Goal: Transaction & Acquisition: Purchase product/service

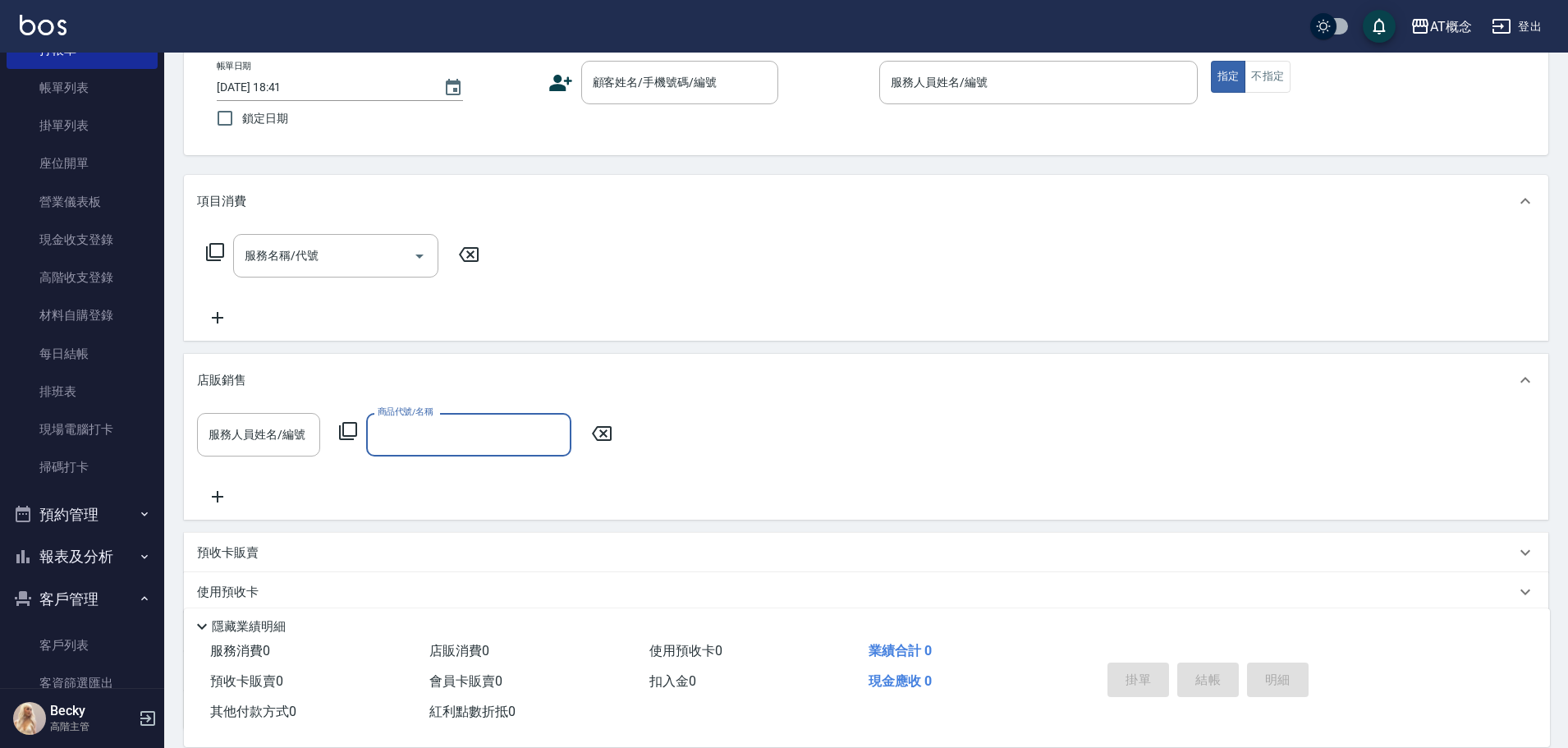
scroll to position [164, 0]
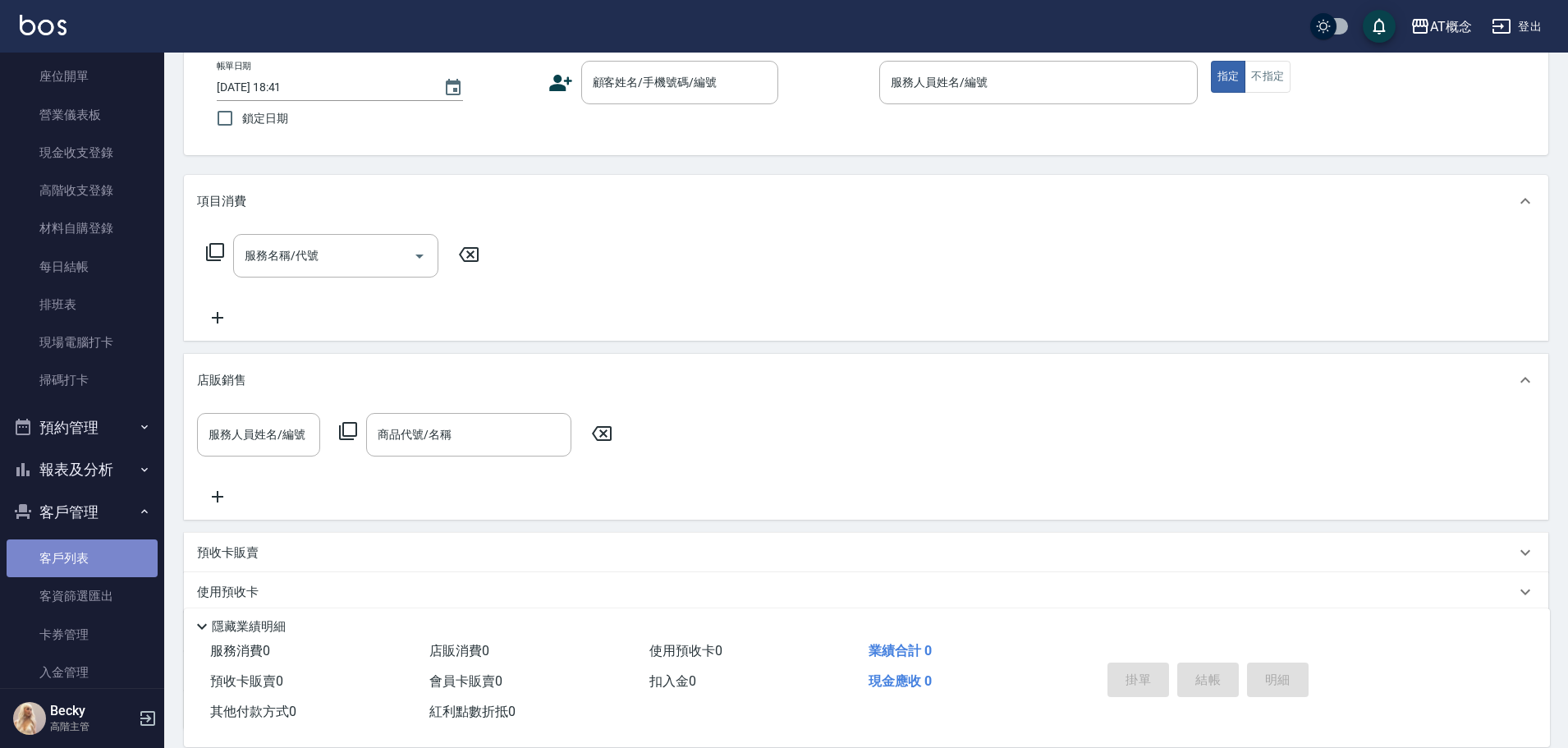
click at [112, 561] on link "客戶列表" at bounding box center [81, 558] width 151 height 38
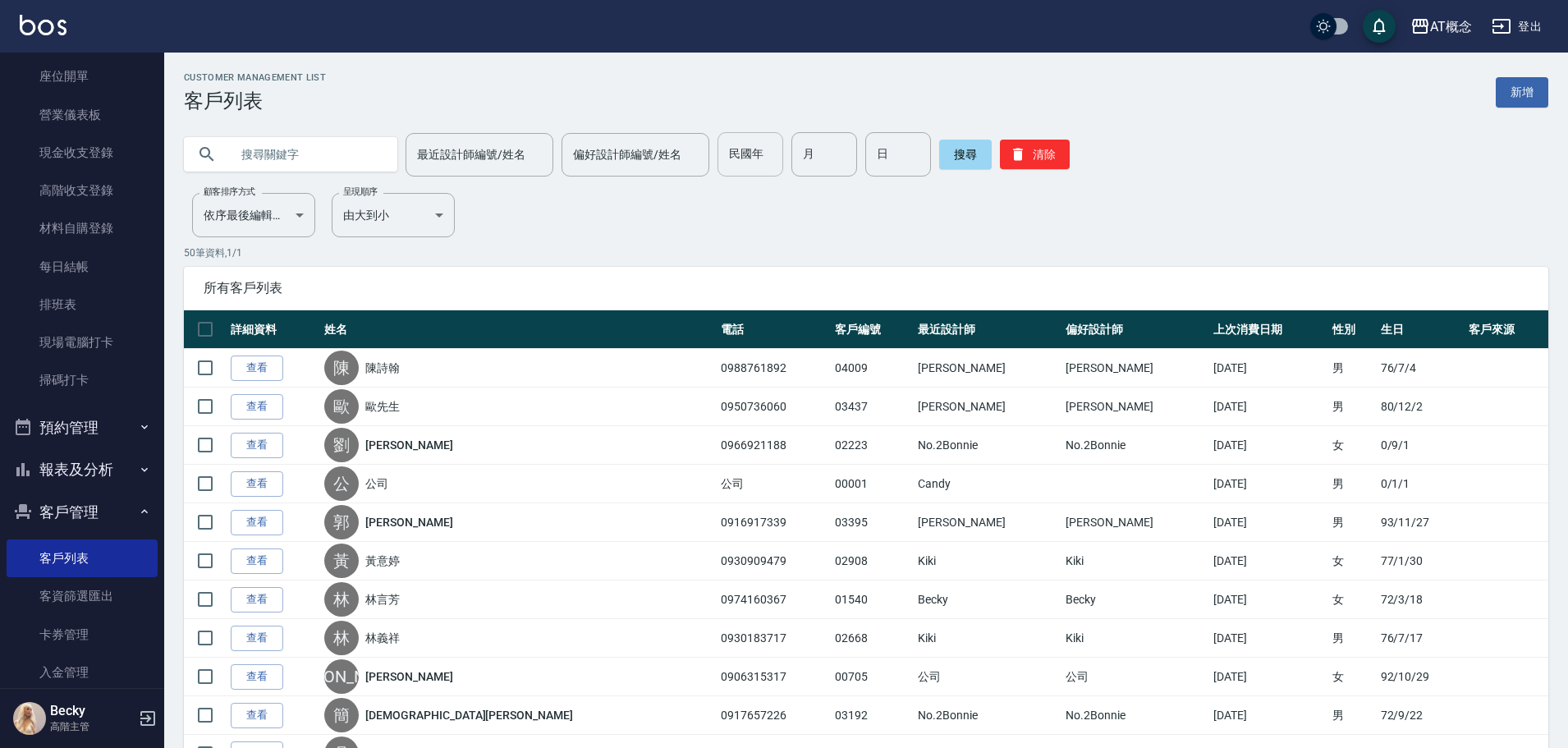
click at [753, 154] on input "民國年" at bounding box center [750, 155] width 66 height 44
type input "92"
type input "09"
type input "22"
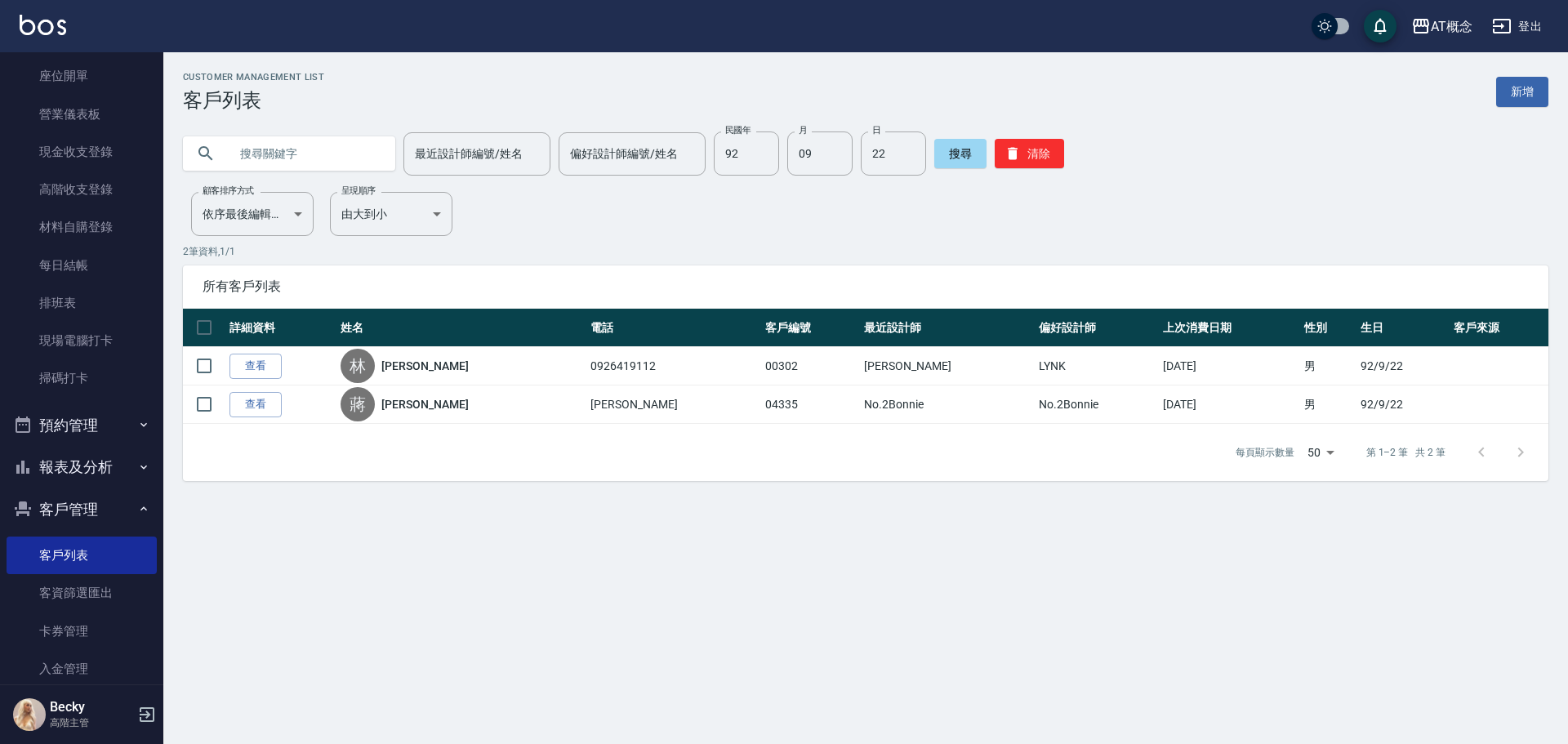
click at [236, 147] on input "text" at bounding box center [305, 154] width 154 height 44
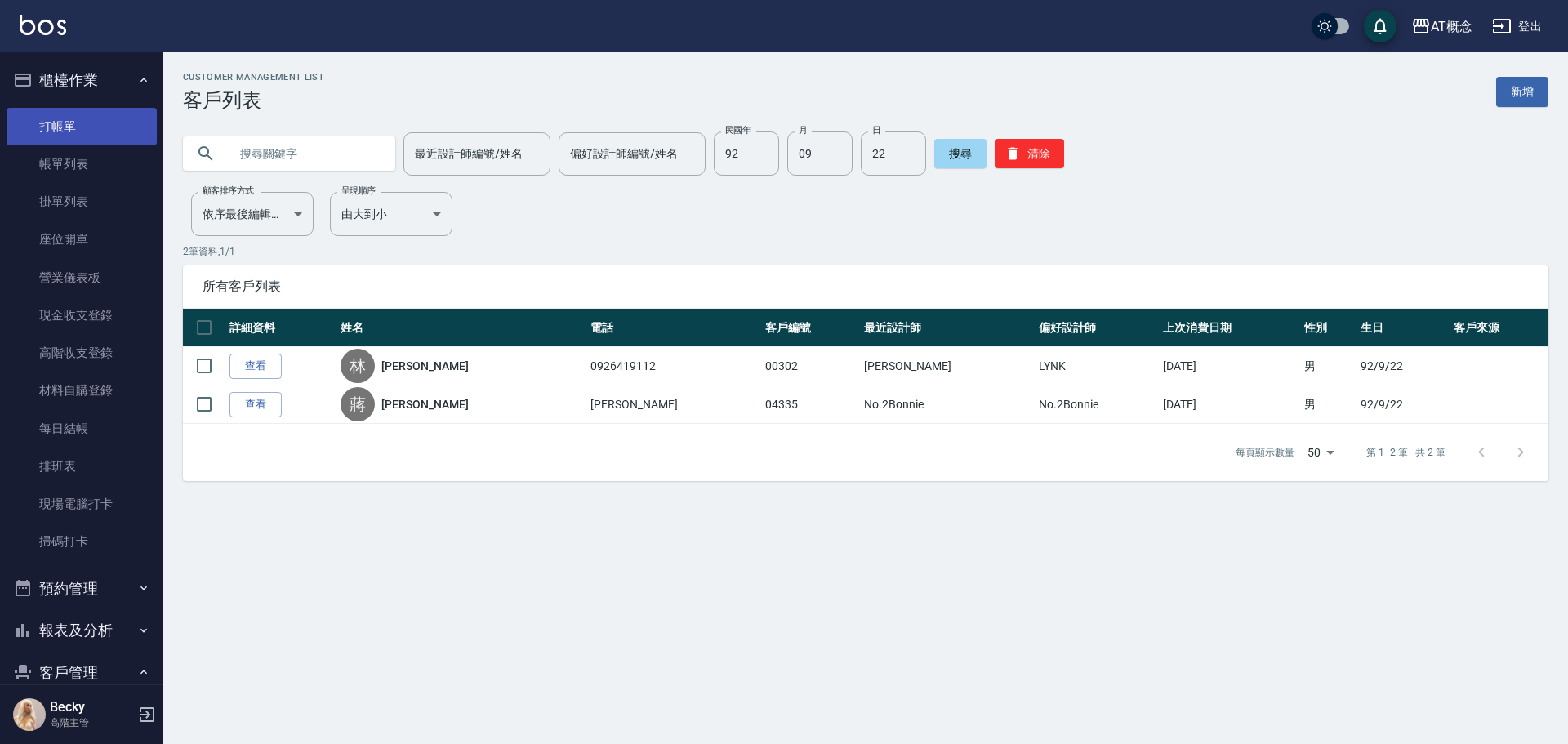
click at [33, 121] on link "打帳單" at bounding box center [81, 126] width 150 height 38
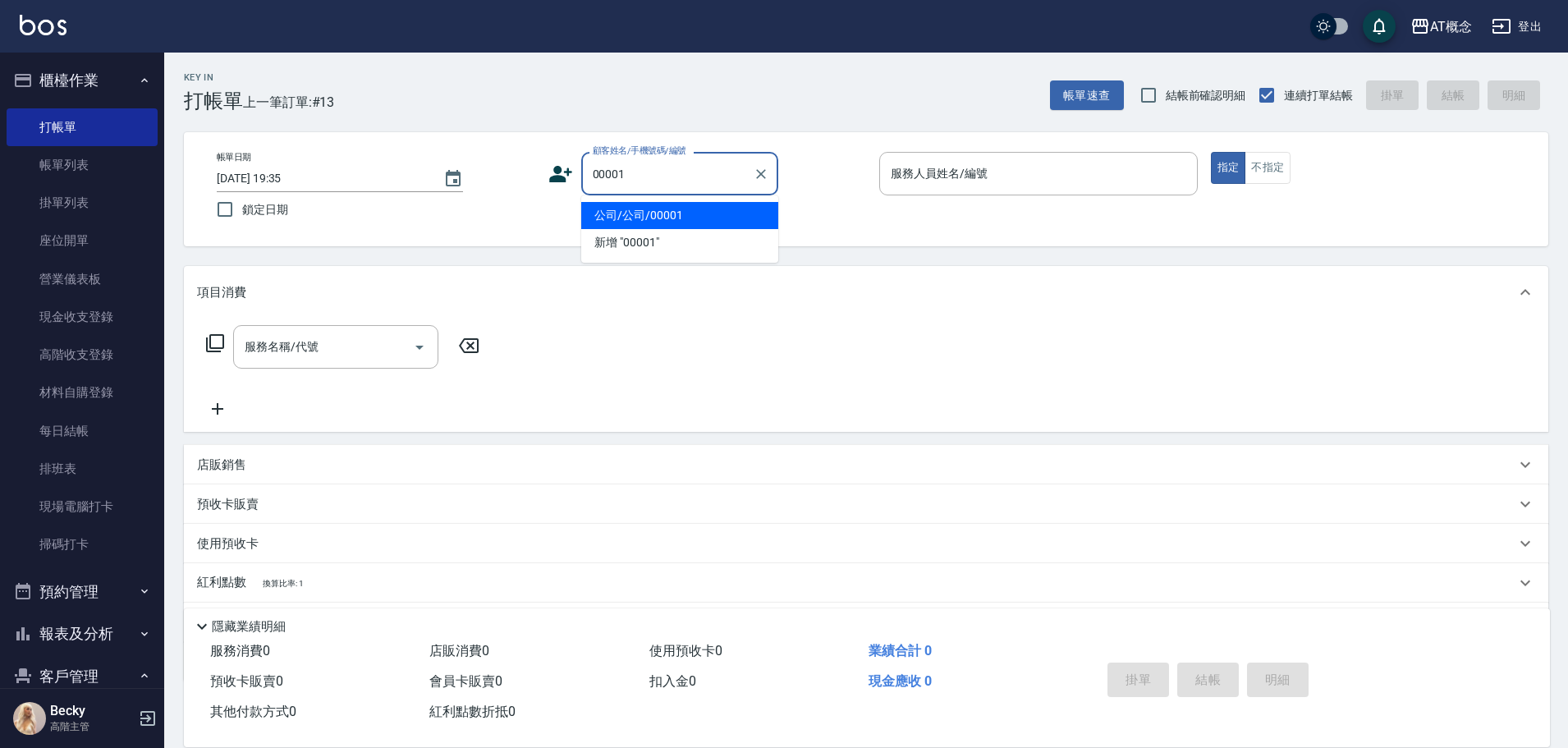
type input "公司/公司/00001"
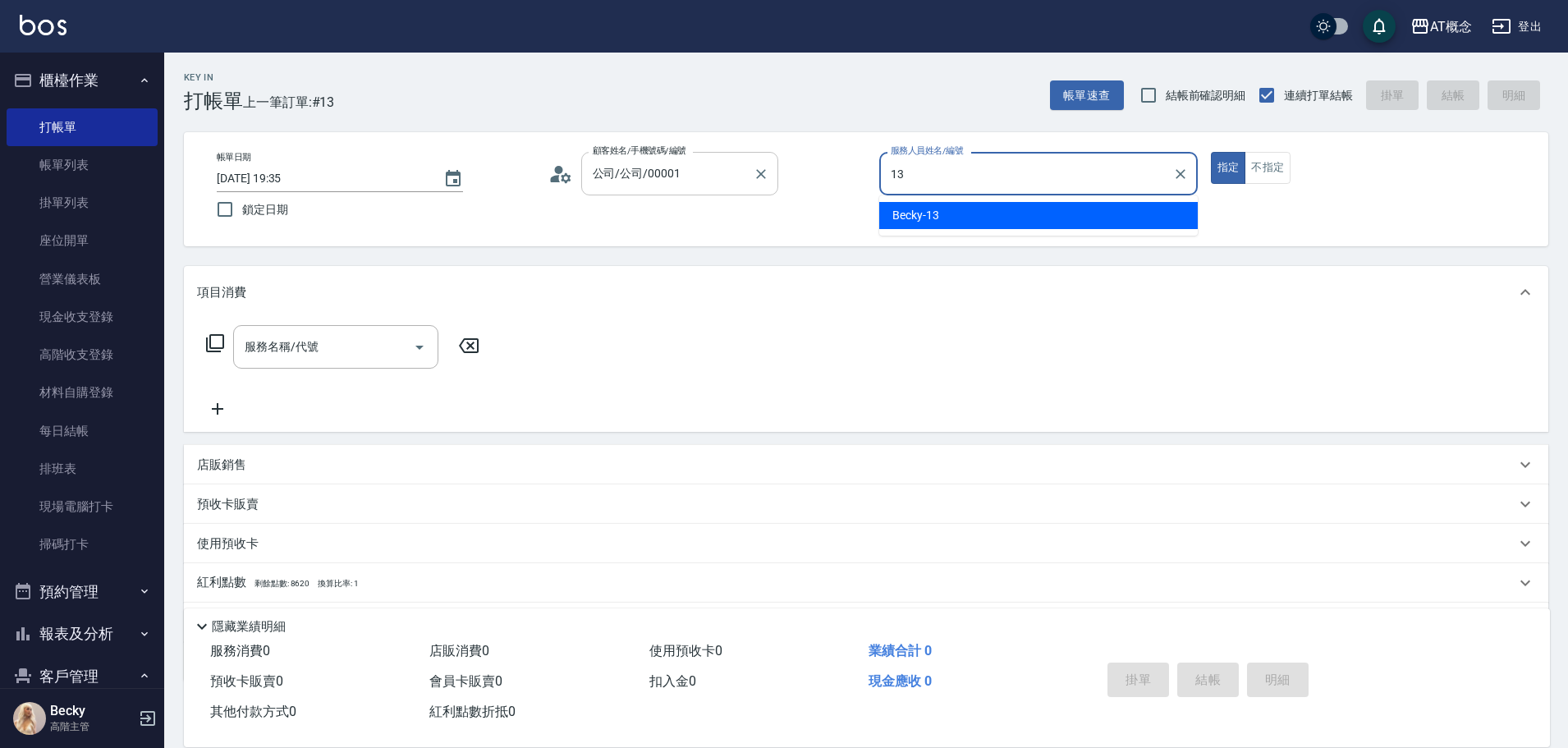
type input "Becky-13"
type button "true"
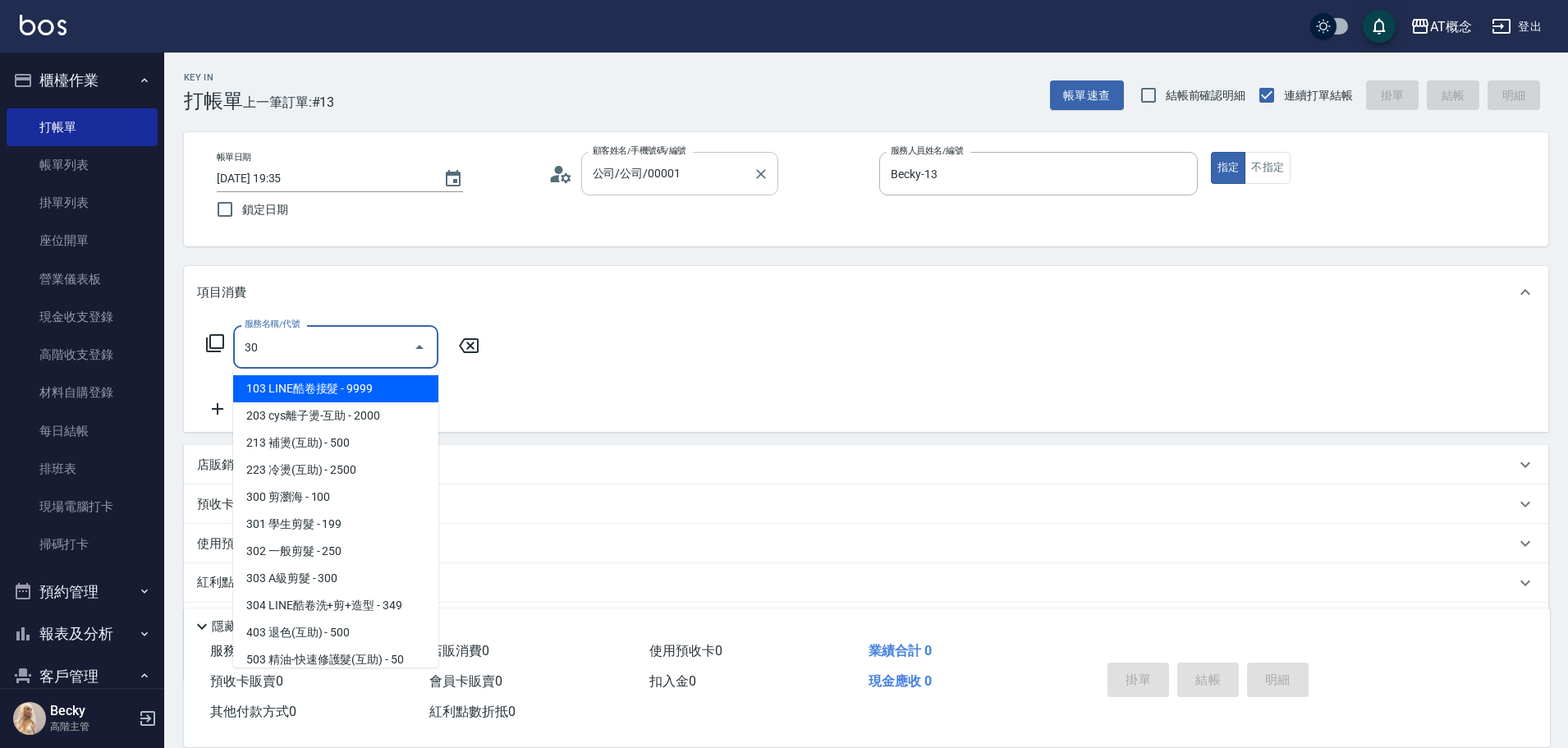
type input "303"
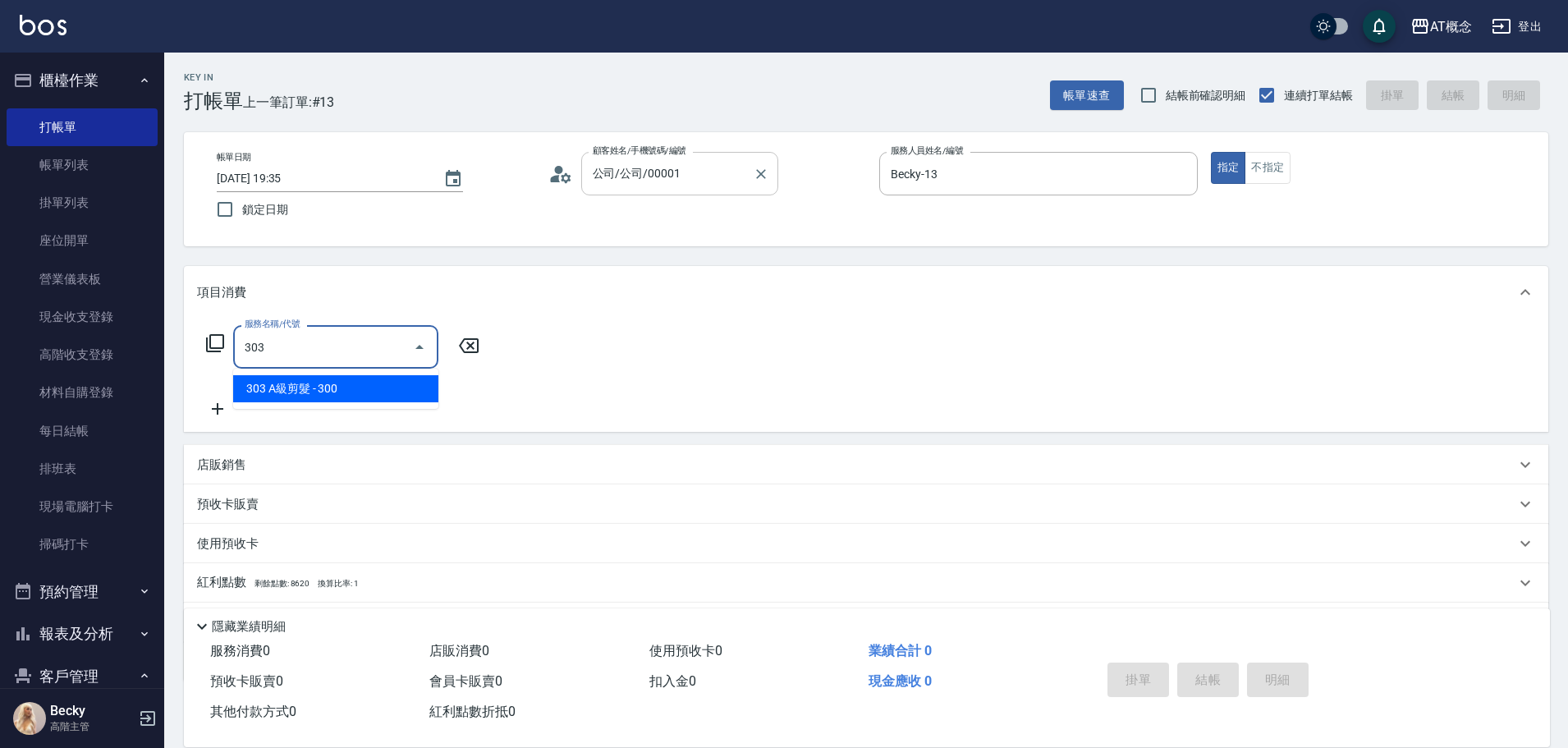
type input "30"
type input "303 A級剪髮(303)"
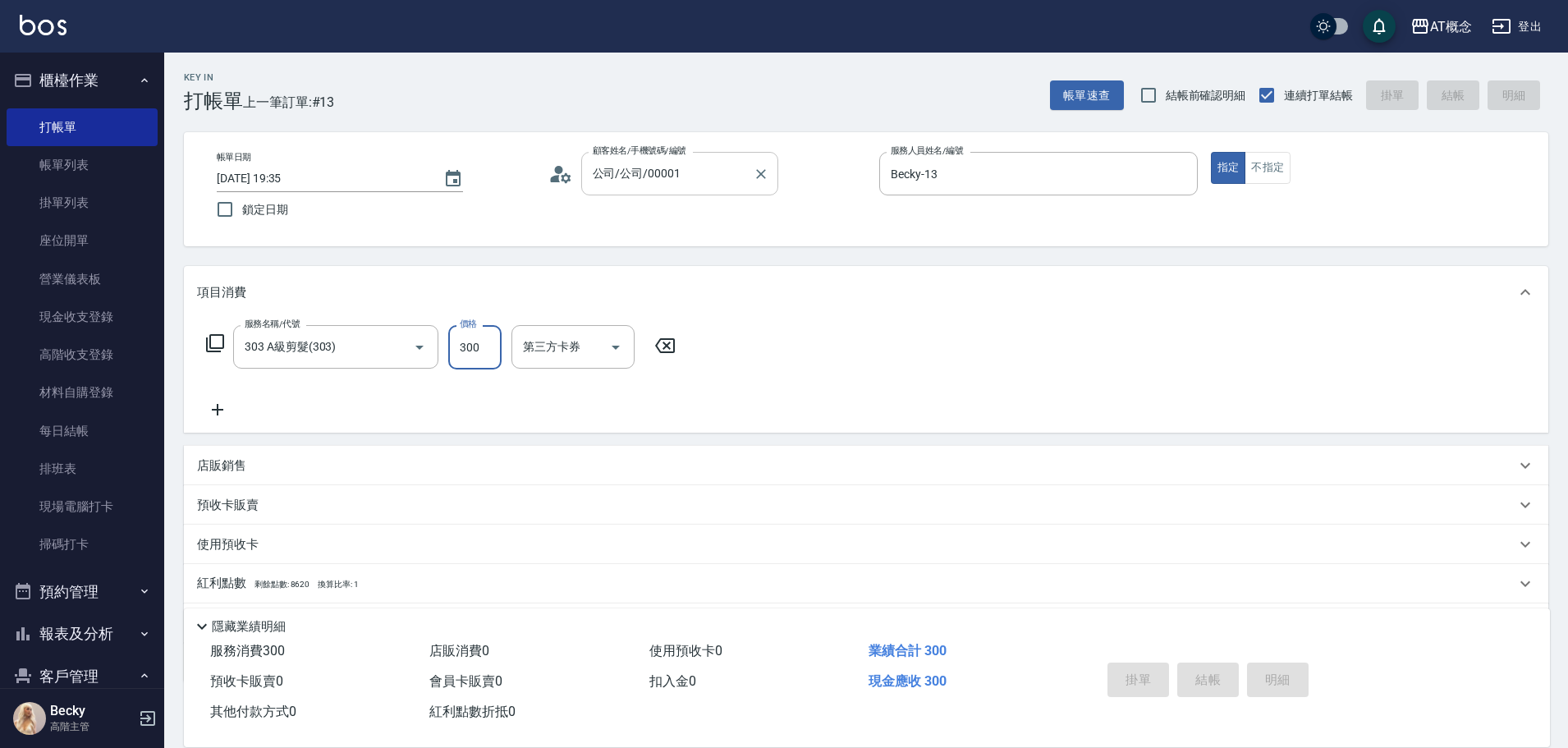
type input "[DATE] 19:36"
type input "0"
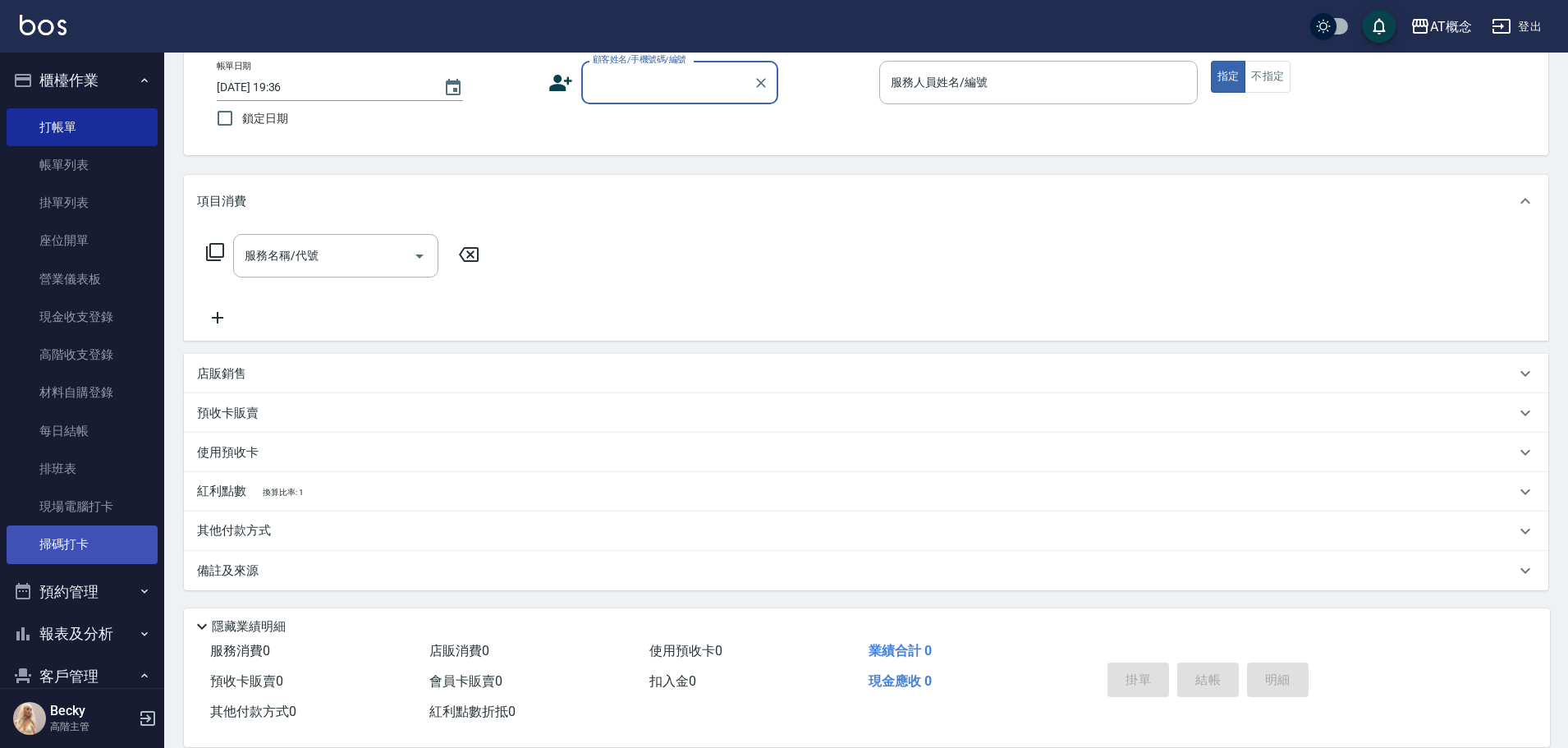
scroll to position [329, 0]
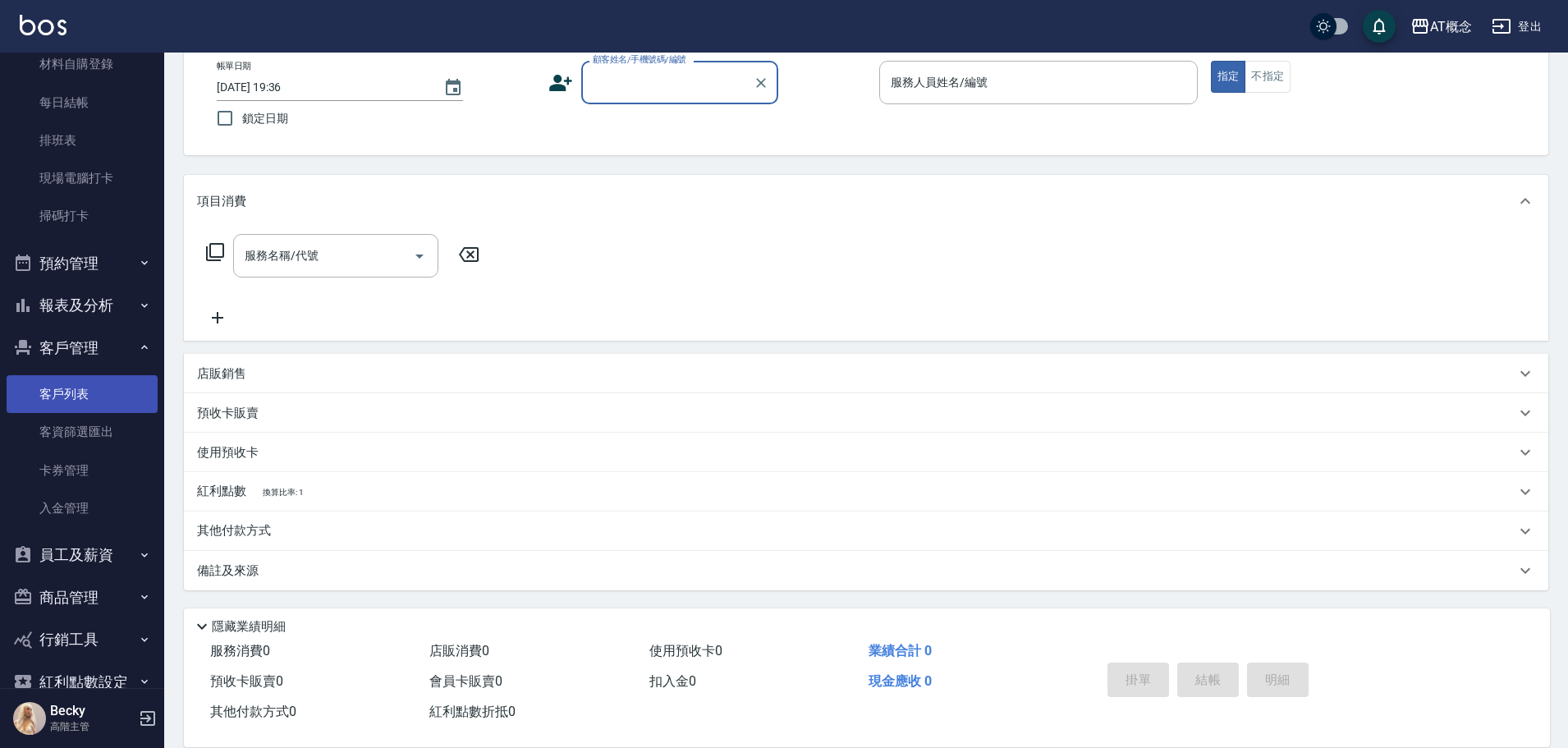
click at [56, 388] on link "客戶列表" at bounding box center [81, 393] width 151 height 38
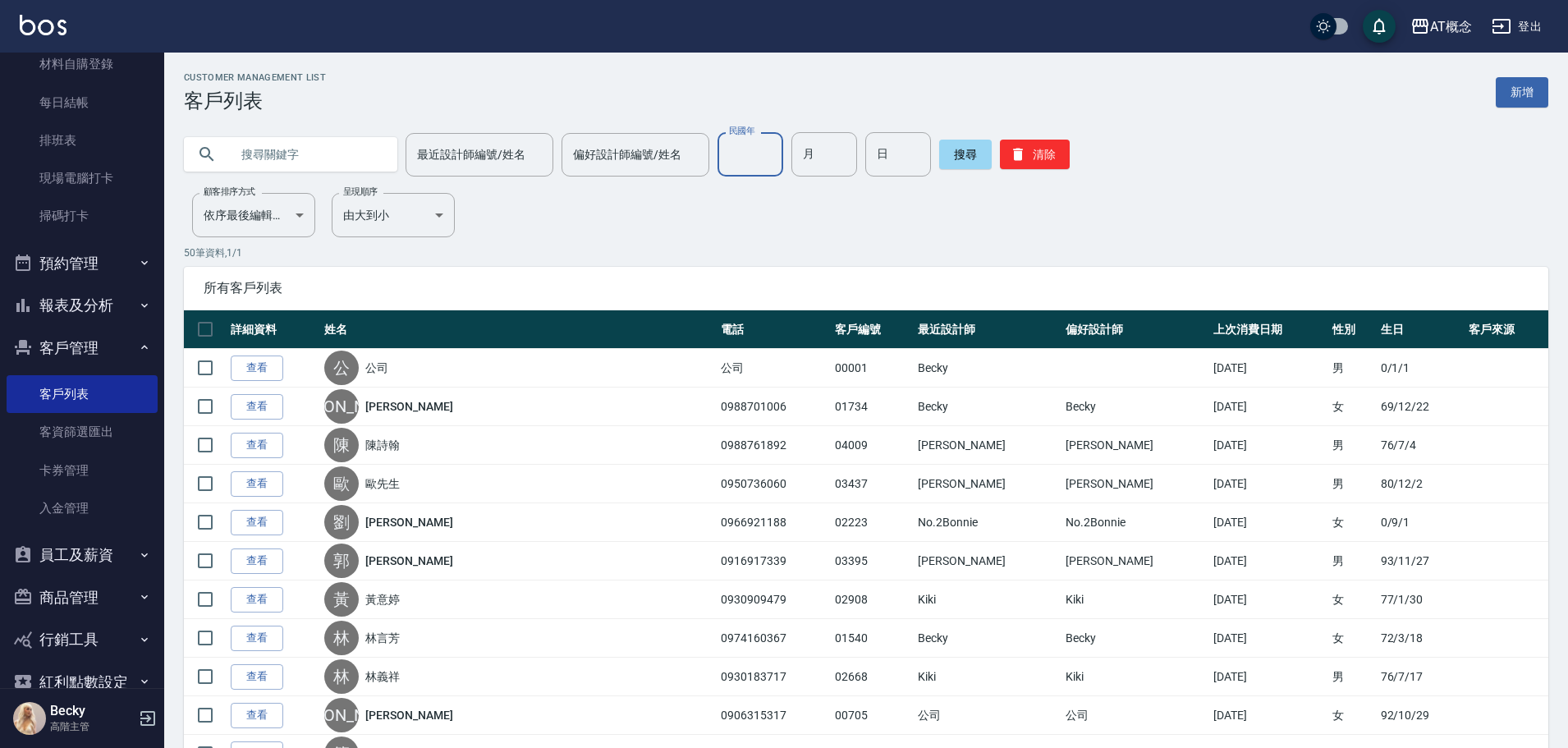
click at [739, 168] on input "民國年" at bounding box center [750, 155] width 66 height 44
type input "77"
type input "05"
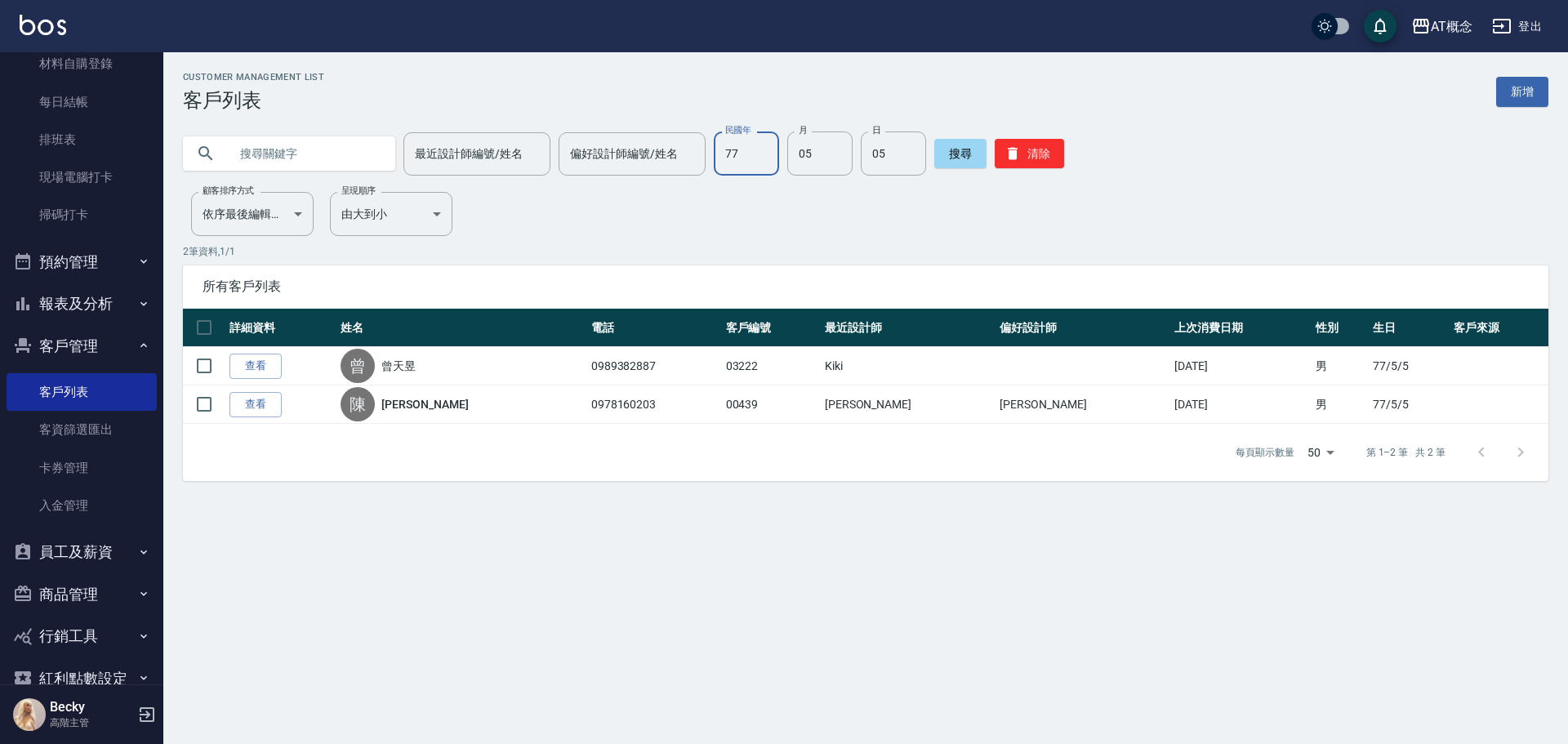
click at [755, 155] on input "77" at bounding box center [746, 154] width 65 height 44
type input "88"
type input "02"
type input "23"
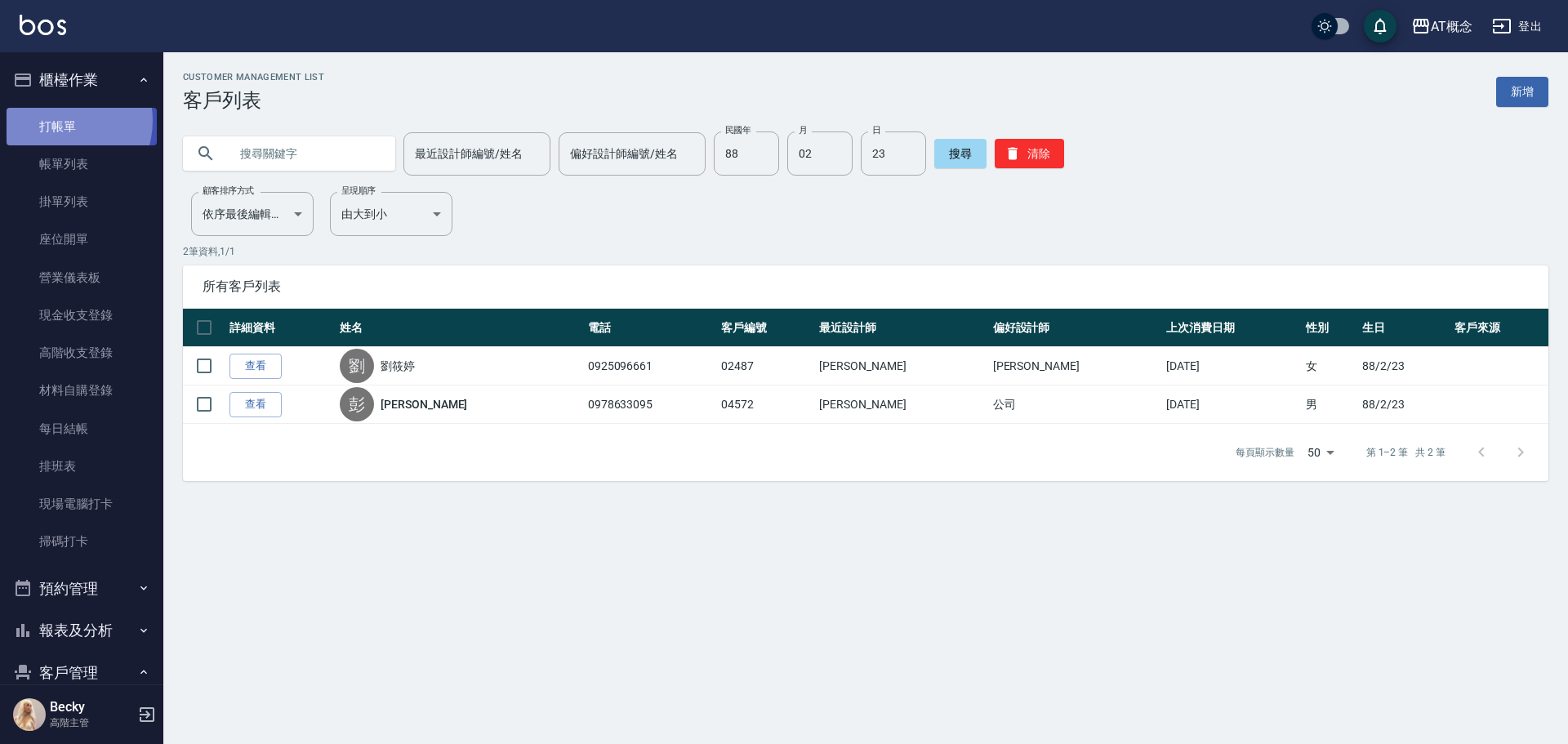
click at [61, 120] on link "打帳單" at bounding box center [81, 126] width 150 height 38
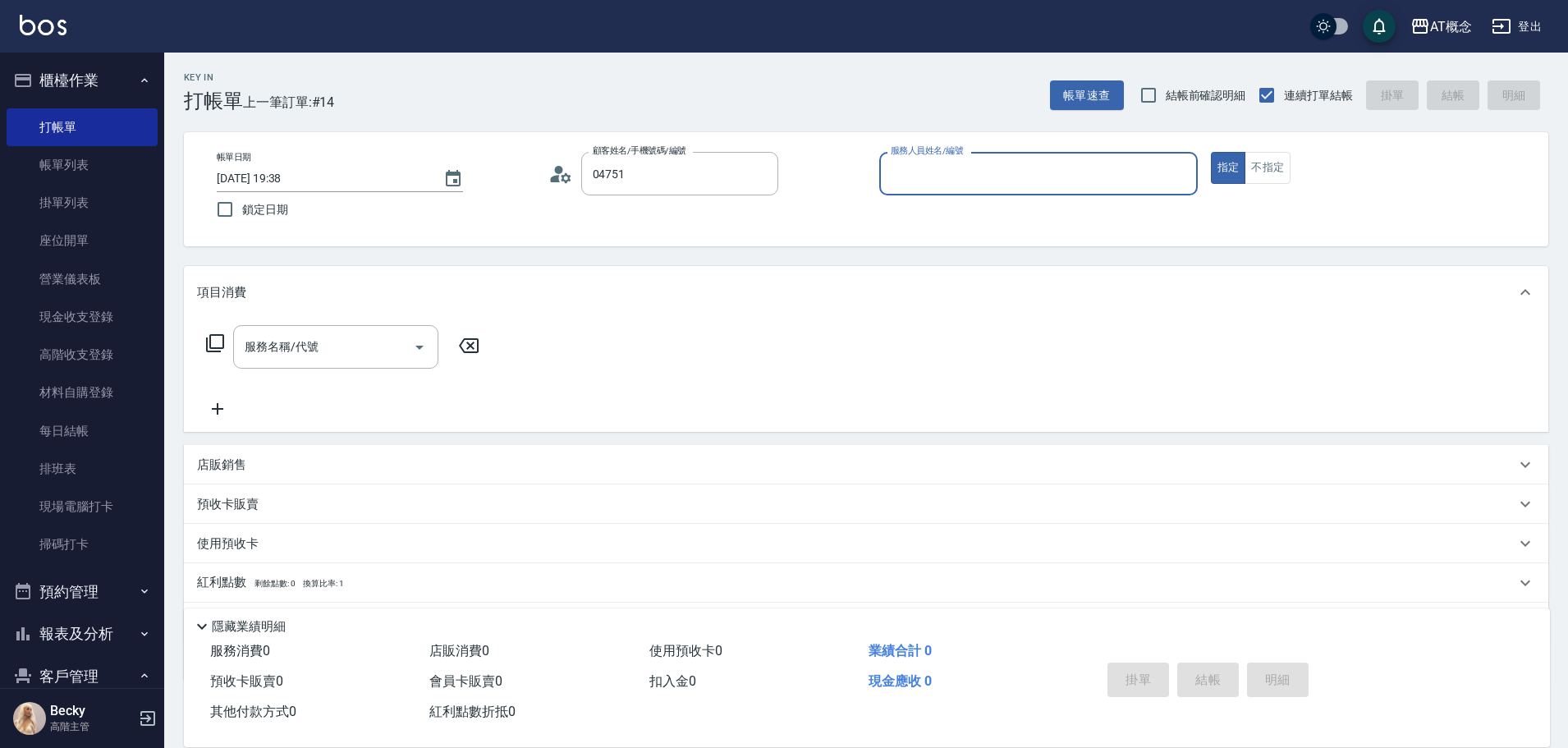
type input "程泓予/0968319231/04751"
type input "Anson-3"
click at [1211, 152] on button "指定" at bounding box center [1228, 168] width 35 height 32
type button "true"
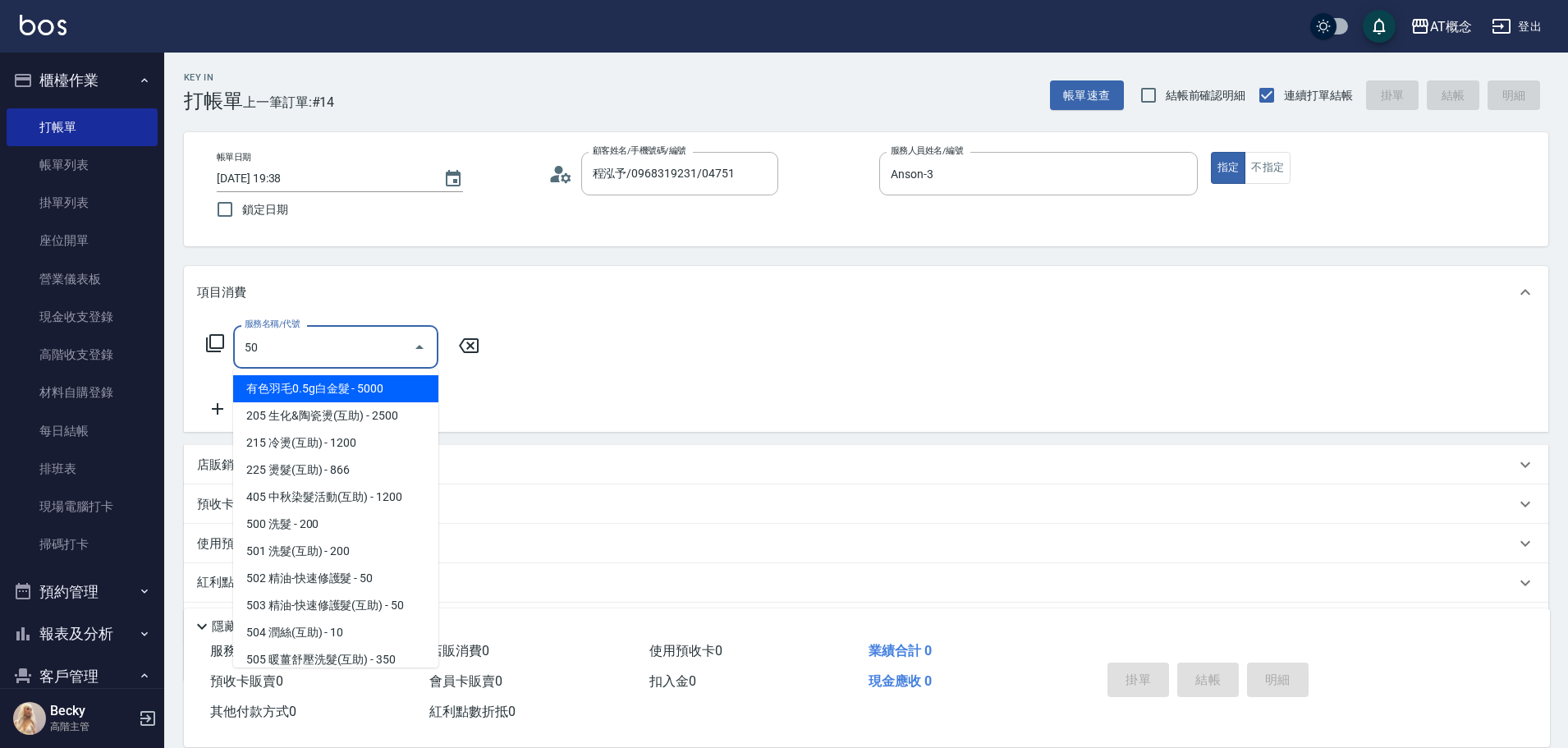
type input "500"
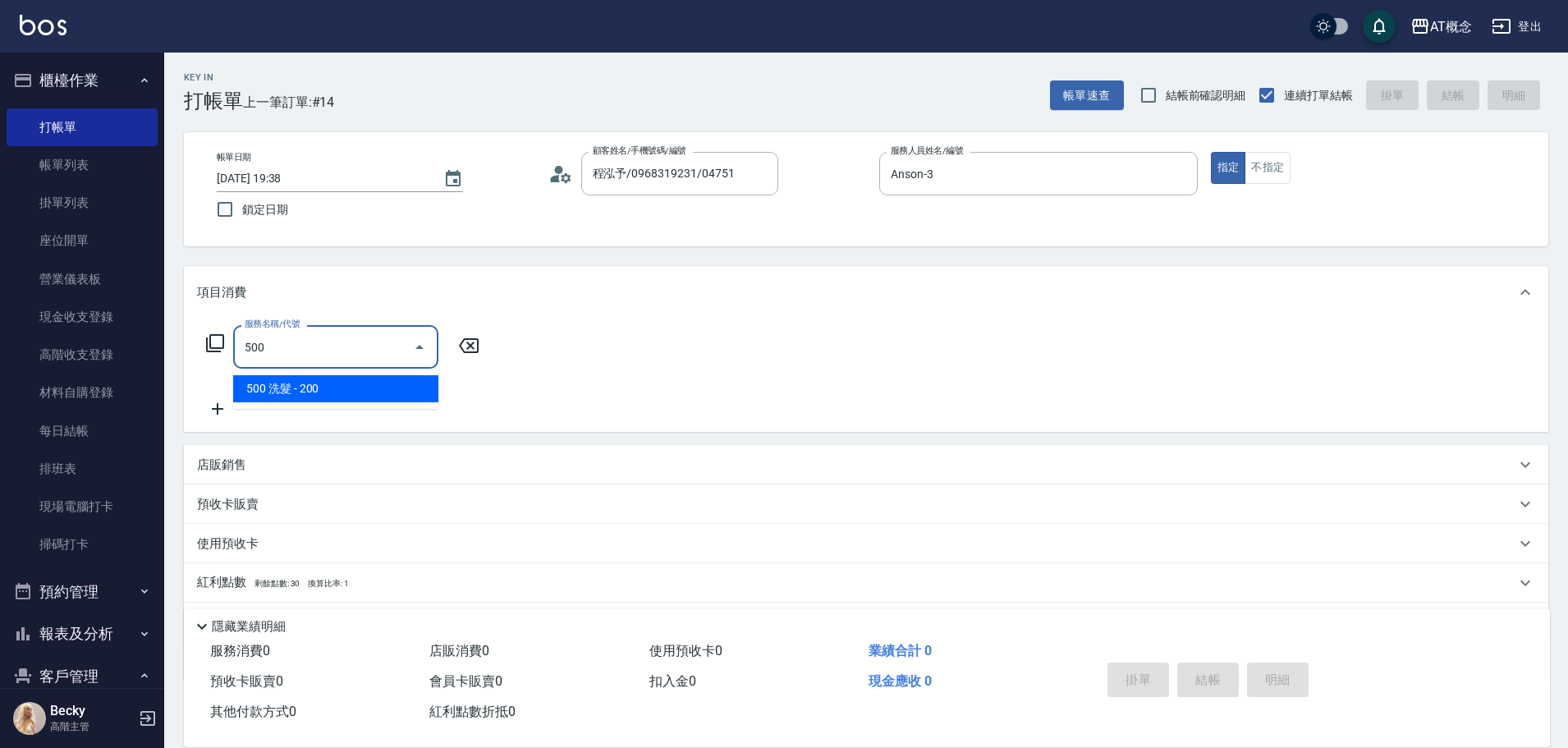
type input "20"
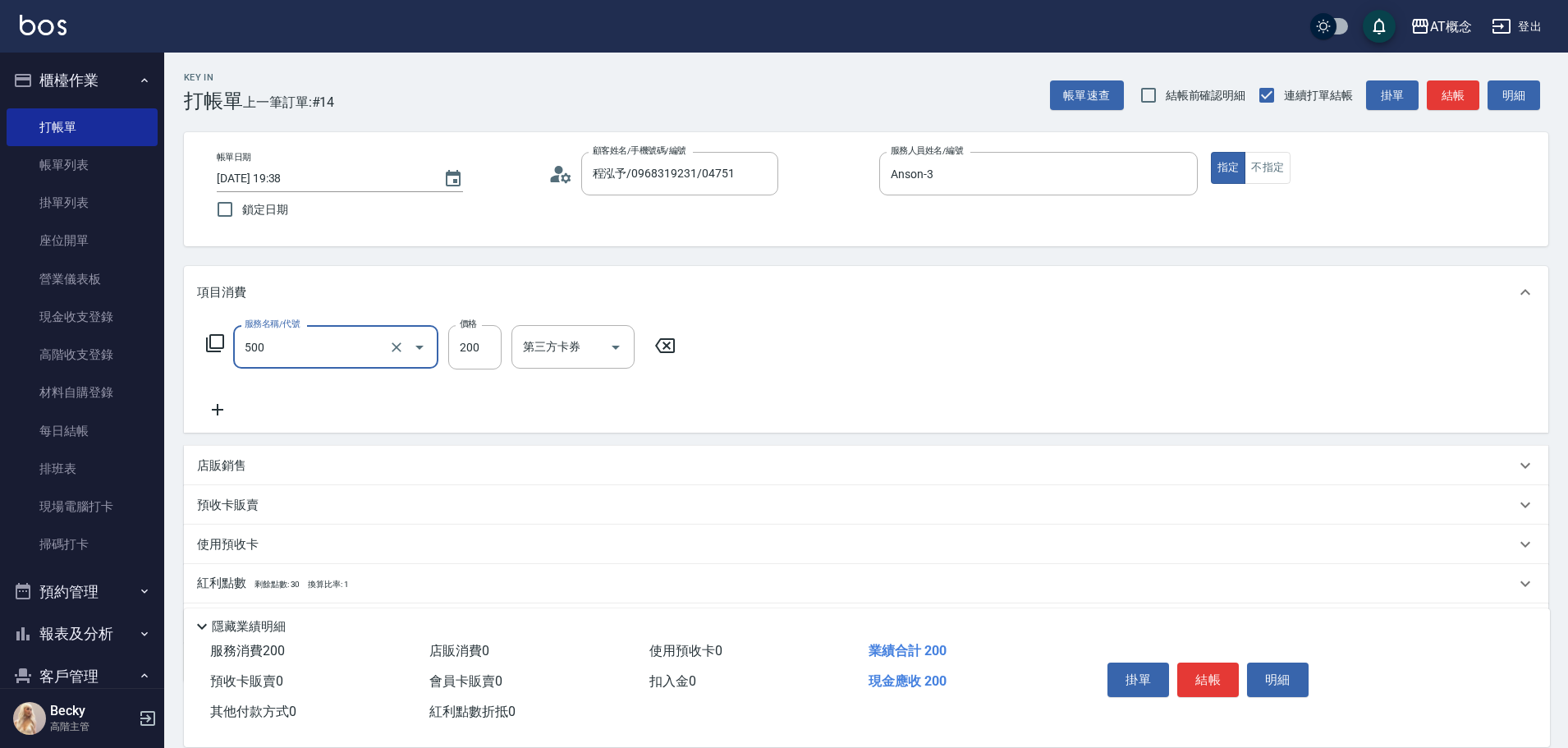
type input "500 洗髮(500)"
type input "0"
type input "25"
type input "20"
type input "250"
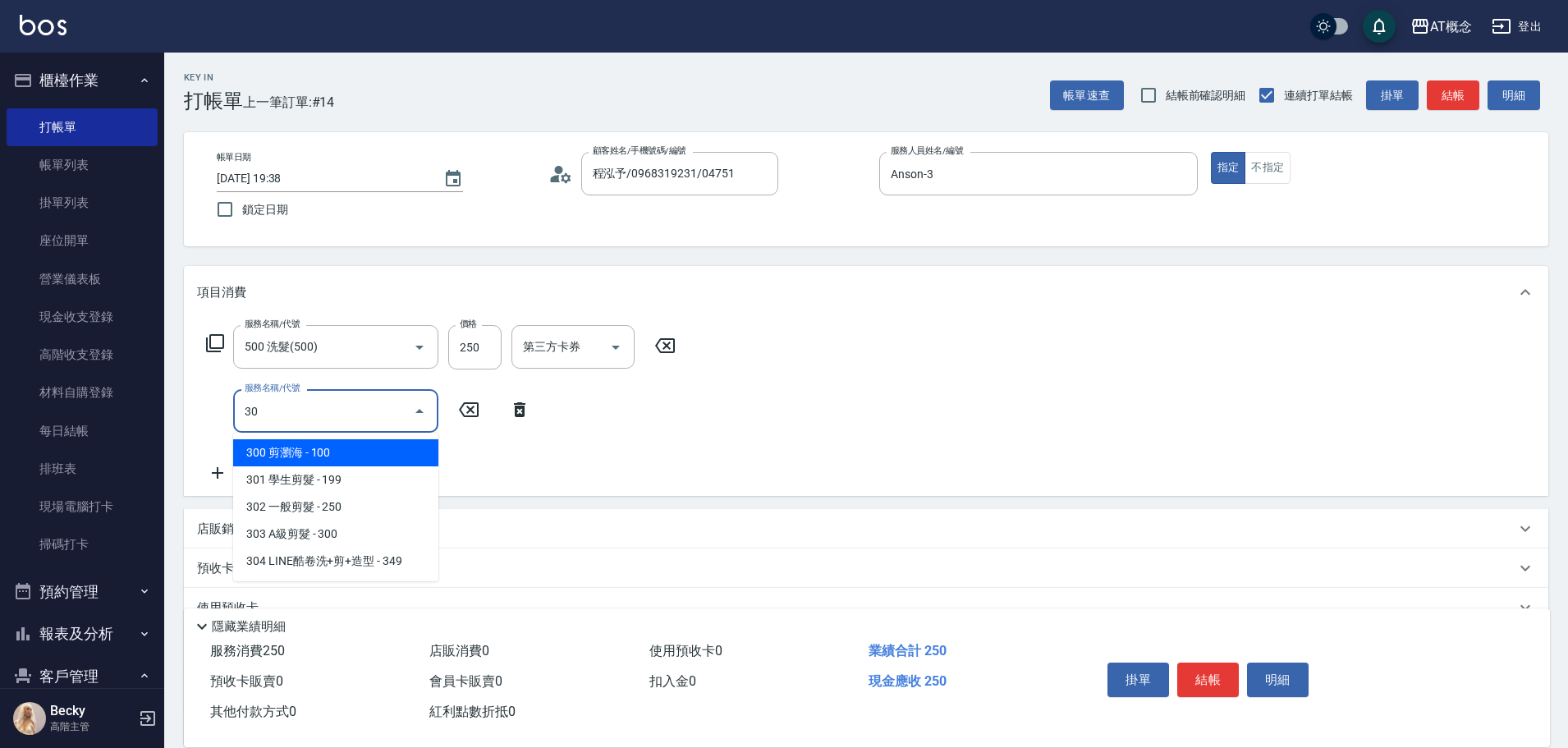
type input "303"
type input "50"
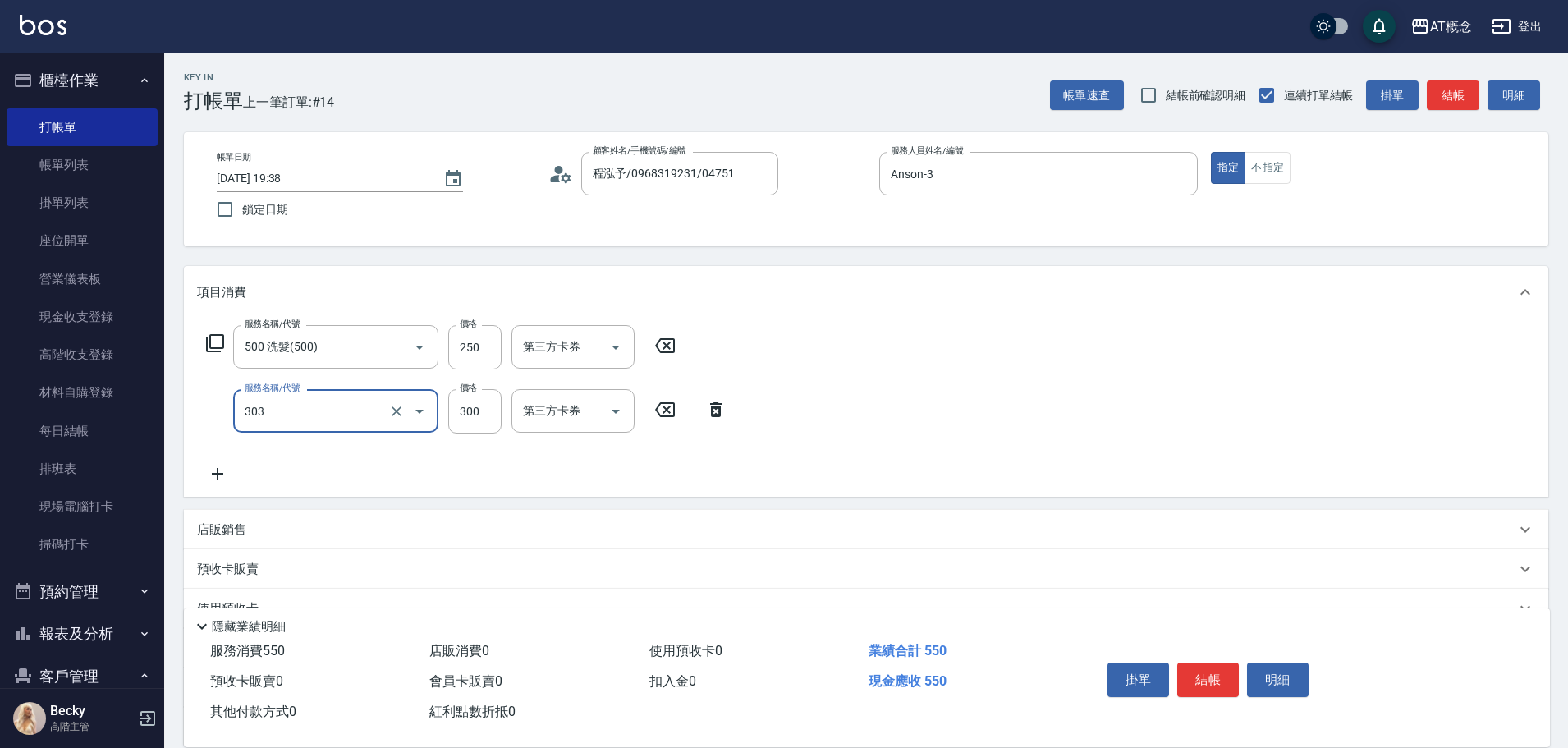
type input "303 A級剪髮(303)"
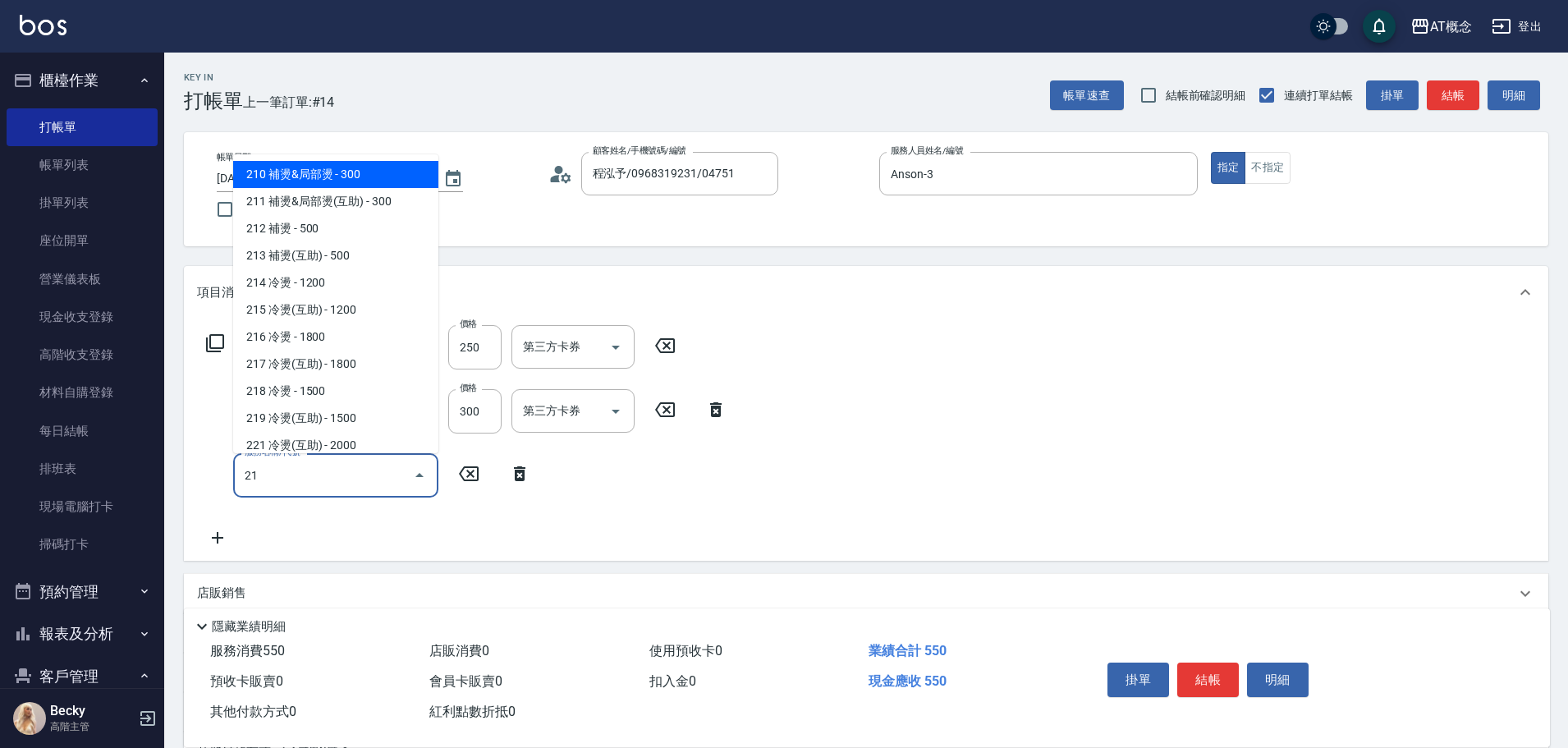
type input "216"
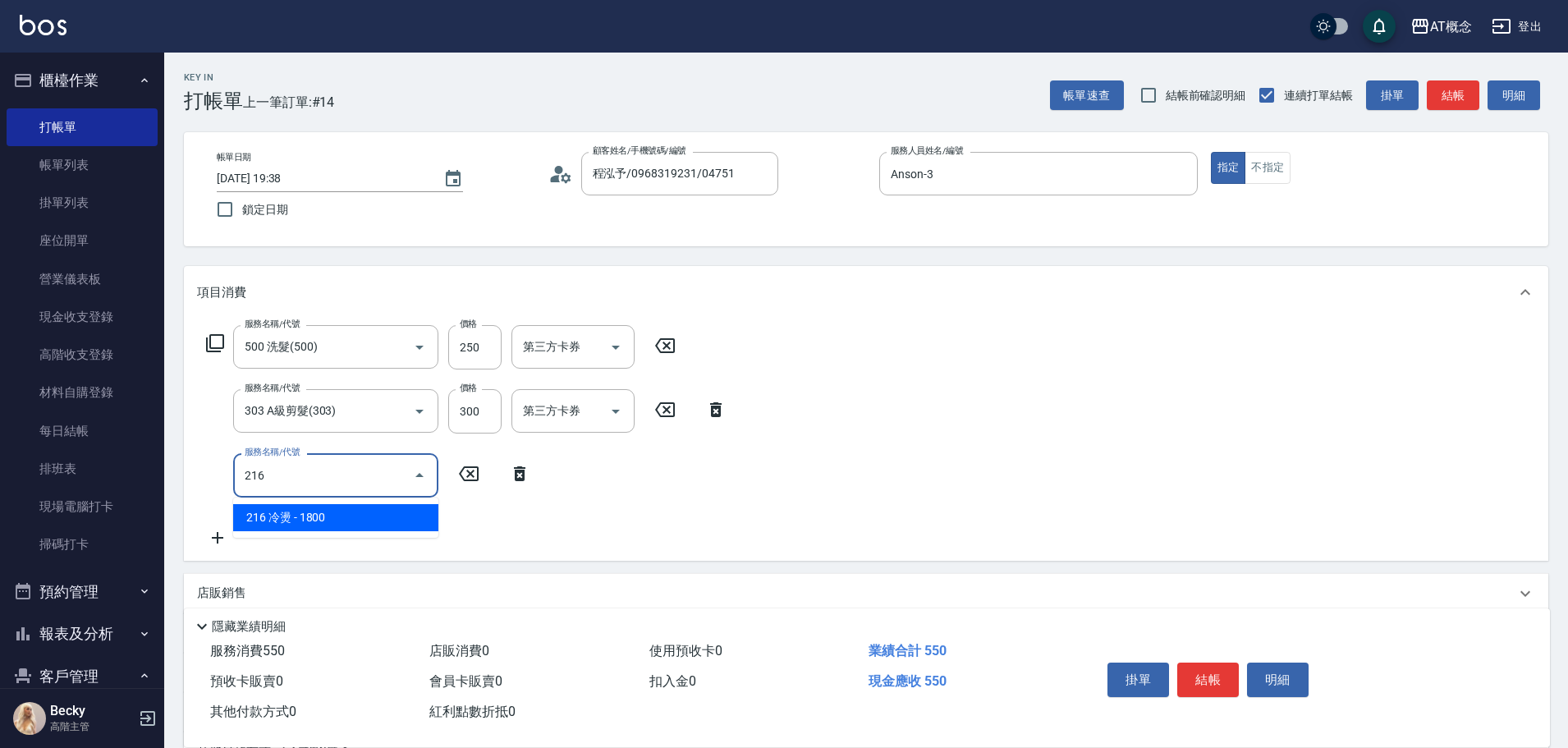
type input "230"
type input "216 冷燙(216)"
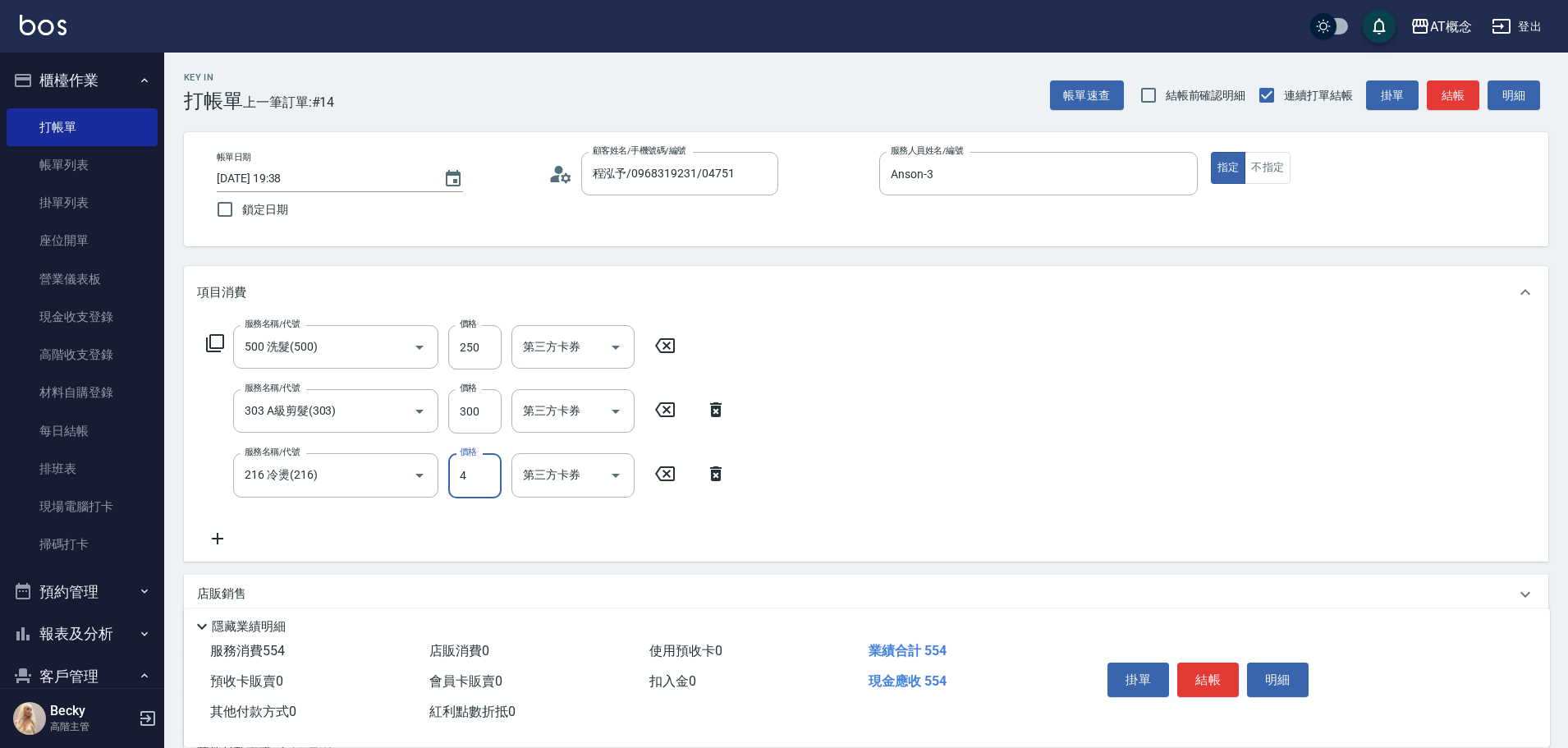
type input "50"
type input "49"
type input "100"
type input "499"
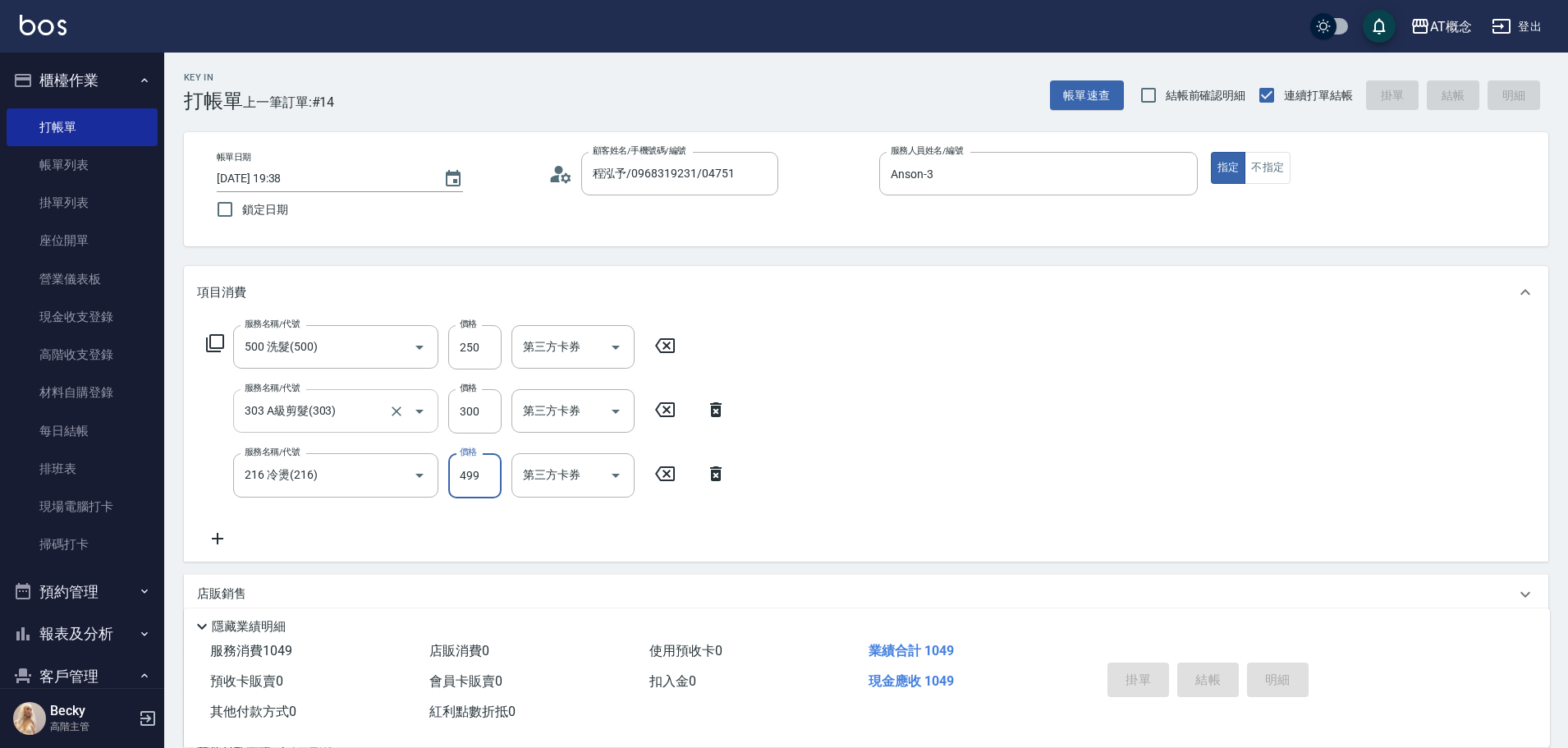
type input "[DATE] 19:39"
type input "0"
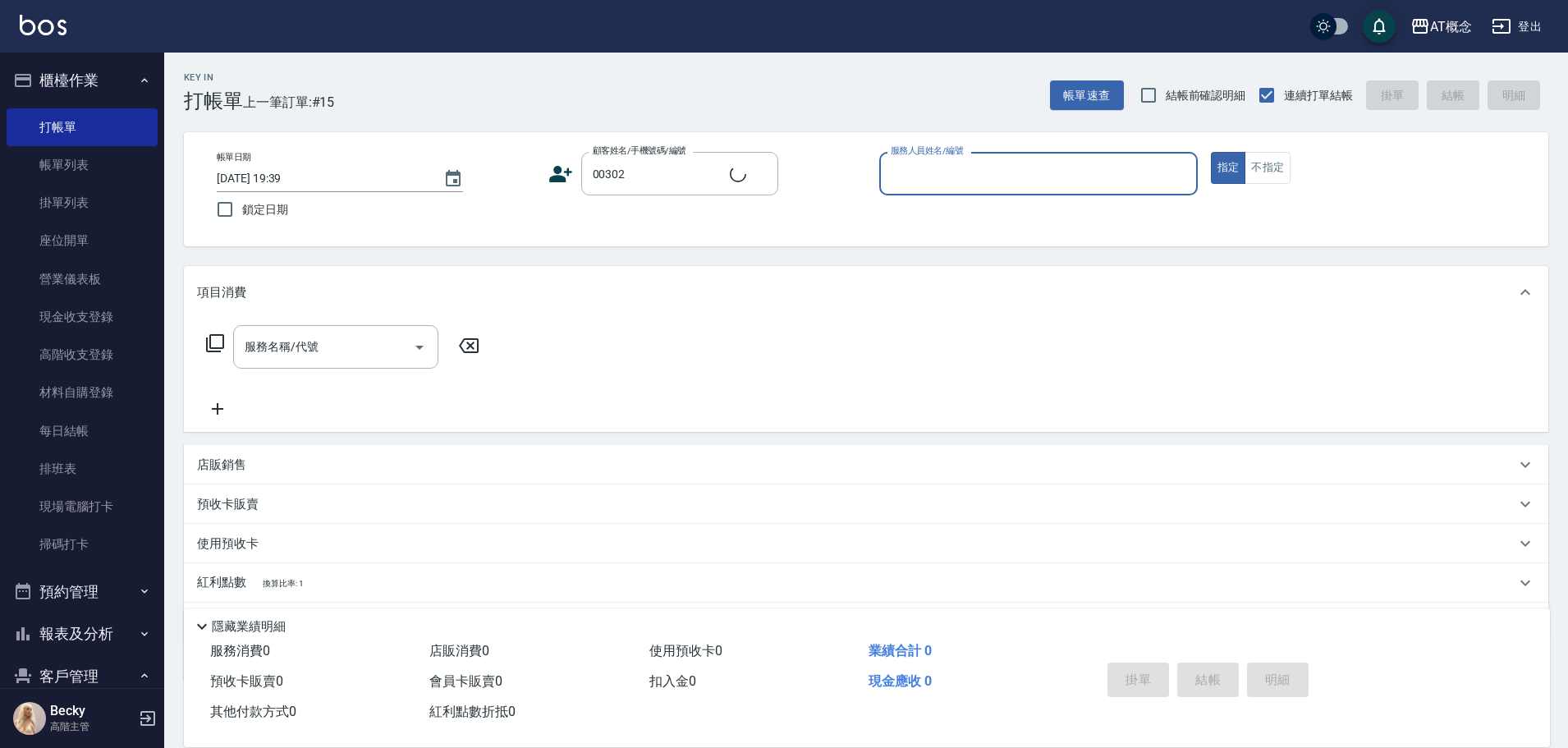
type input "[PERSON_NAME]/0926419112/00302"
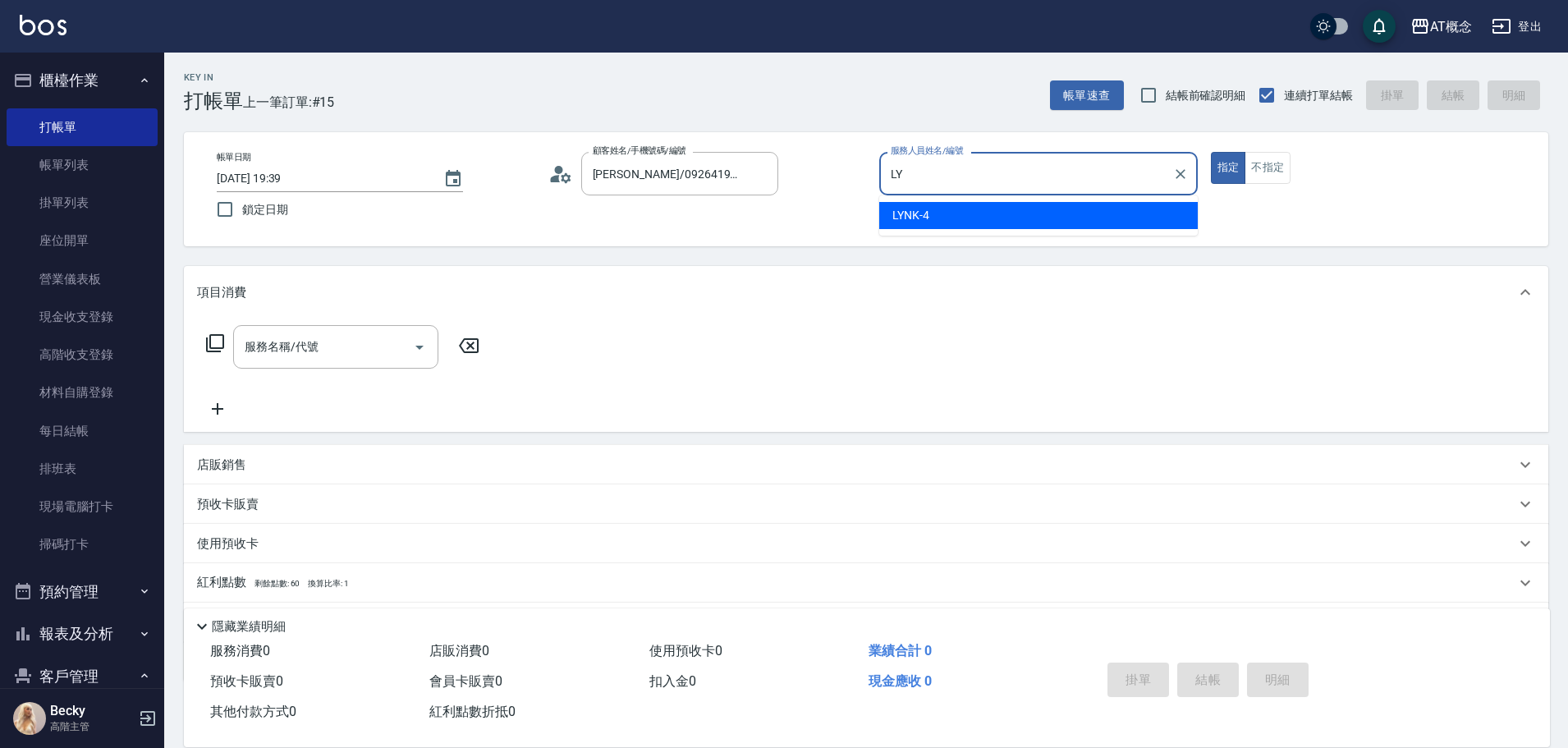
type input "L"
type input "Anson-3"
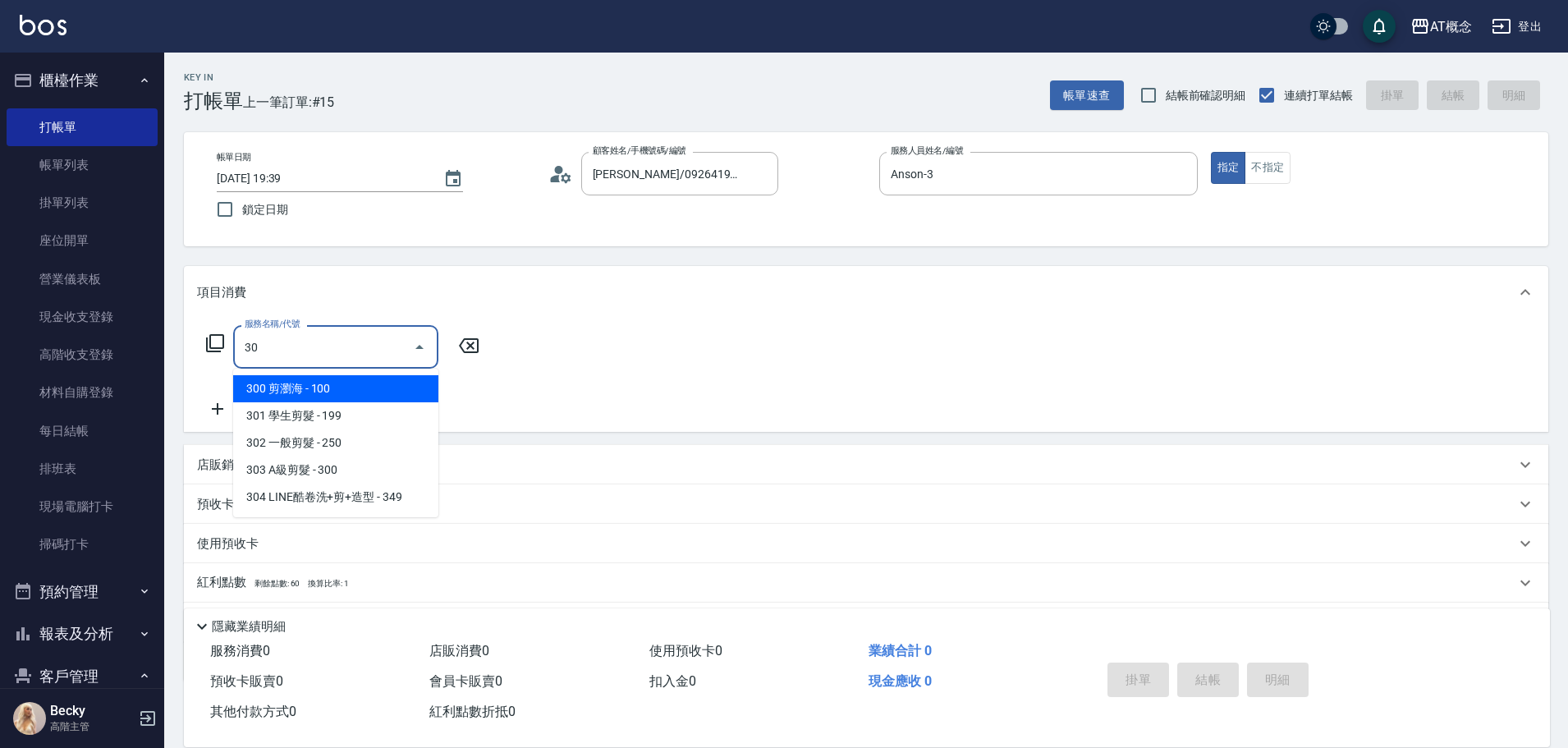
type input "300"
type input "10"
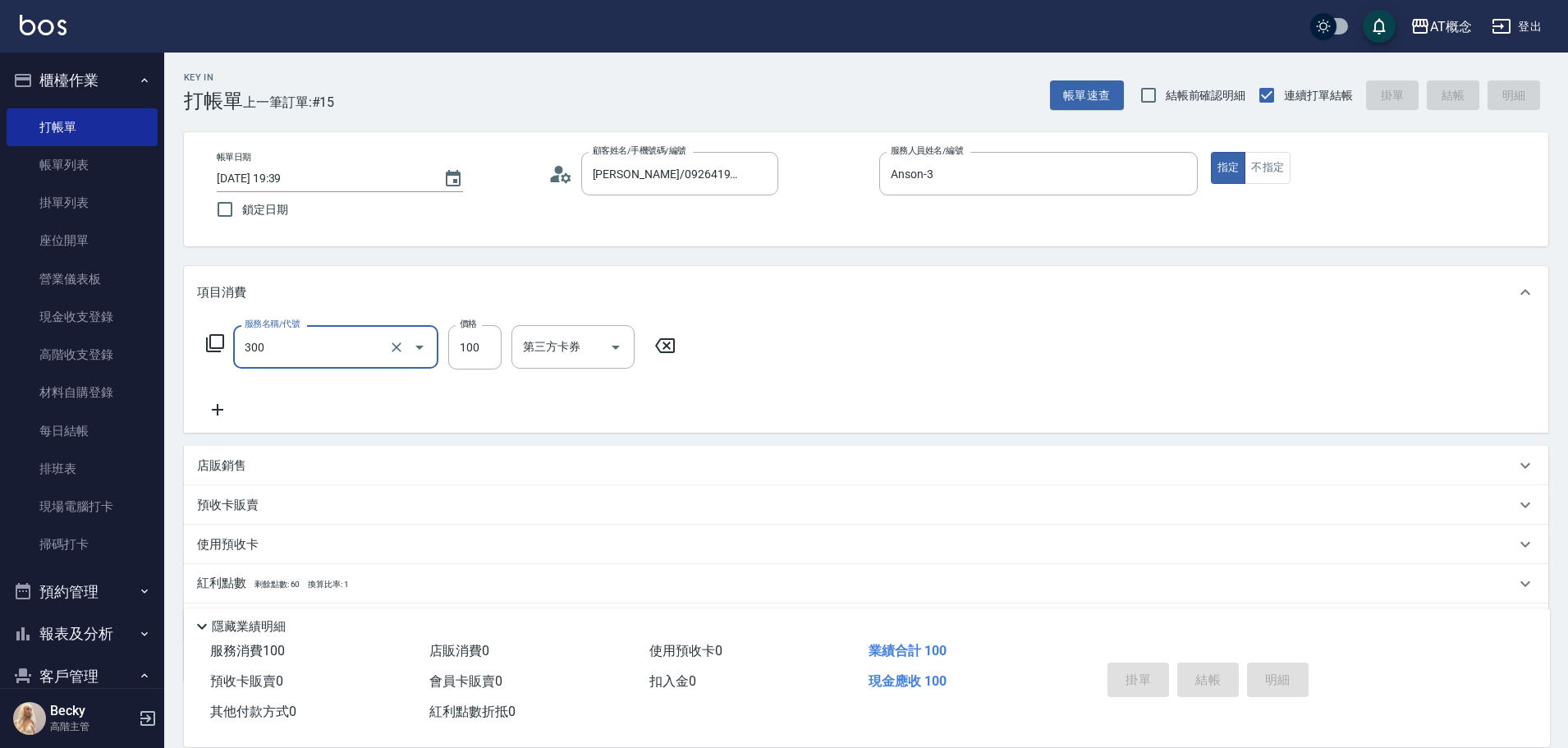
type input "300"
type input "0"
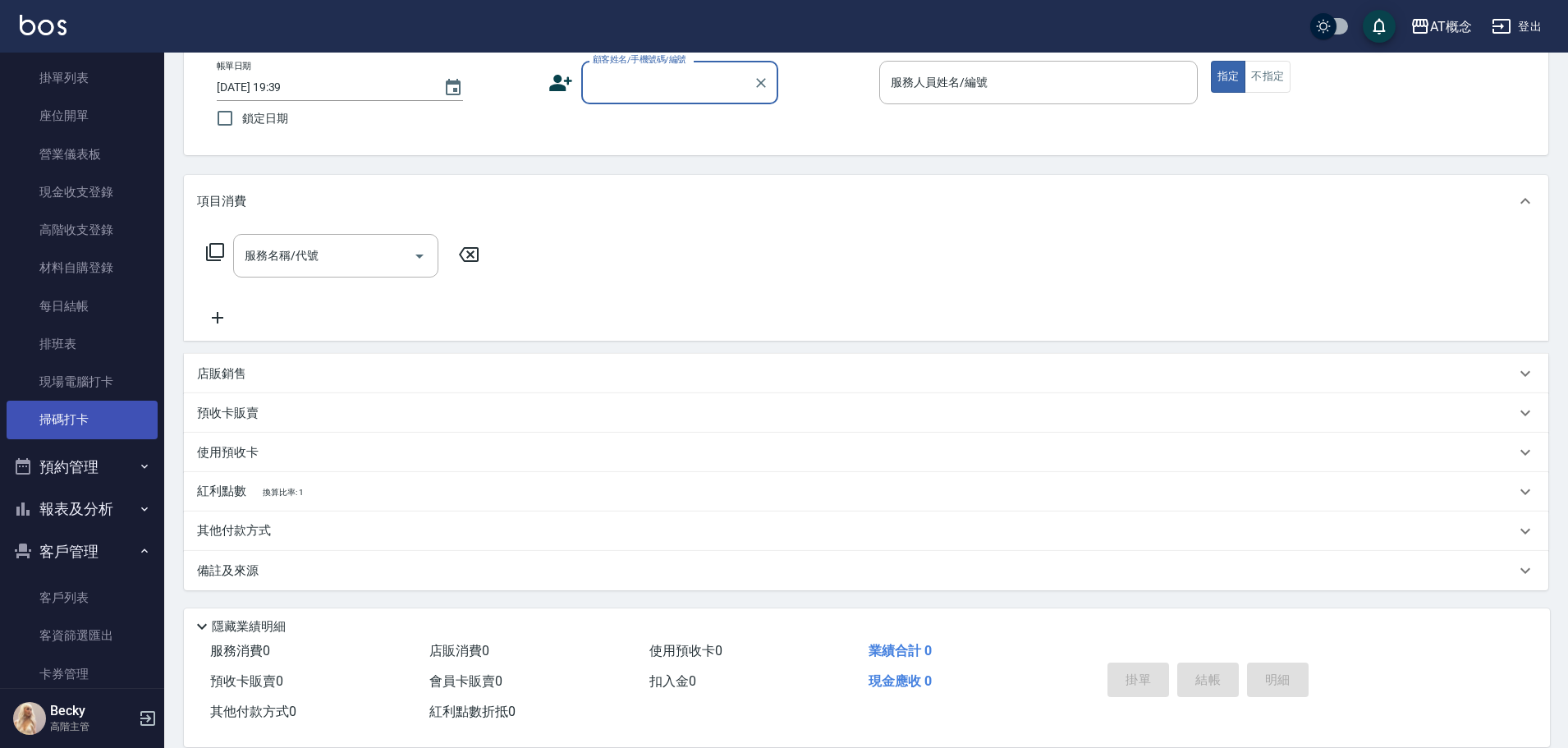
scroll to position [329, 0]
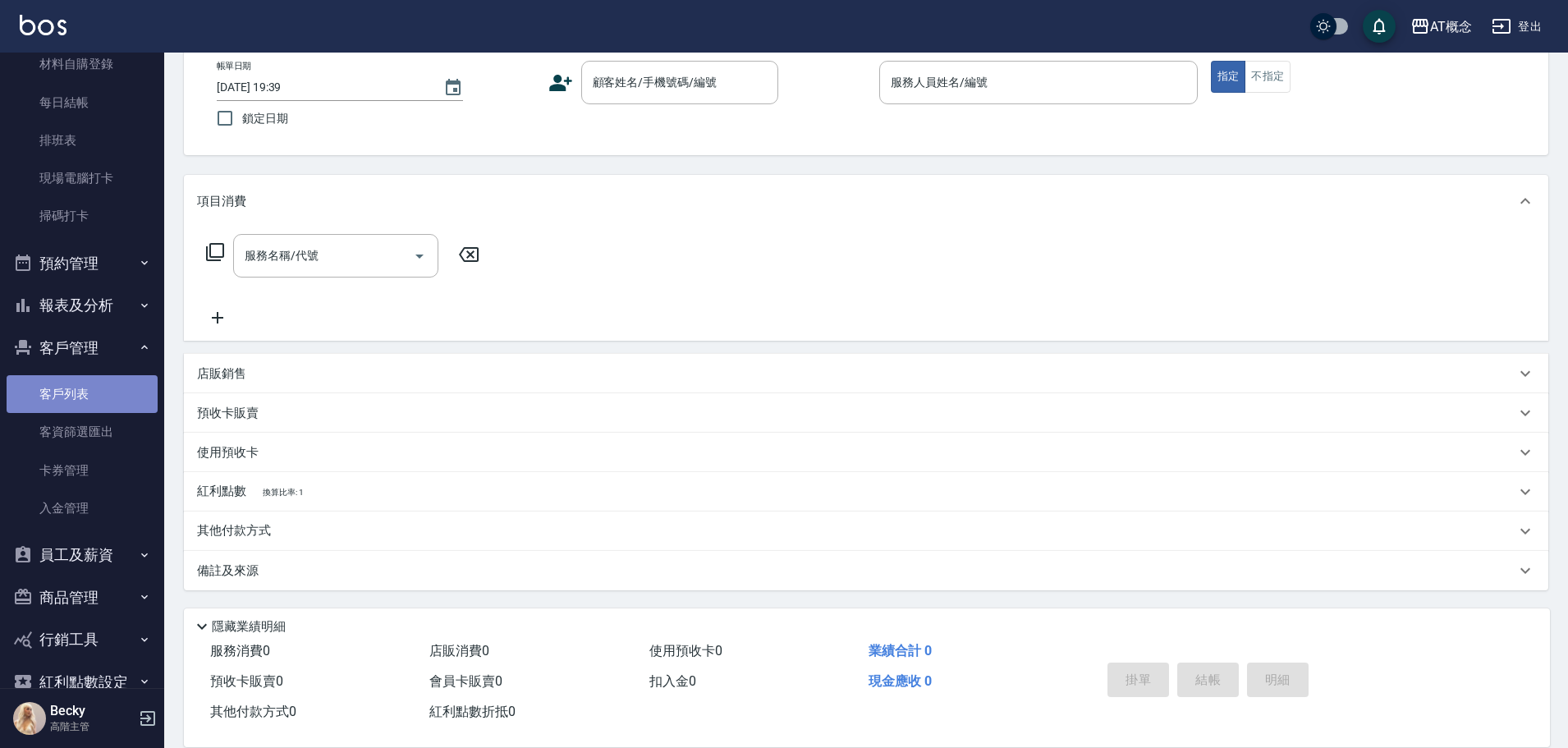
drag, startPoint x: 106, startPoint y: 380, endPoint x: 106, endPoint y: 418, distance: 38.0
click at [106, 381] on link "客戶列表" at bounding box center [81, 393] width 151 height 38
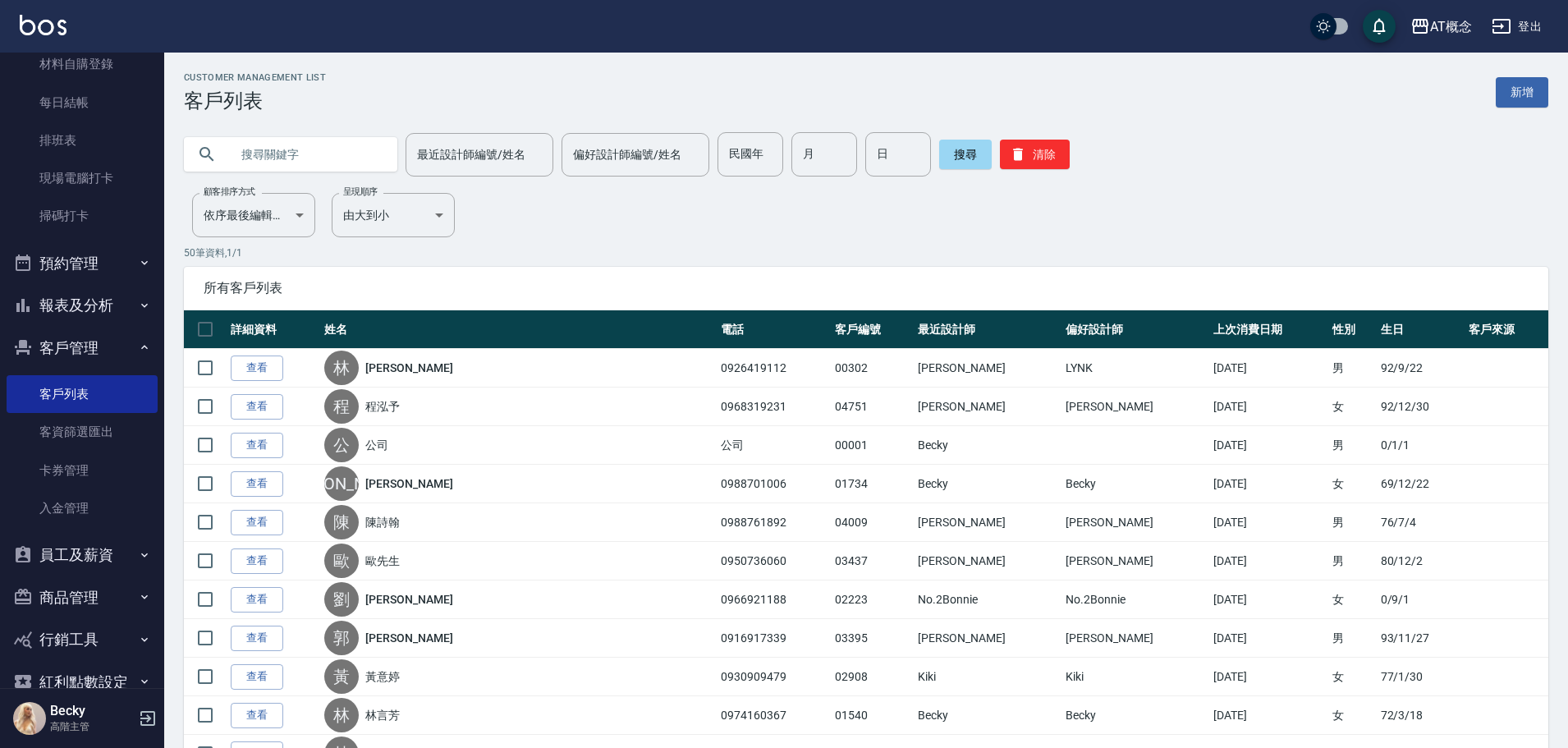
click at [294, 161] on input "text" at bounding box center [306, 155] width 155 height 44
type input "02241"
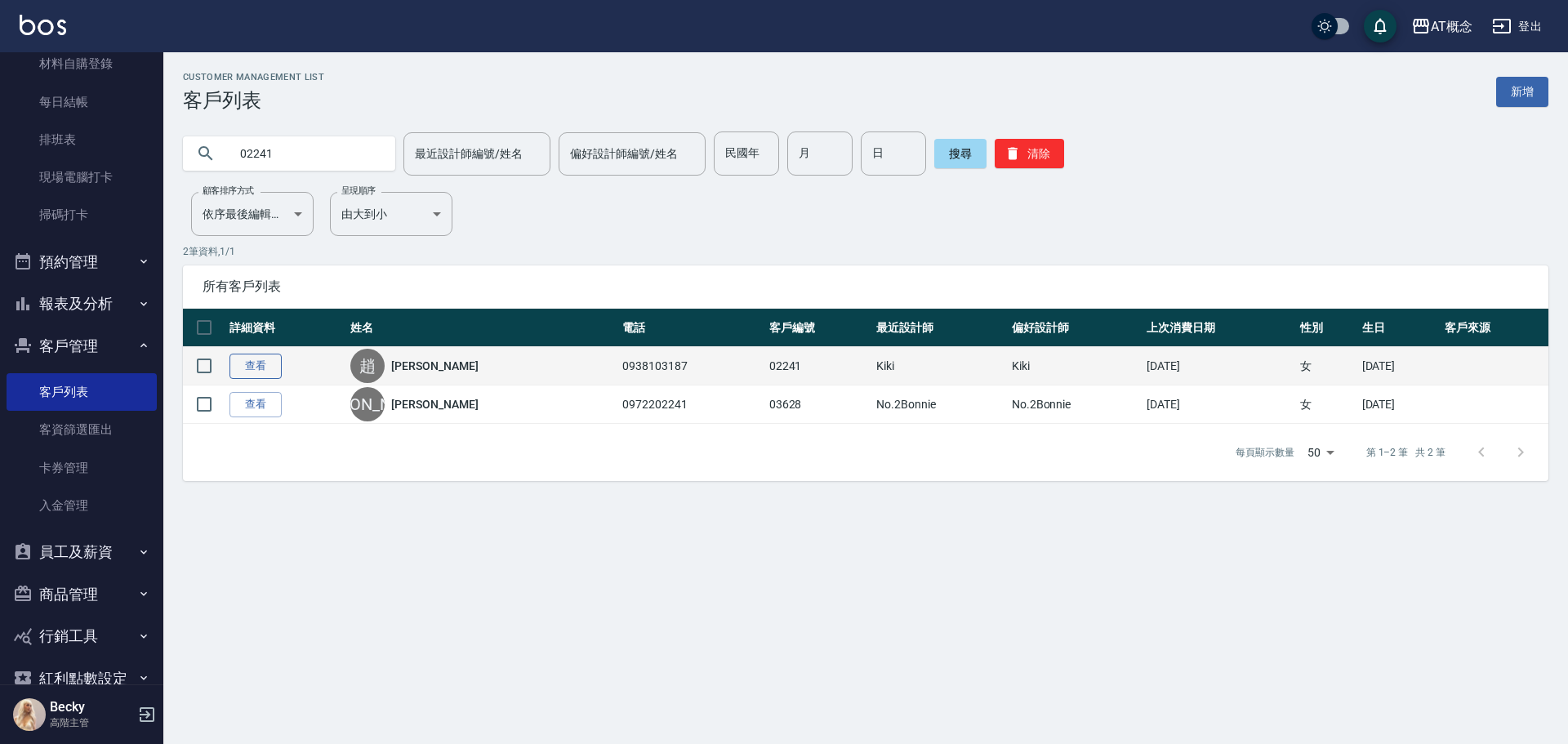
click at [262, 373] on link "查看" at bounding box center [255, 366] width 53 height 25
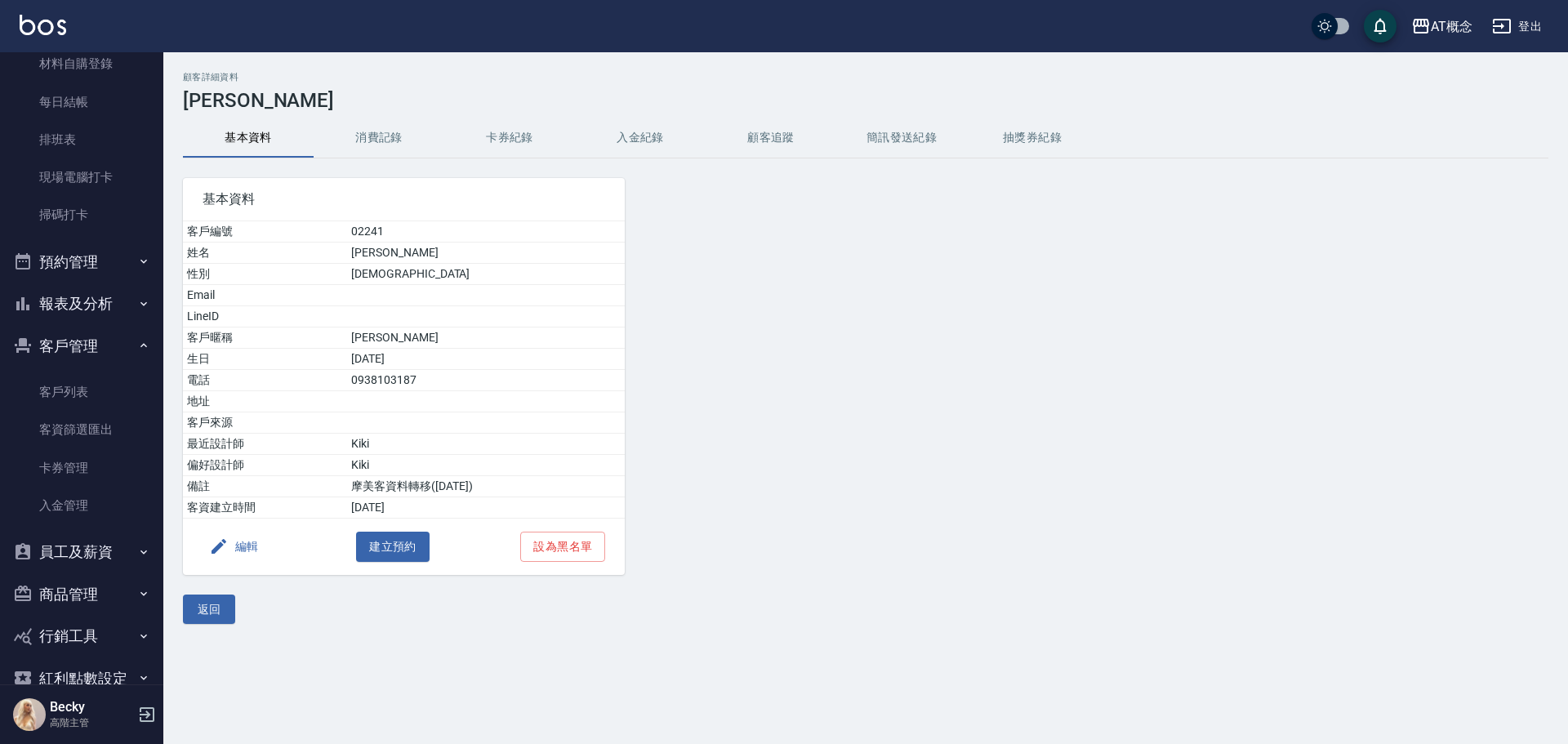
click at [256, 549] on button "編輯" at bounding box center [234, 546] width 63 height 30
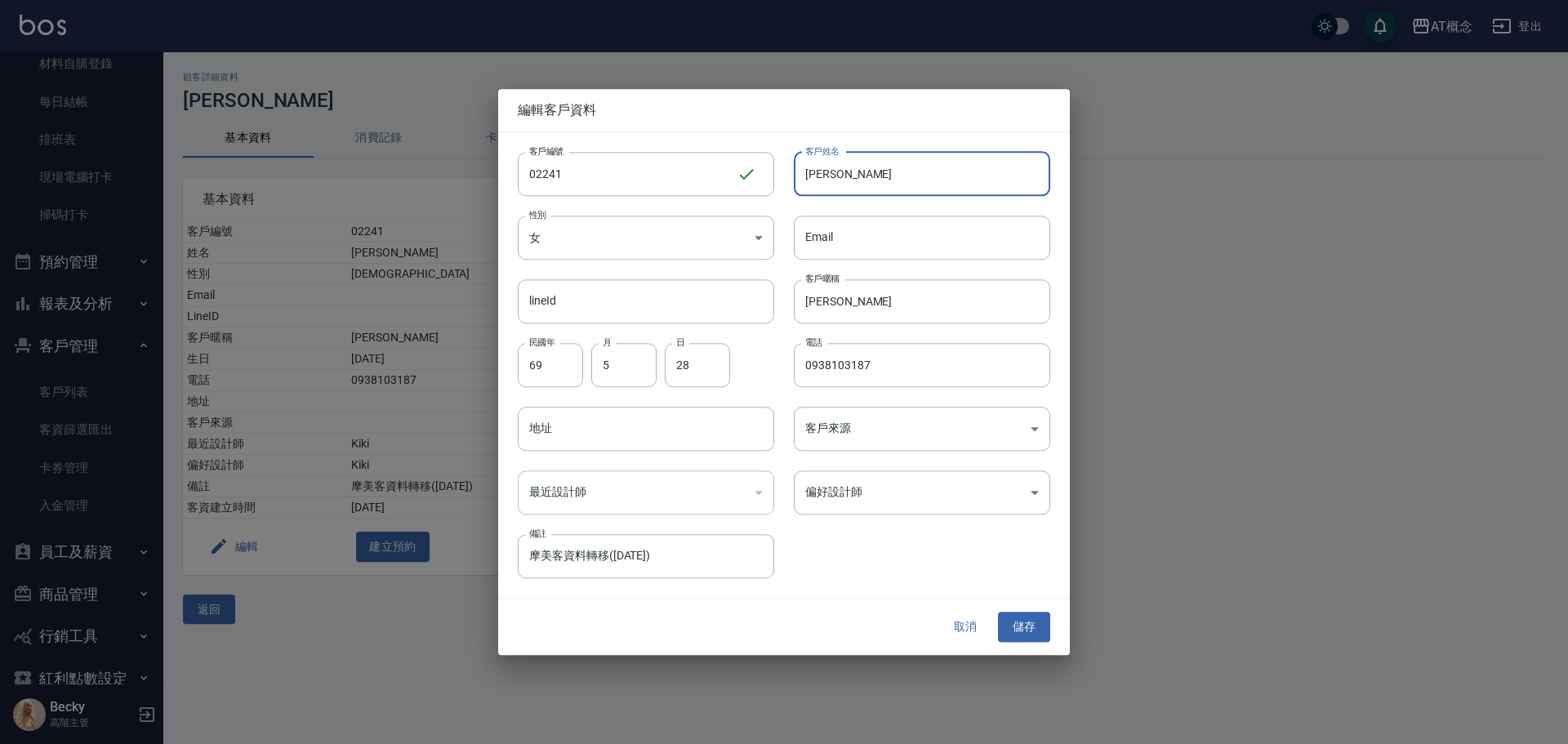
drag, startPoint x: 905, startPoint y: 180, endPoint x: 799, endPoint y: 178, distance: 106.0
click at [799, 178] on input "[PERSON_NAME]" at bounding box center [922, 174] width 256 height 44
type input "謝婷閔"
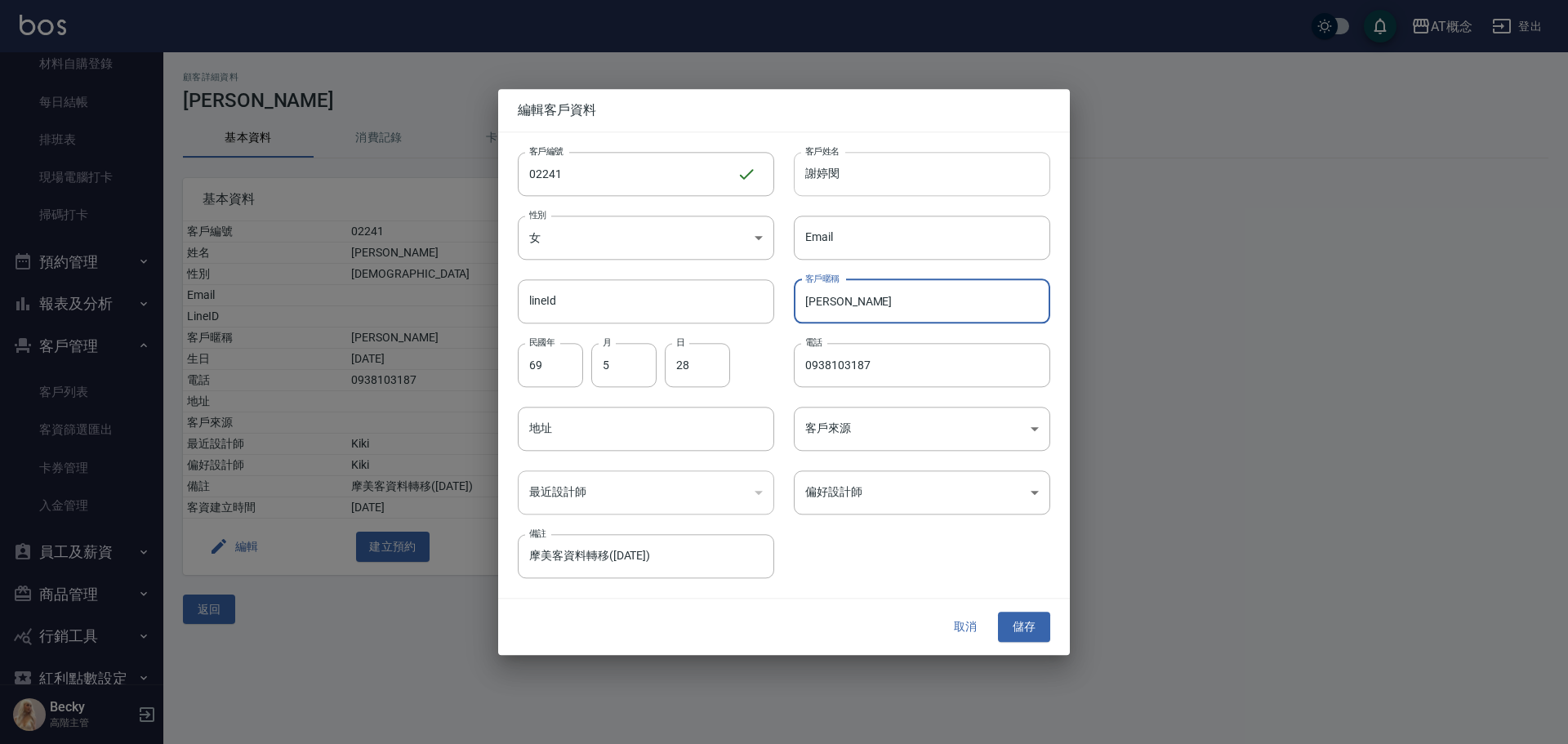
type input "雅"
click at [556, 361] on input "69" at bounding box center [550, 365] width 65 height 44
type input "77"
type input "11"
type input "02"
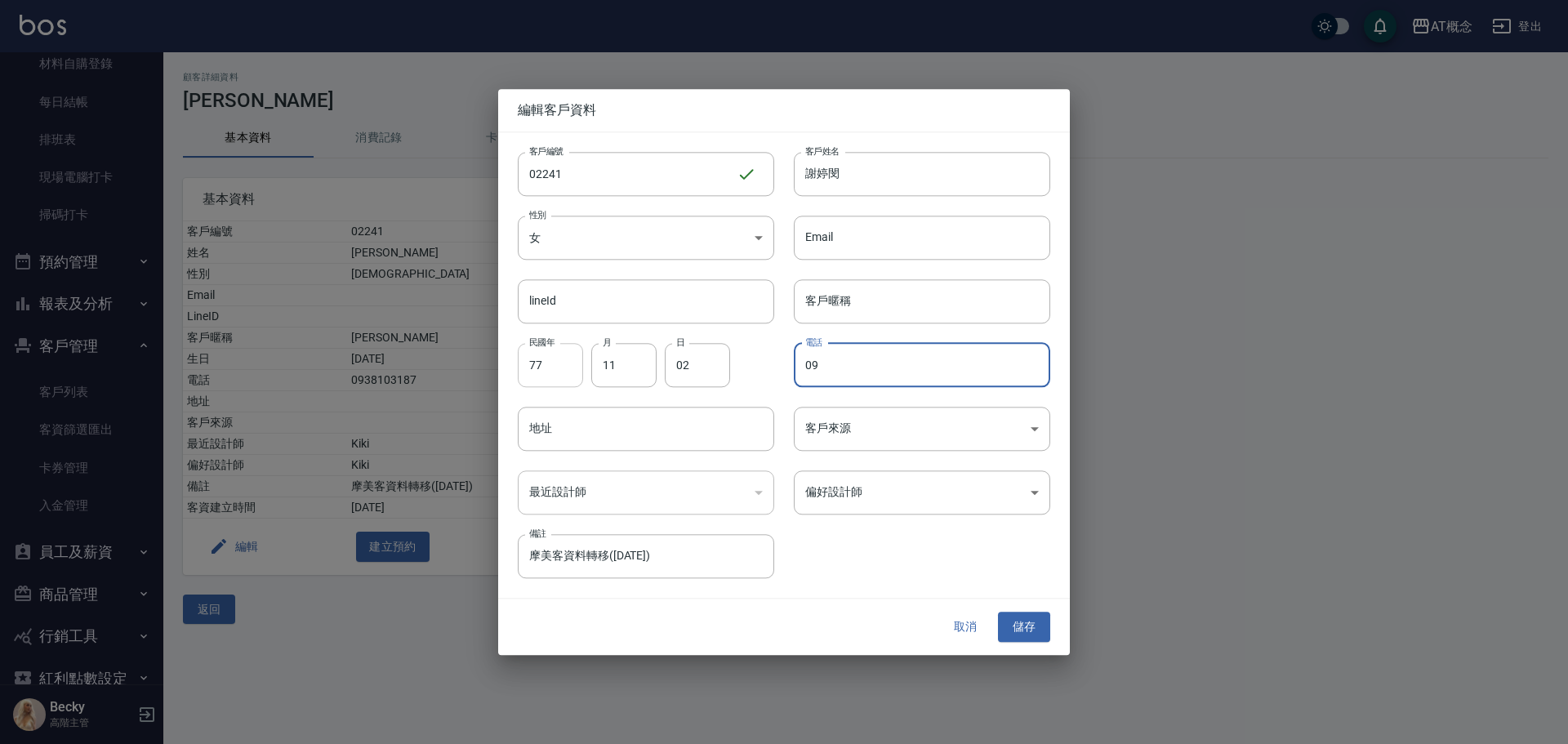
type input "0"
type input "0976046922"
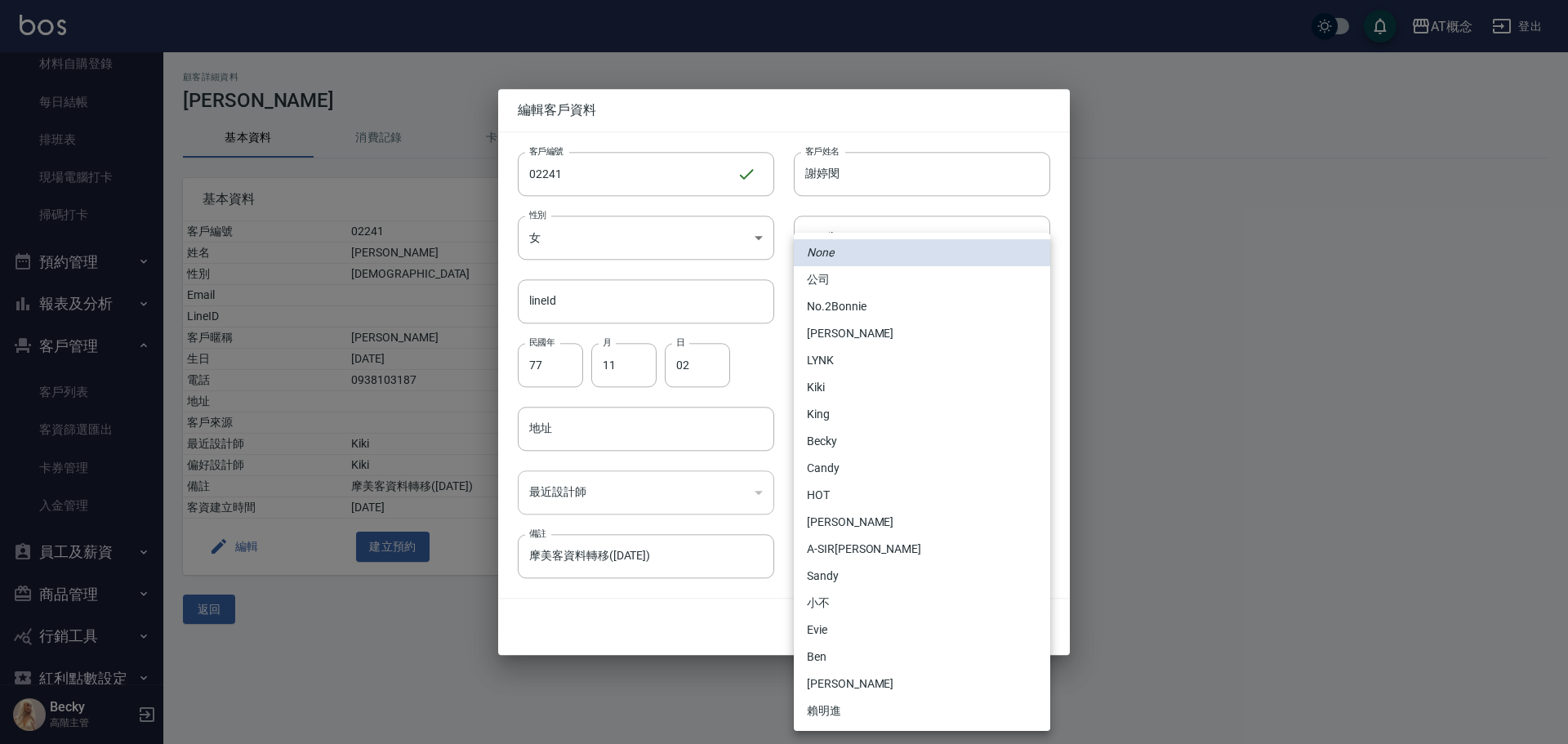
click at [906, 505] on body "AT概念 登出 櫃檯作業 打帳單 帳單列表 掛單列表 座位開單 營業儀表板 現金收支登錄 高階收支登錄 材料自購登錄 每日結帳 排班表 現場電腦打卡 掃碼打卡…" at bounding box center [784, 372] width 1568 height 744
click at [857, 308] on li "No.2Bonnie" at bounding box center [922, 306] width 256 height 27
type input "20abcae0-810e-448a-b26a-bcbab897de4d"
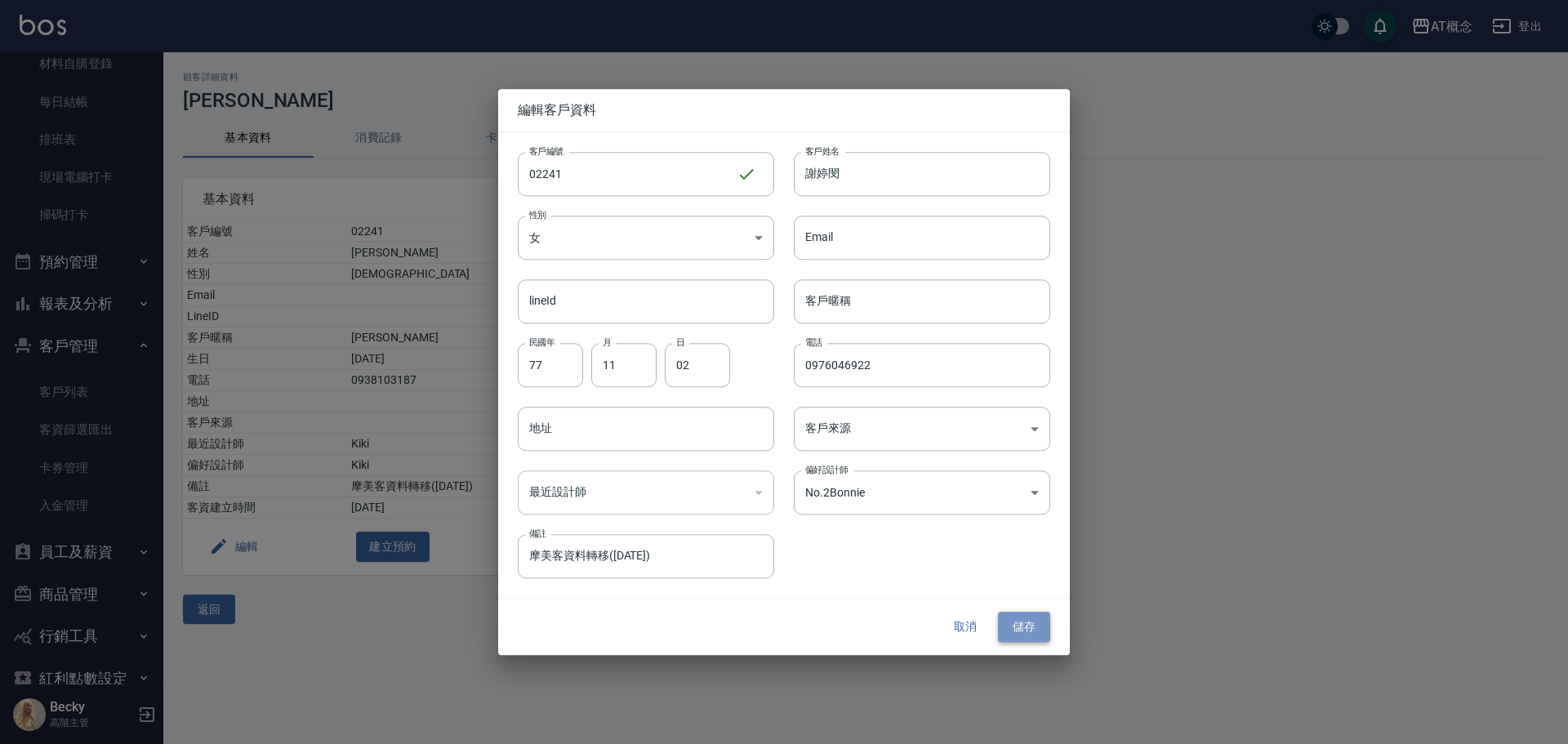
click at [1042, 637] on button "儲存" at bounding box center [1024, 627] width 53 height 30
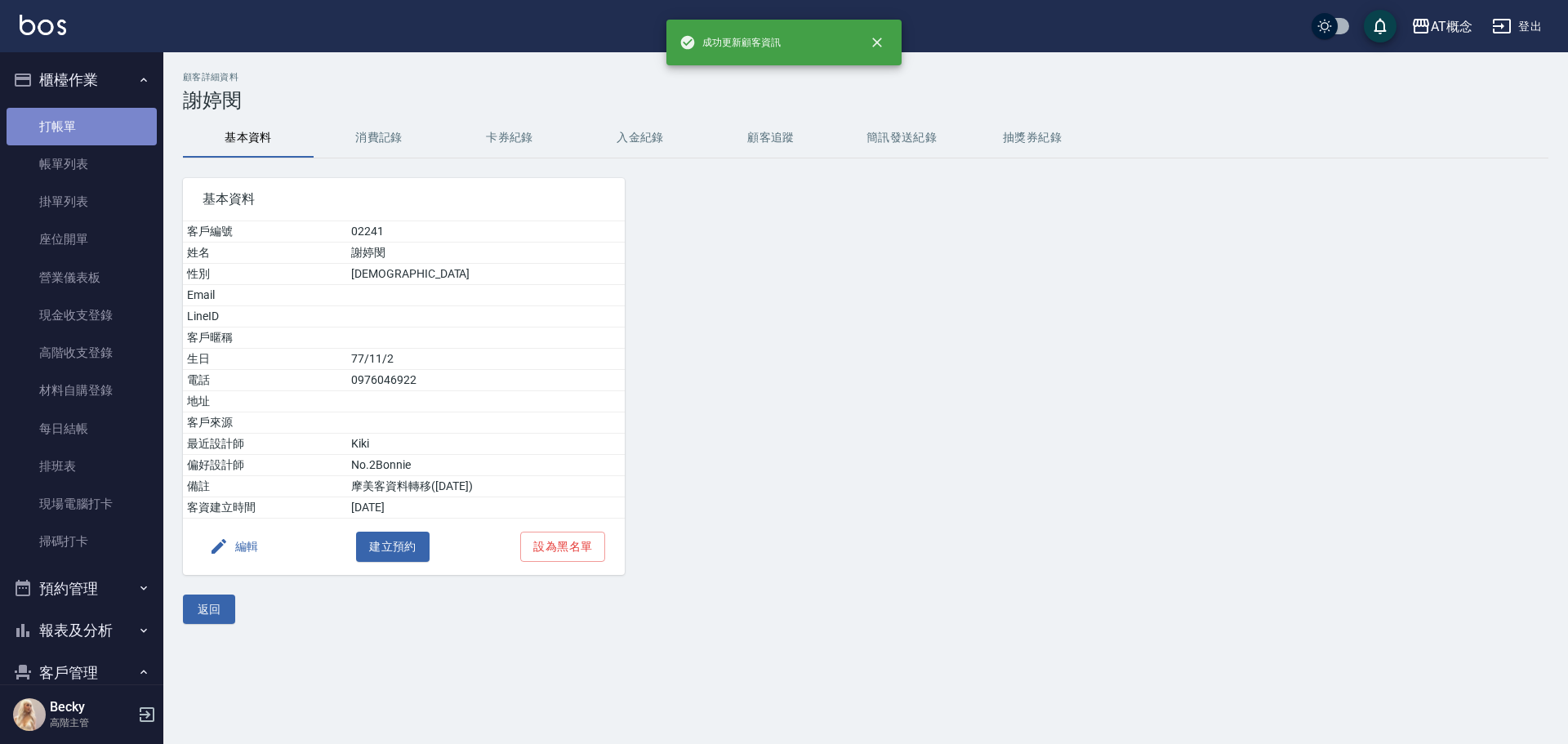
click at [84, 131] on link "打帳單" at bounding box center [81, 126] width 150 height 38
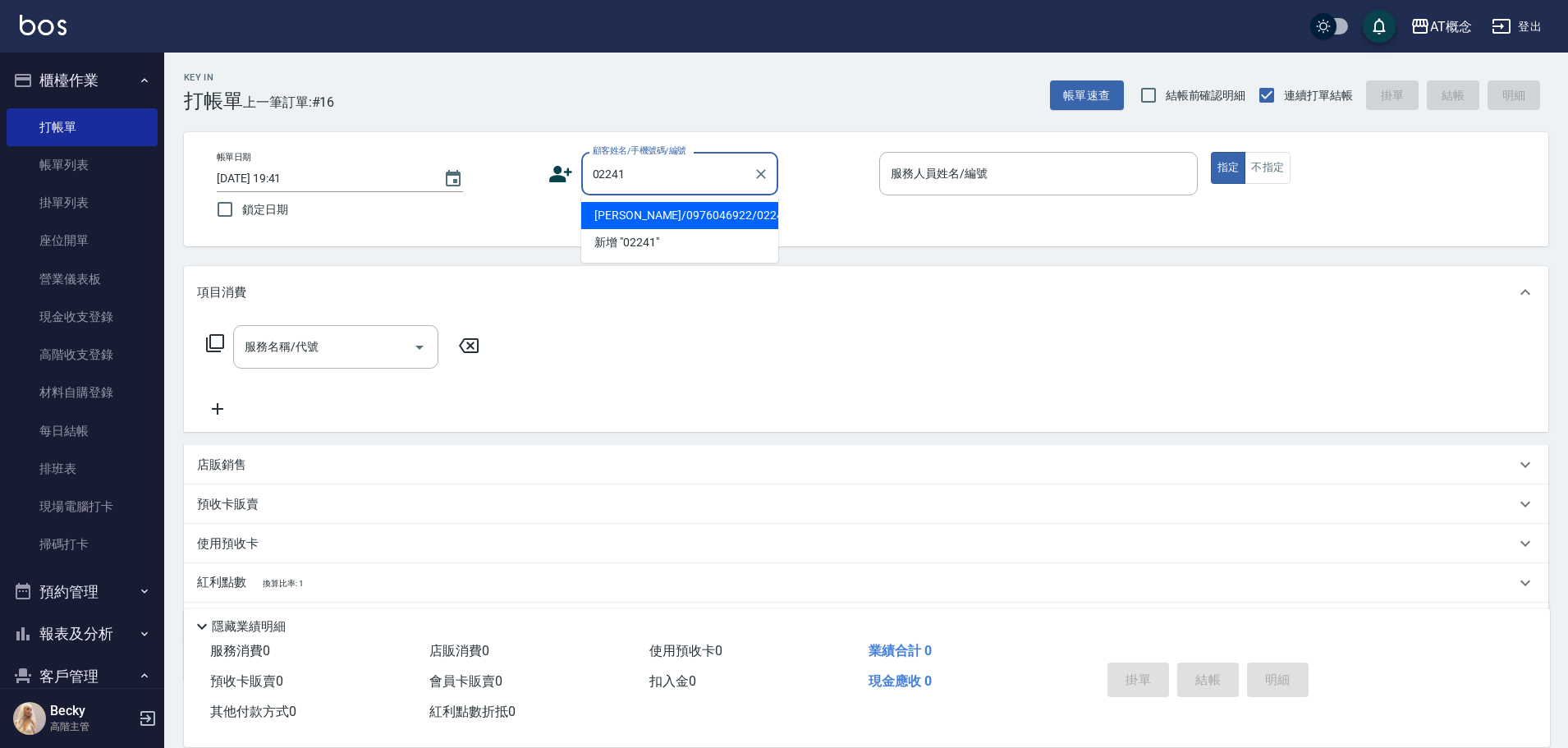
type input "[PERSON_NAME]/0976046922/02241"
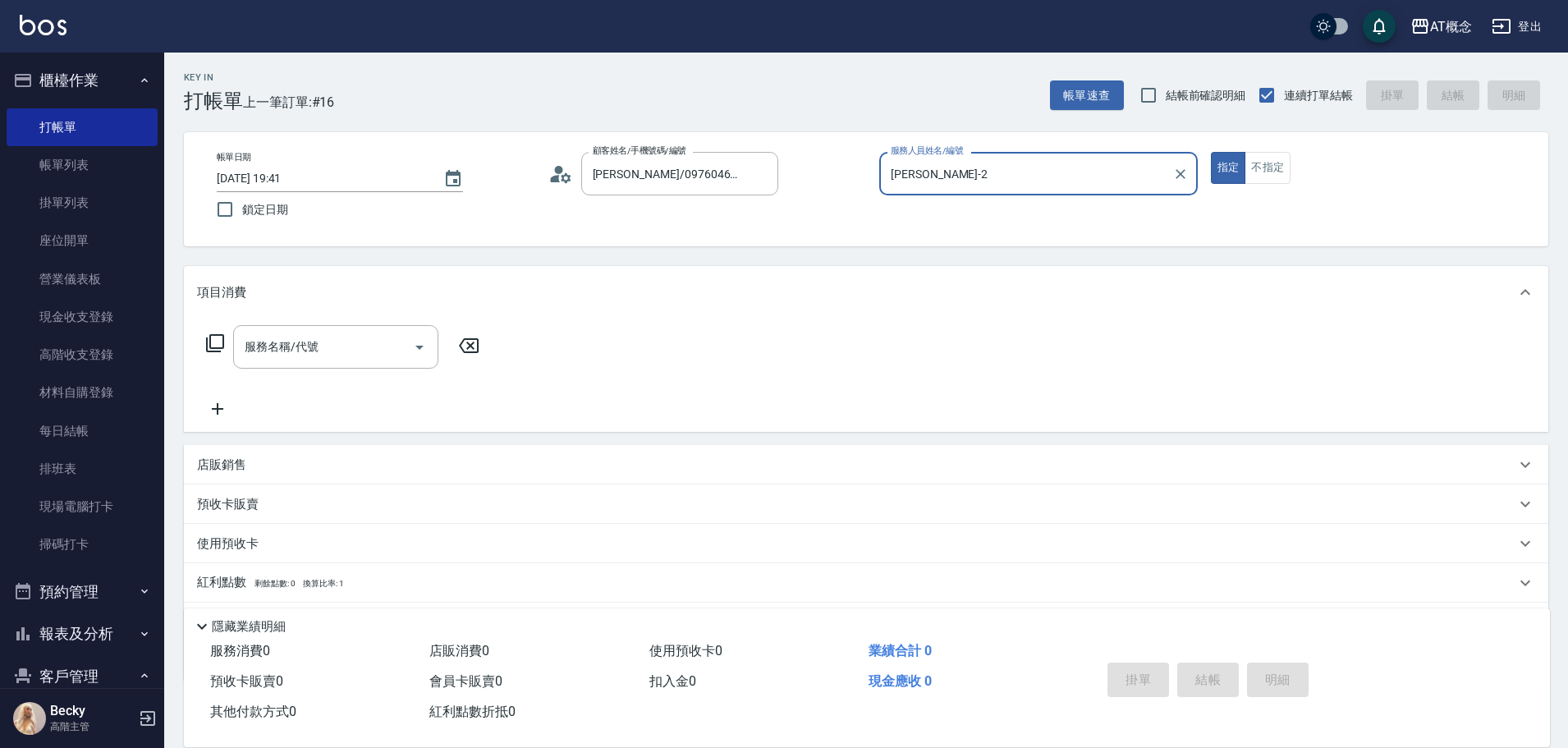
type input "[PERSON_NAME]-2"
click at [1211, 152] on button "指定" at bounding box center [1228, 168] width 35 height 32
type button "true"
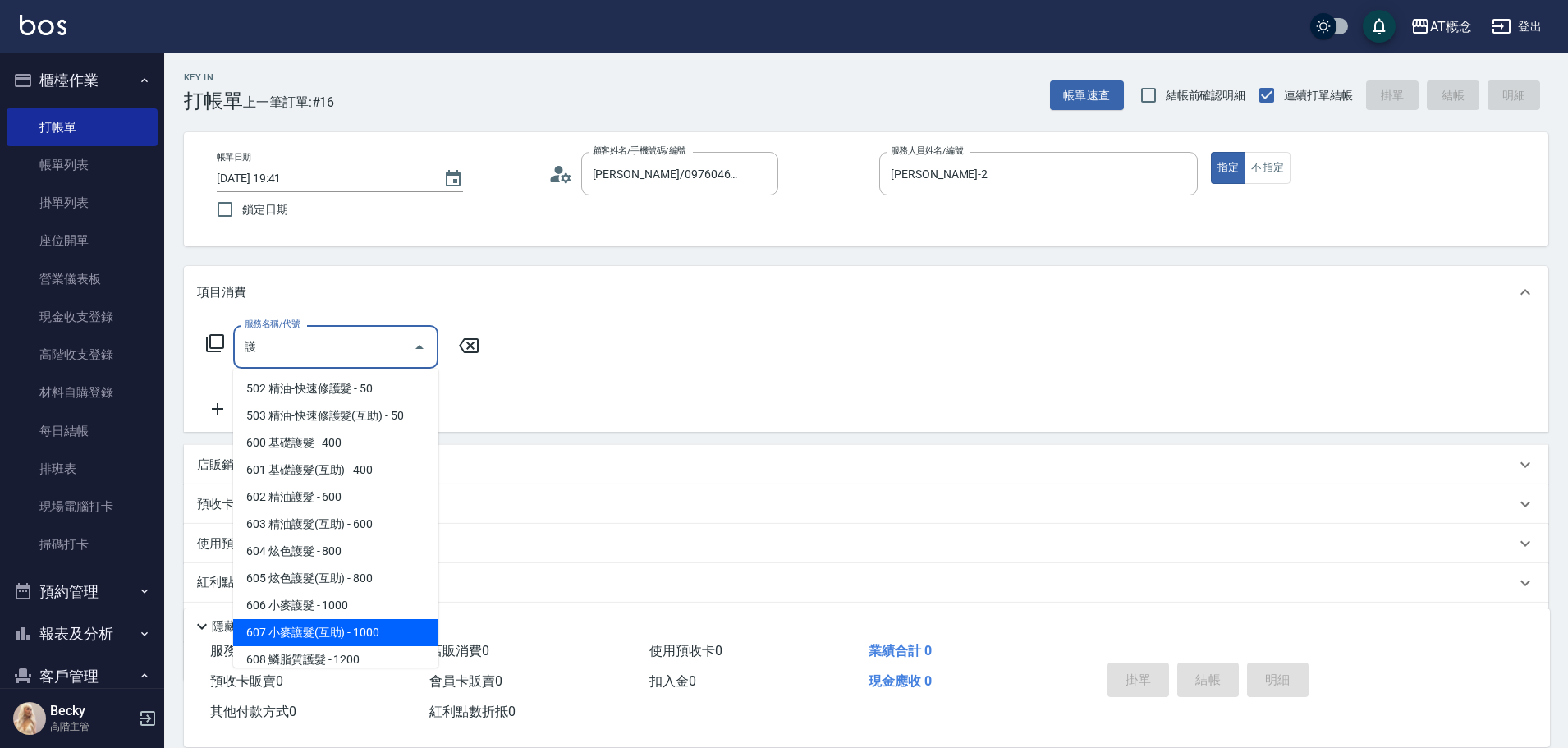
scroll to position [164, 0]
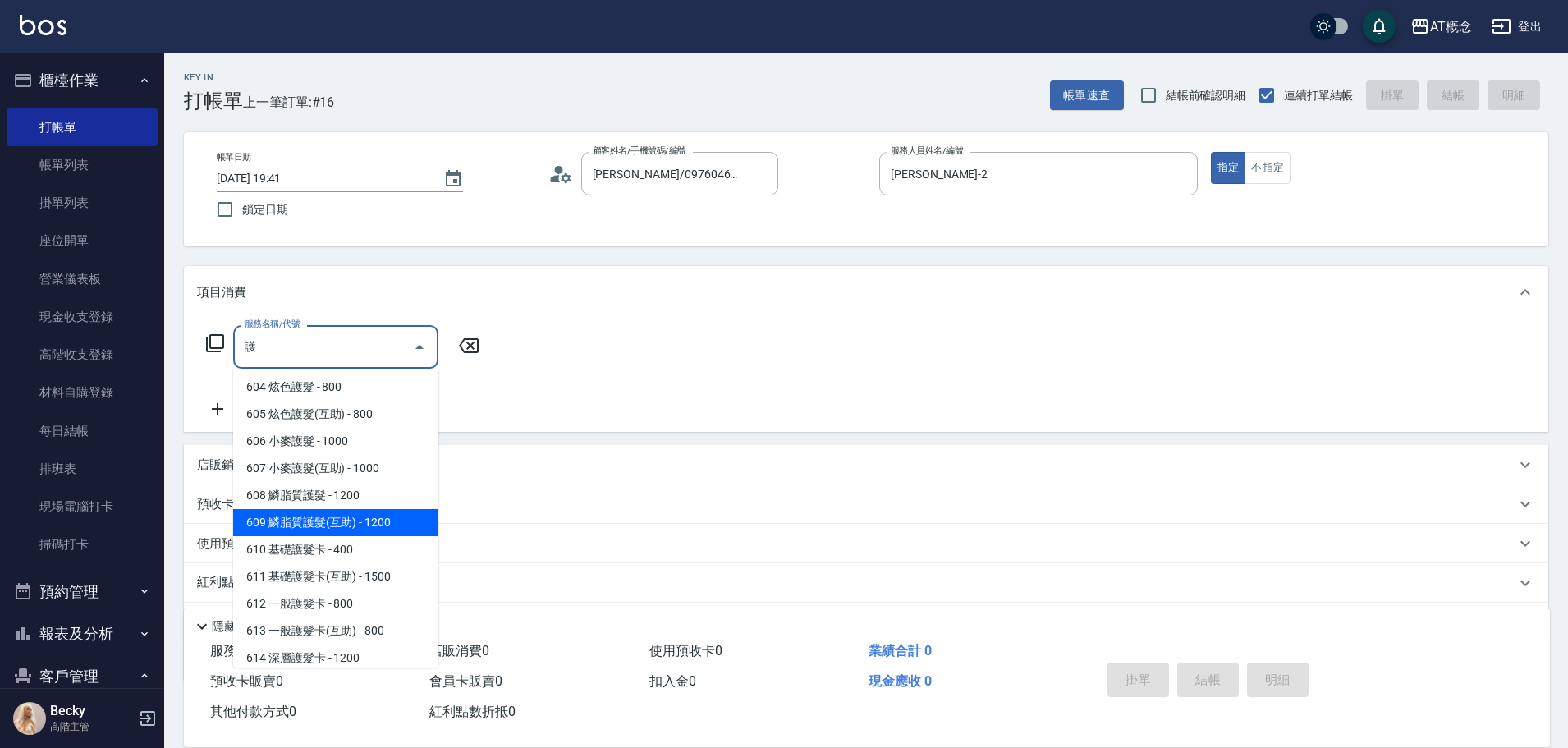
click at [359, 373] on span "603 精油護髮(互助) - 600" at bounding box center [336, 359] width 205 height 27
type input "603 精油護髮(互助)(603)"
type input "60"
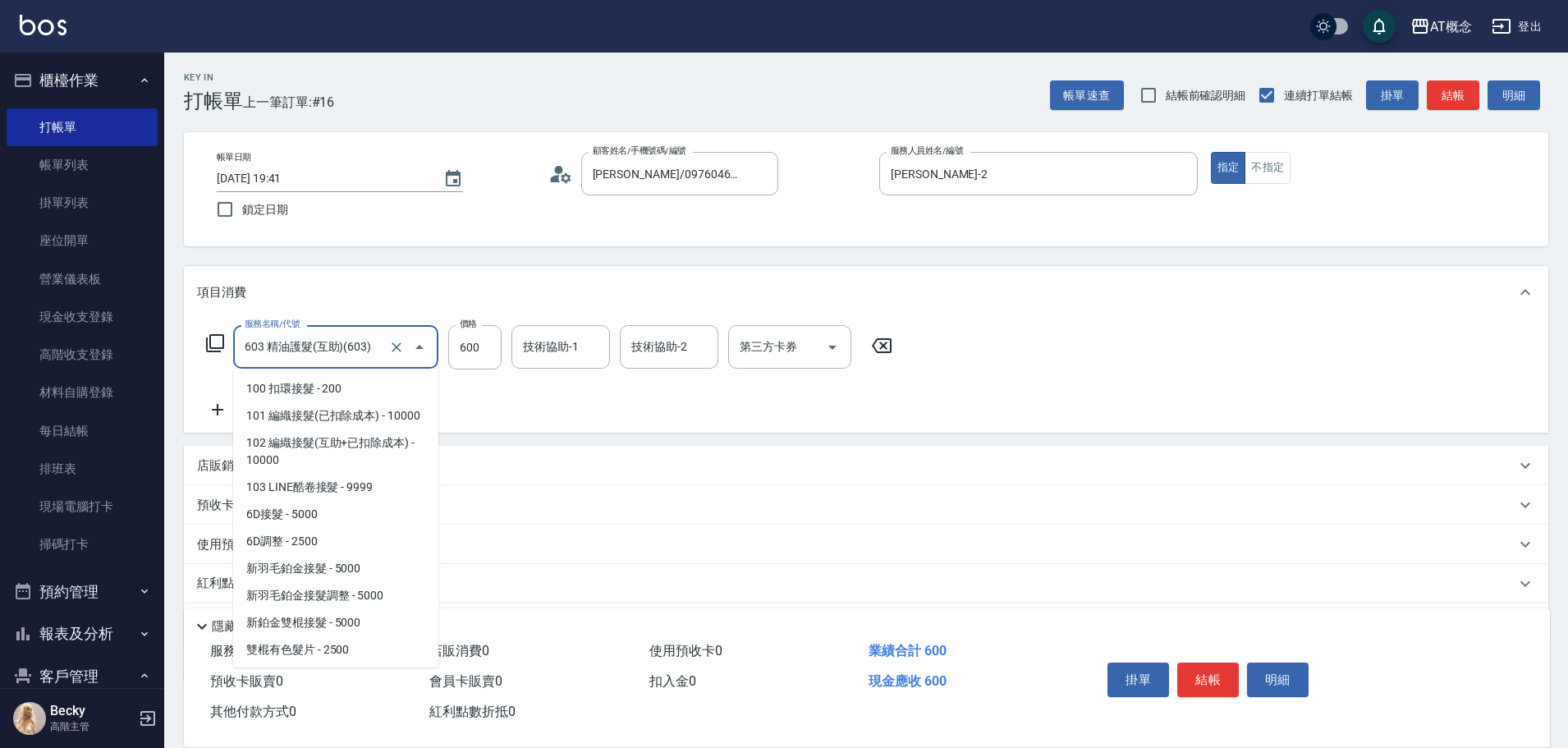
click at [354, 353] on input "603 精油護髮(互助)(603)" at bounding box center [313, 346] width 144 height 29
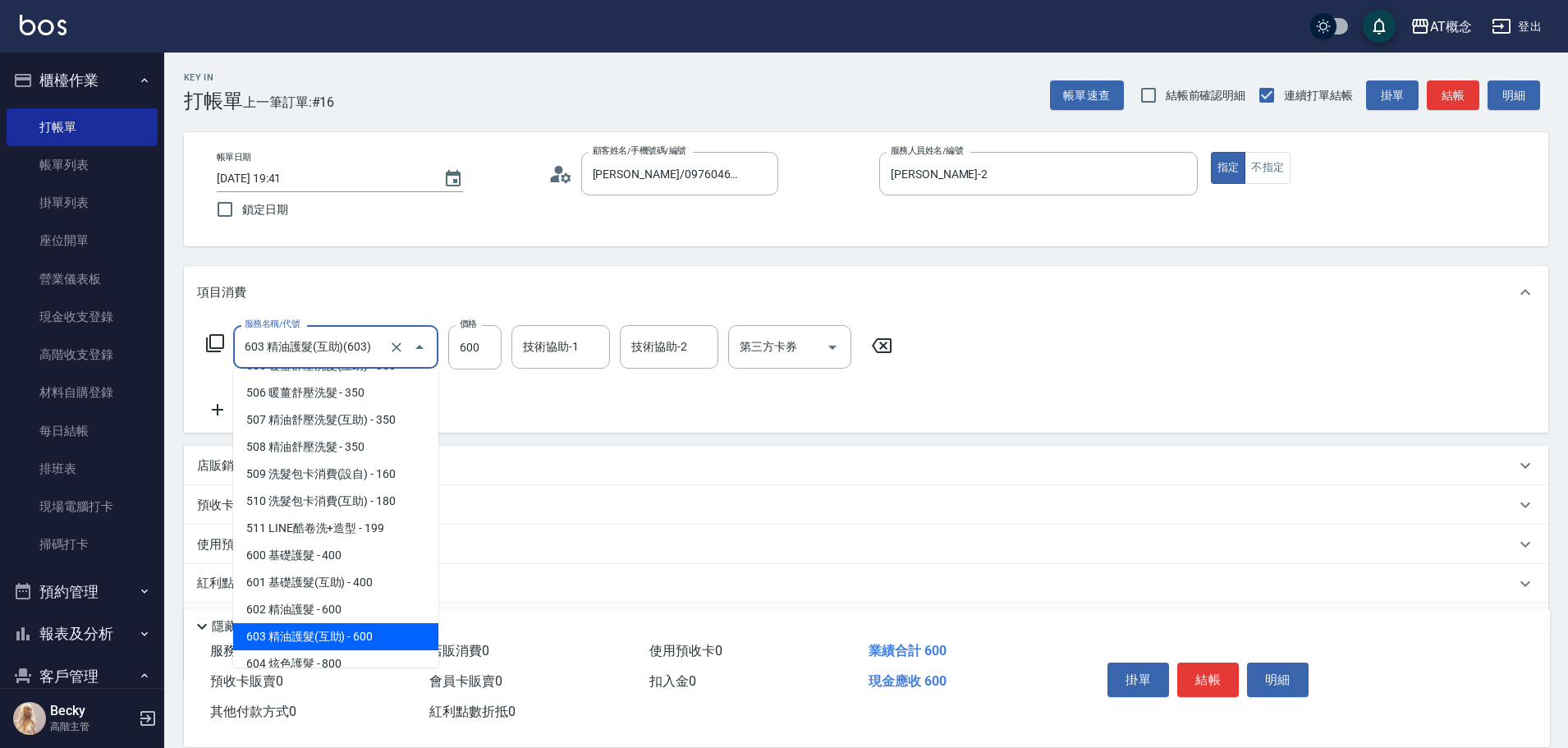
click at [354, 353] on input "603 精油護髮(互助)(603)" at bounding box center [313, 346] width 144 height 29
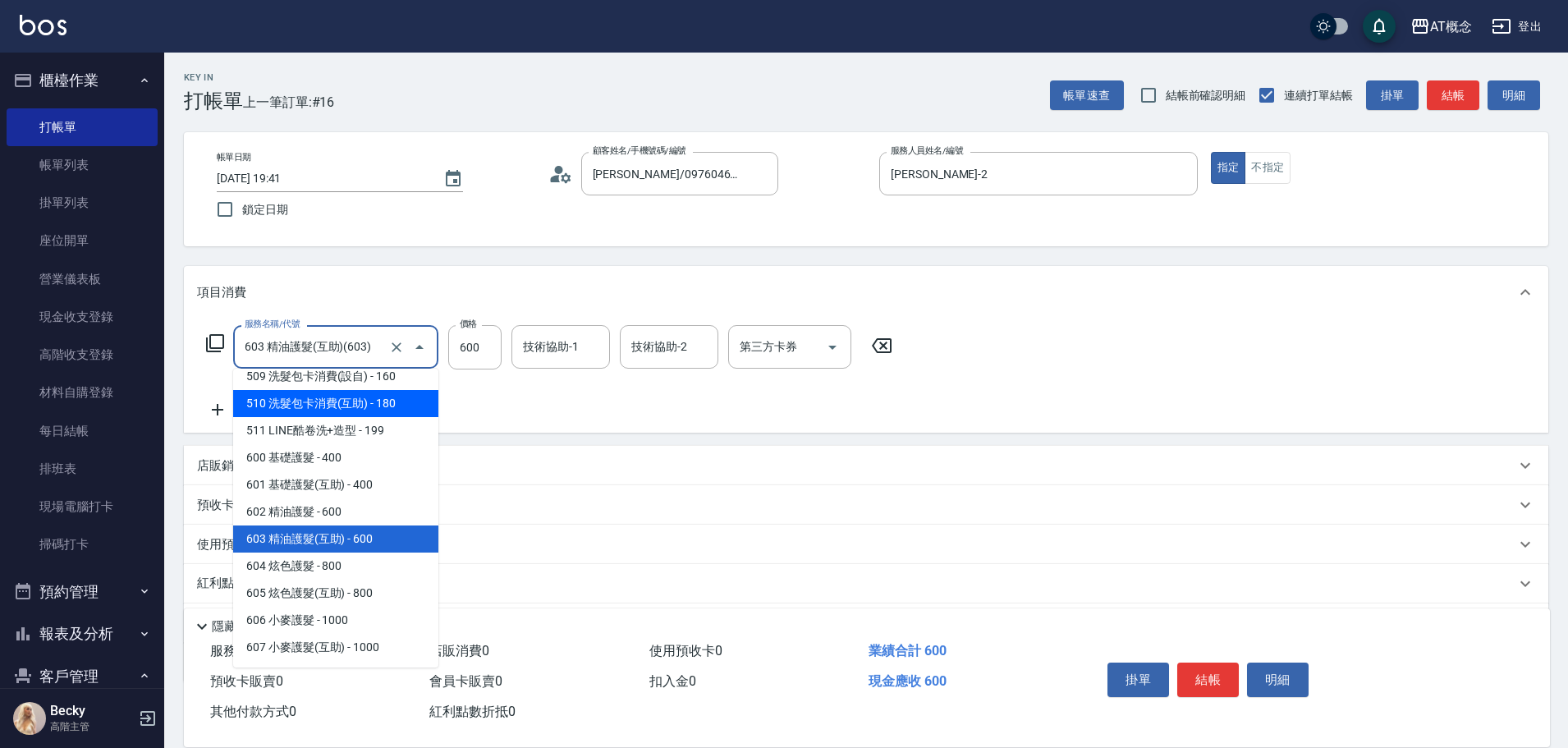
scroll to position [2183, 0]
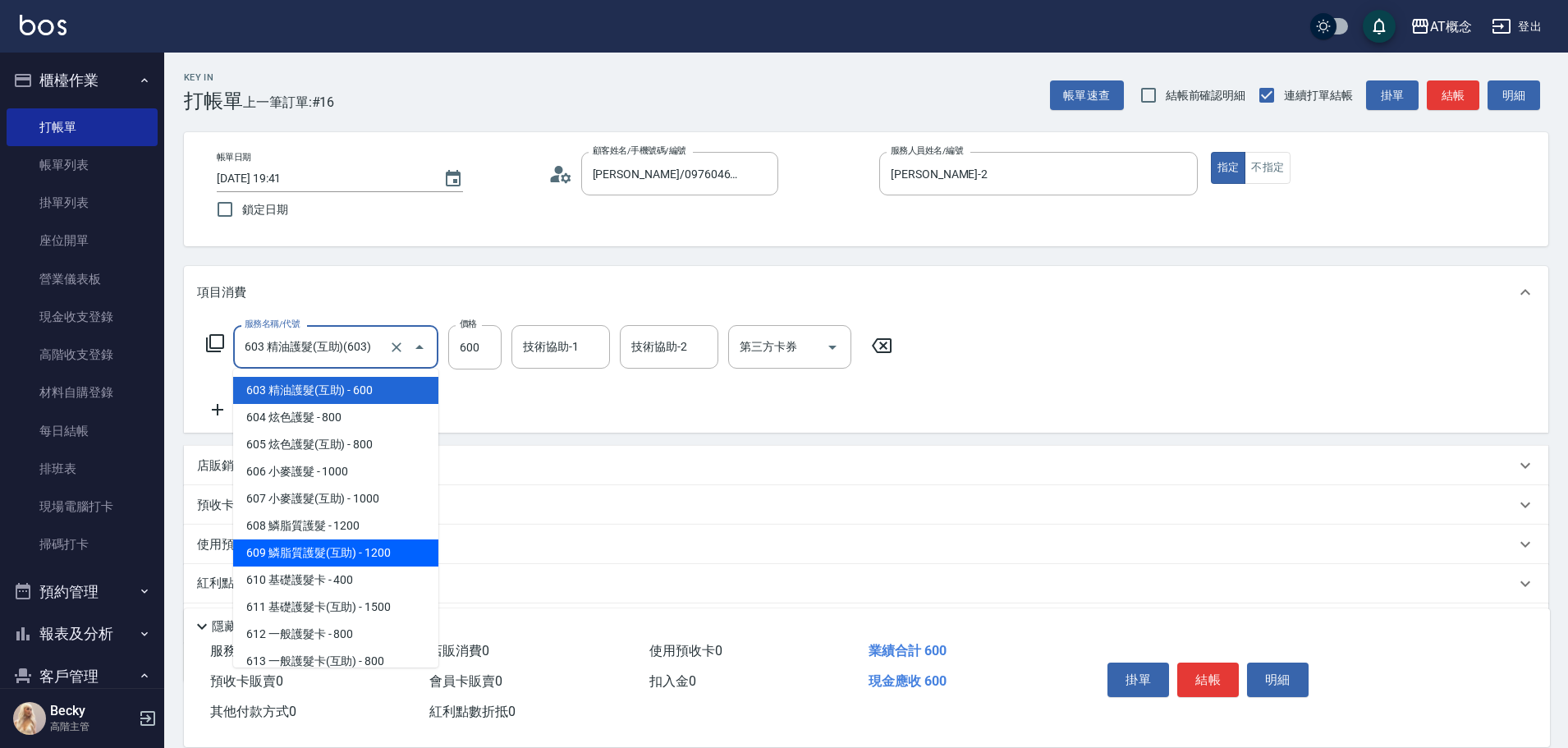
type input "609 鱗脂質護髮(互助)(609)"
type input "120"
type input "1200"
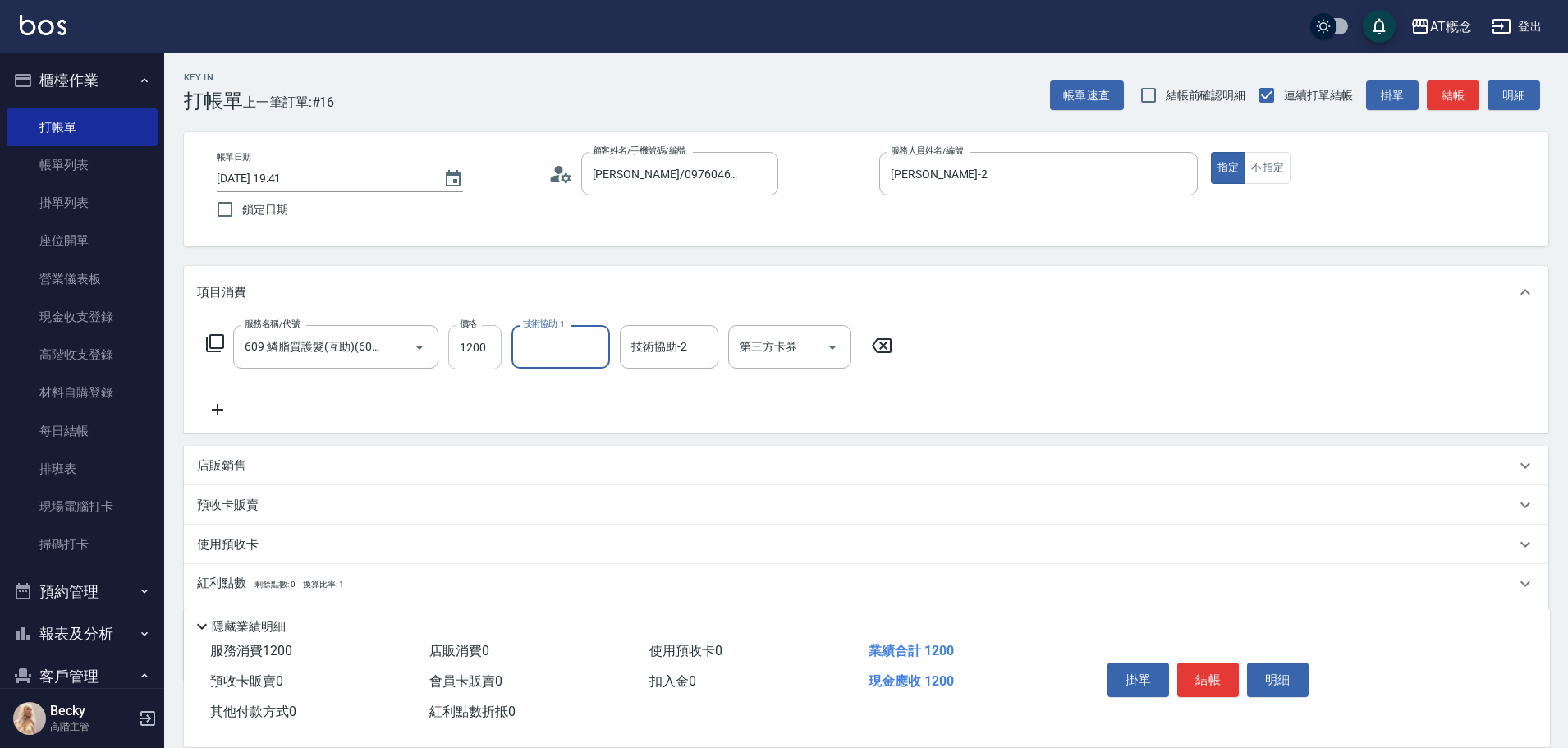
click at [493, 348] on input "1200" at bounding box center [475, 347] width 54 height 44
type input "0"
type input "97"
type input "90"
type input "970"
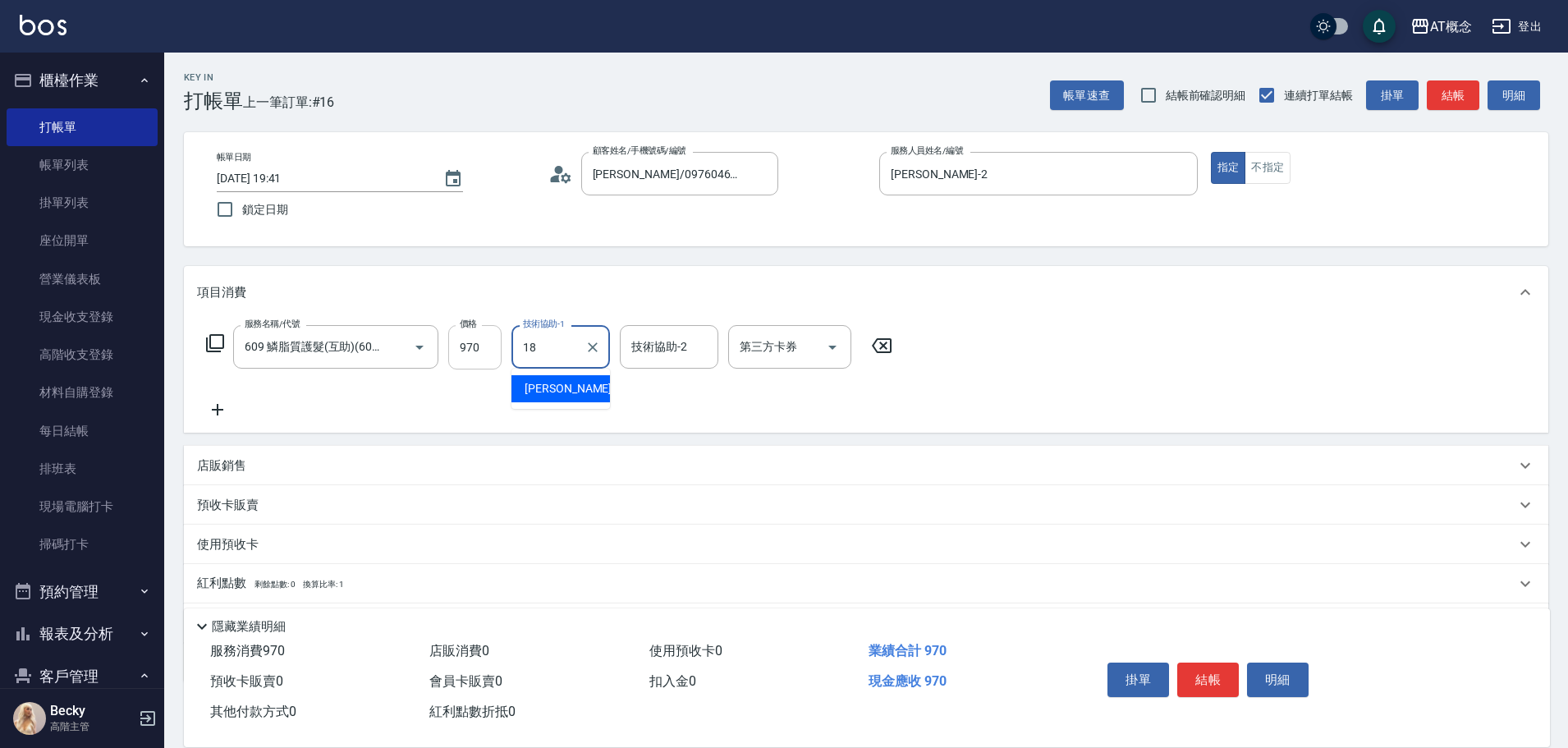
type input "[PERSON_NAME]-18"
click at [646, 349] on input "技術協助-2" at bounding box center [668, 346] width 83 height 29
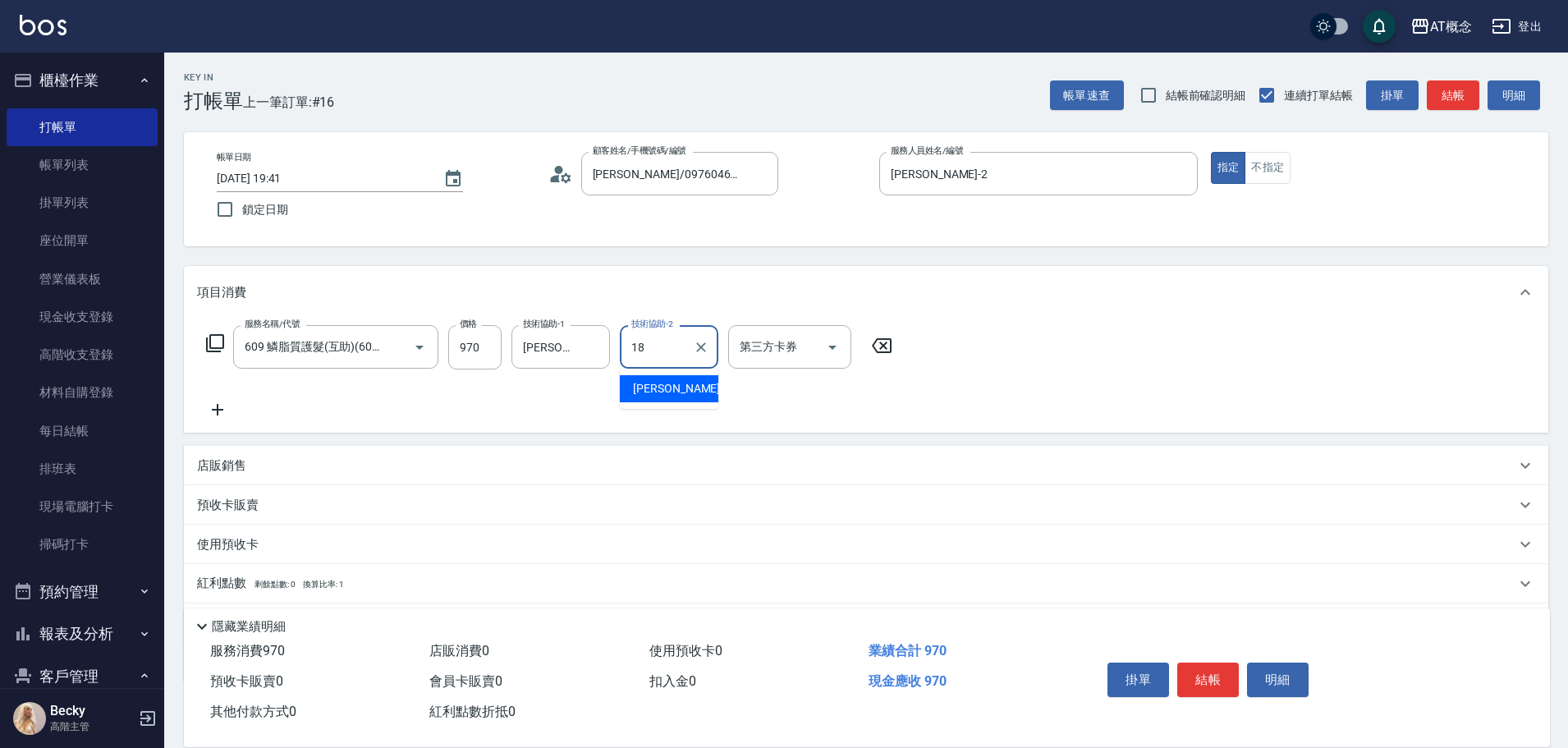
type input "[PERSON_NAME]-18"
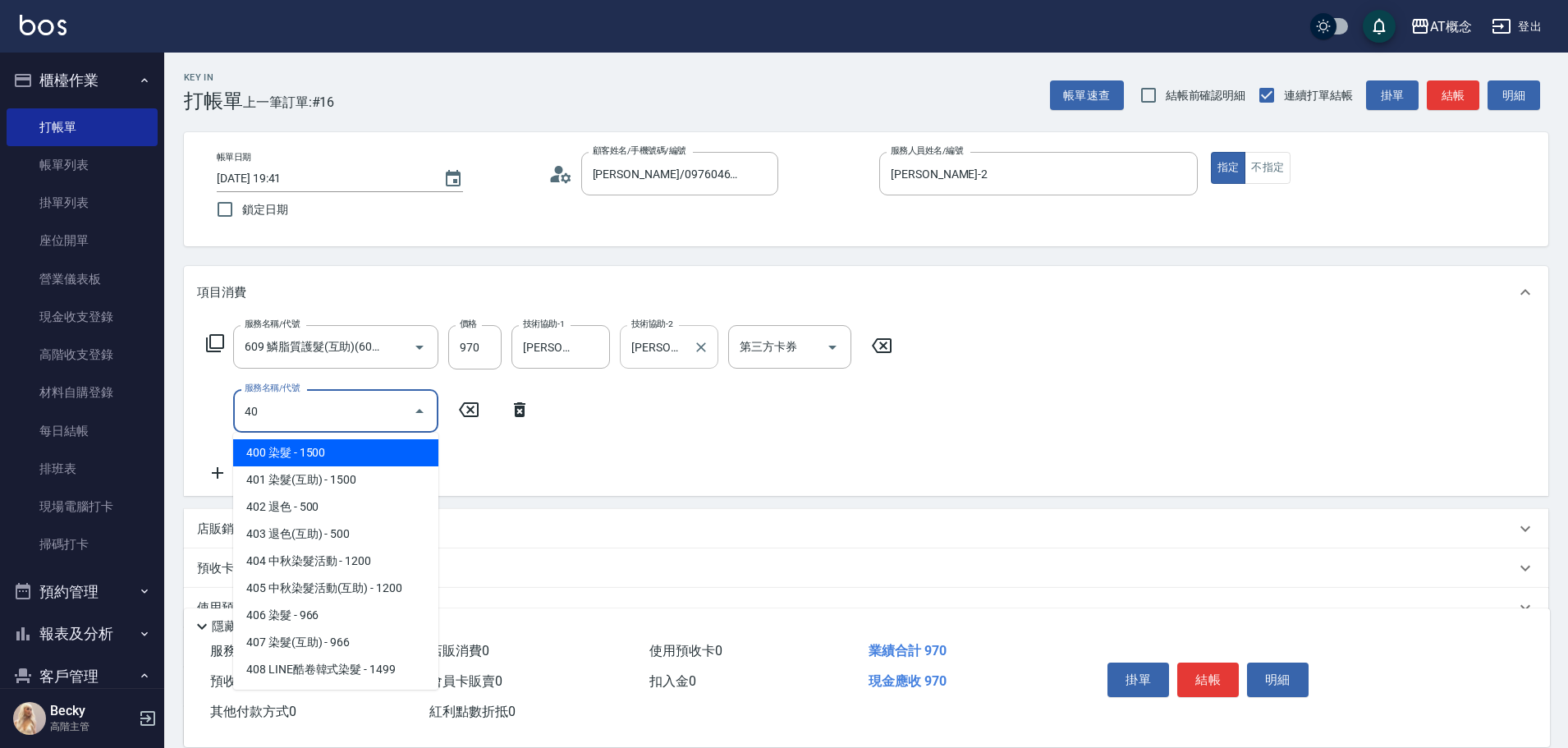
type input "401"
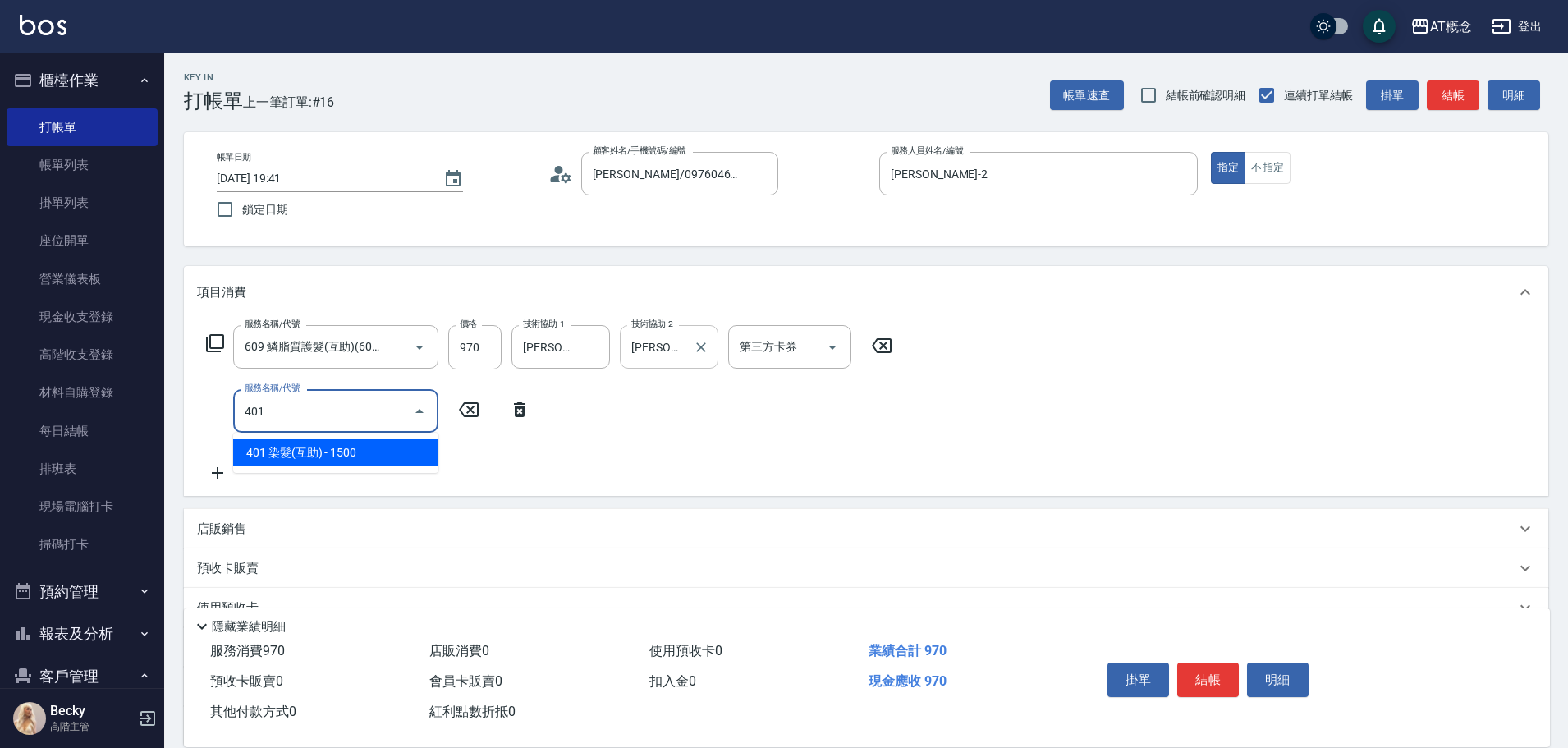
type input "240"
type input "401 染髮(互助)(401)"
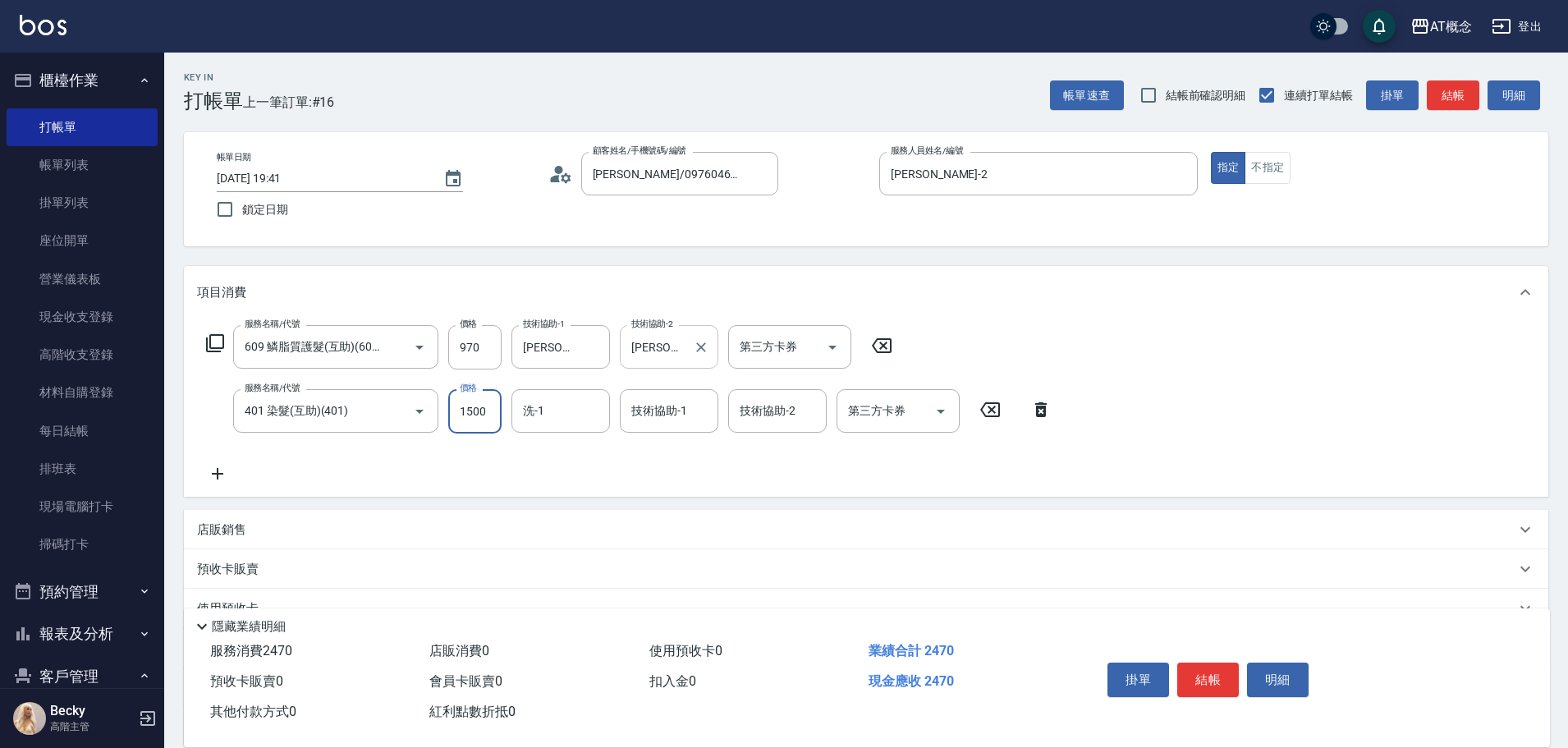
type input "1"
type input "90"
type input "16"
type input "110"
type input "169"
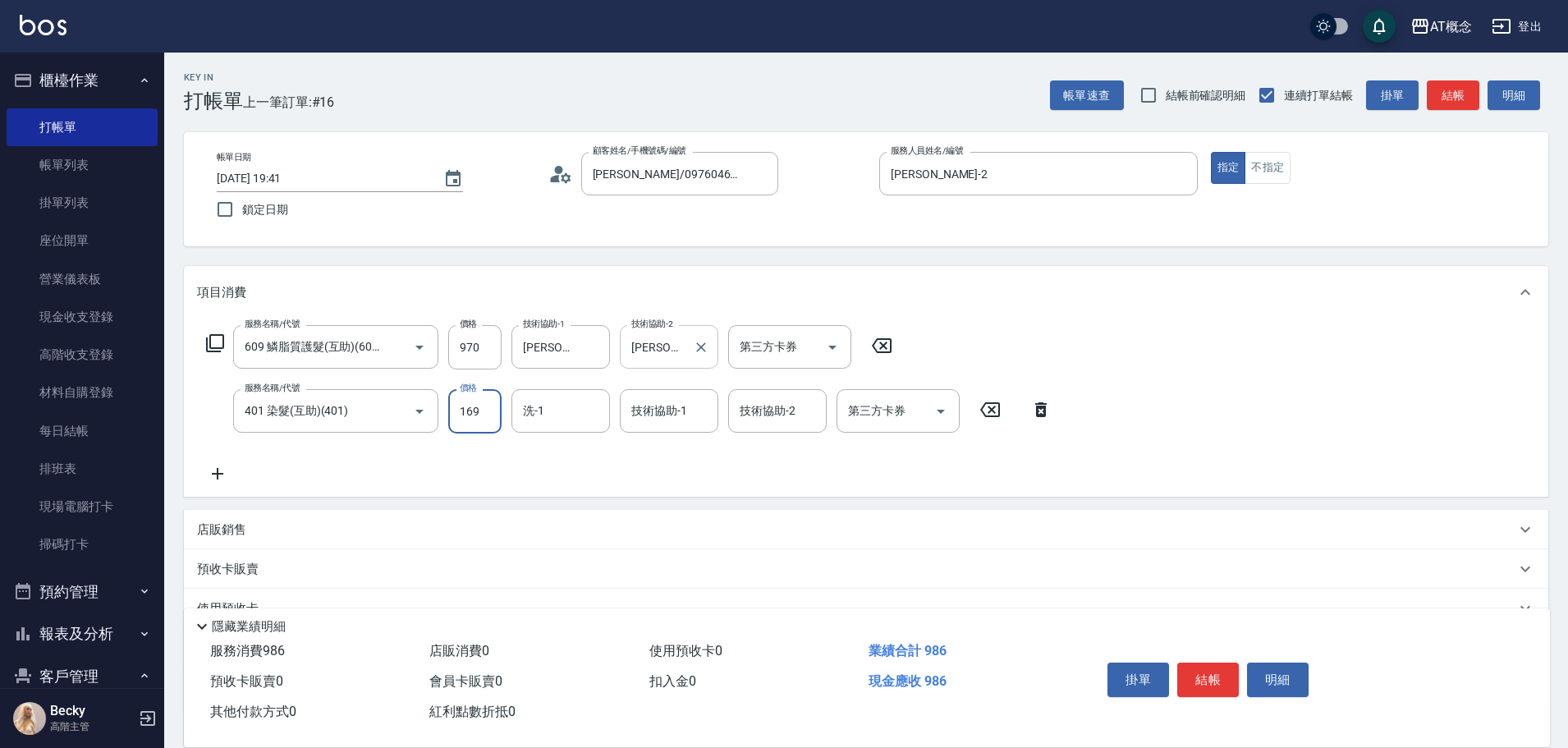
type input "260"
type input "1699"
type input "[PERSON_NAME]-18"
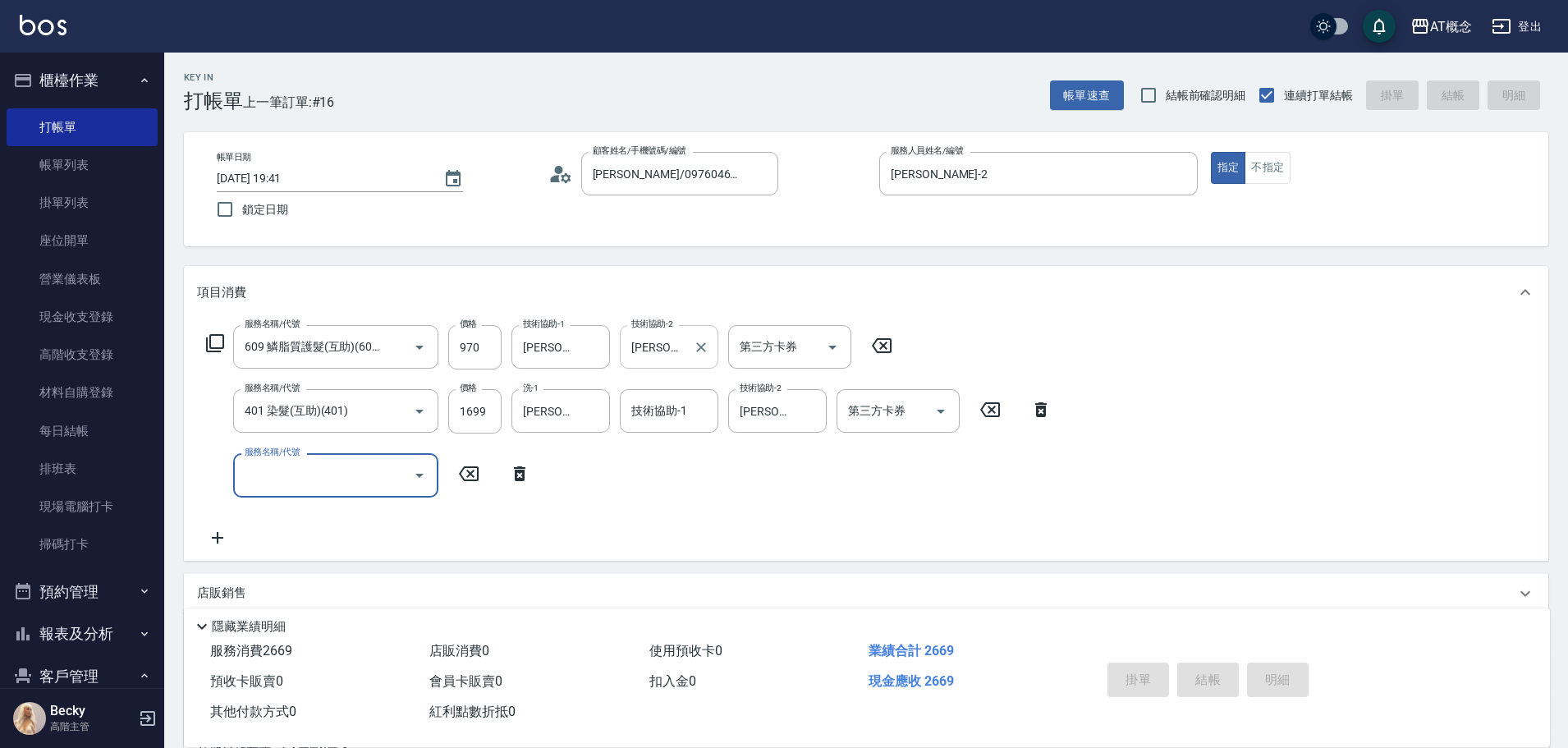
type input "[DATE] 19:42"
type input "0"
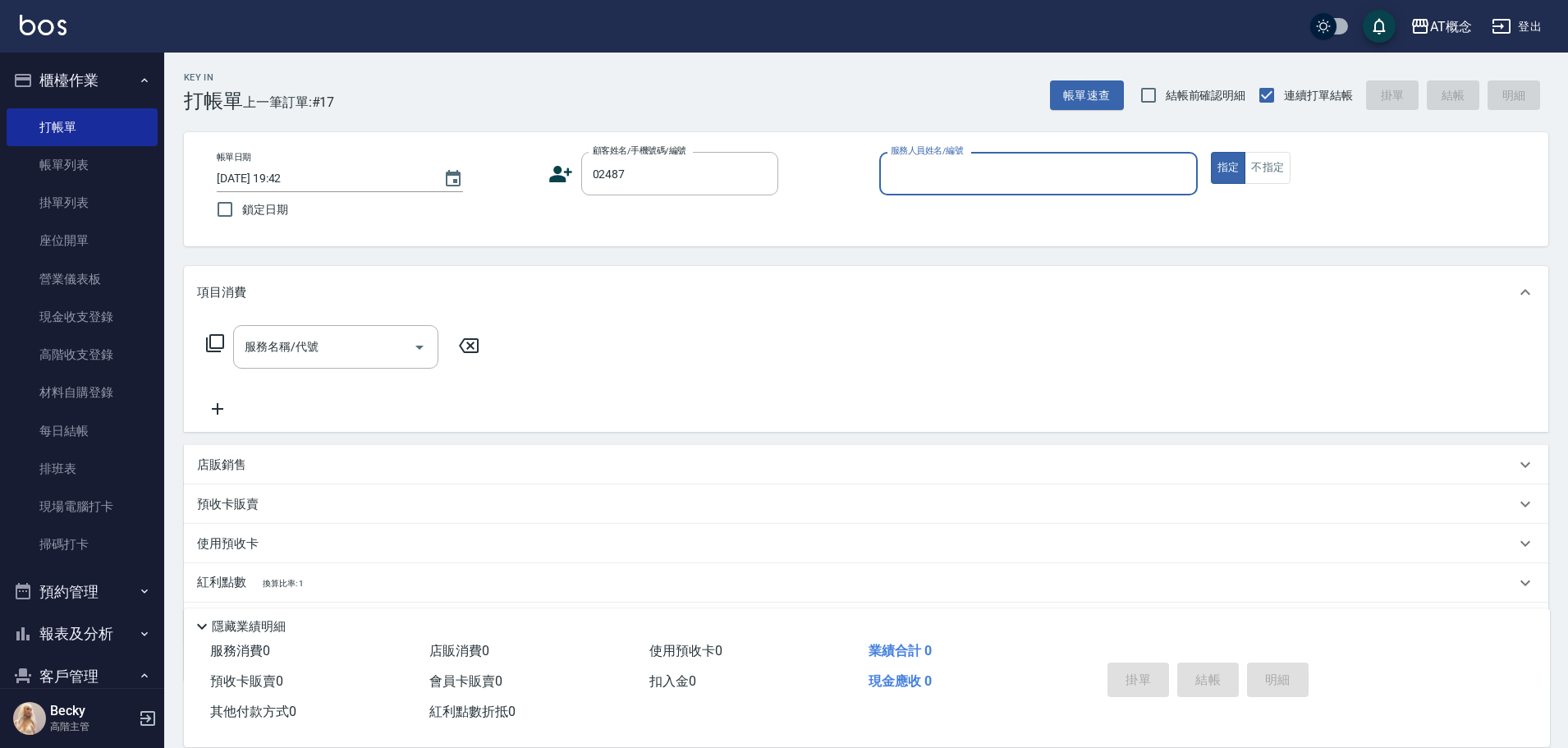
type input "[PERSON_NAME]/0925096661/02487"
type input "Anson-3"
click at [1211, 152] on button "指定" at bounding box center [1228, 168] width 35 height 32
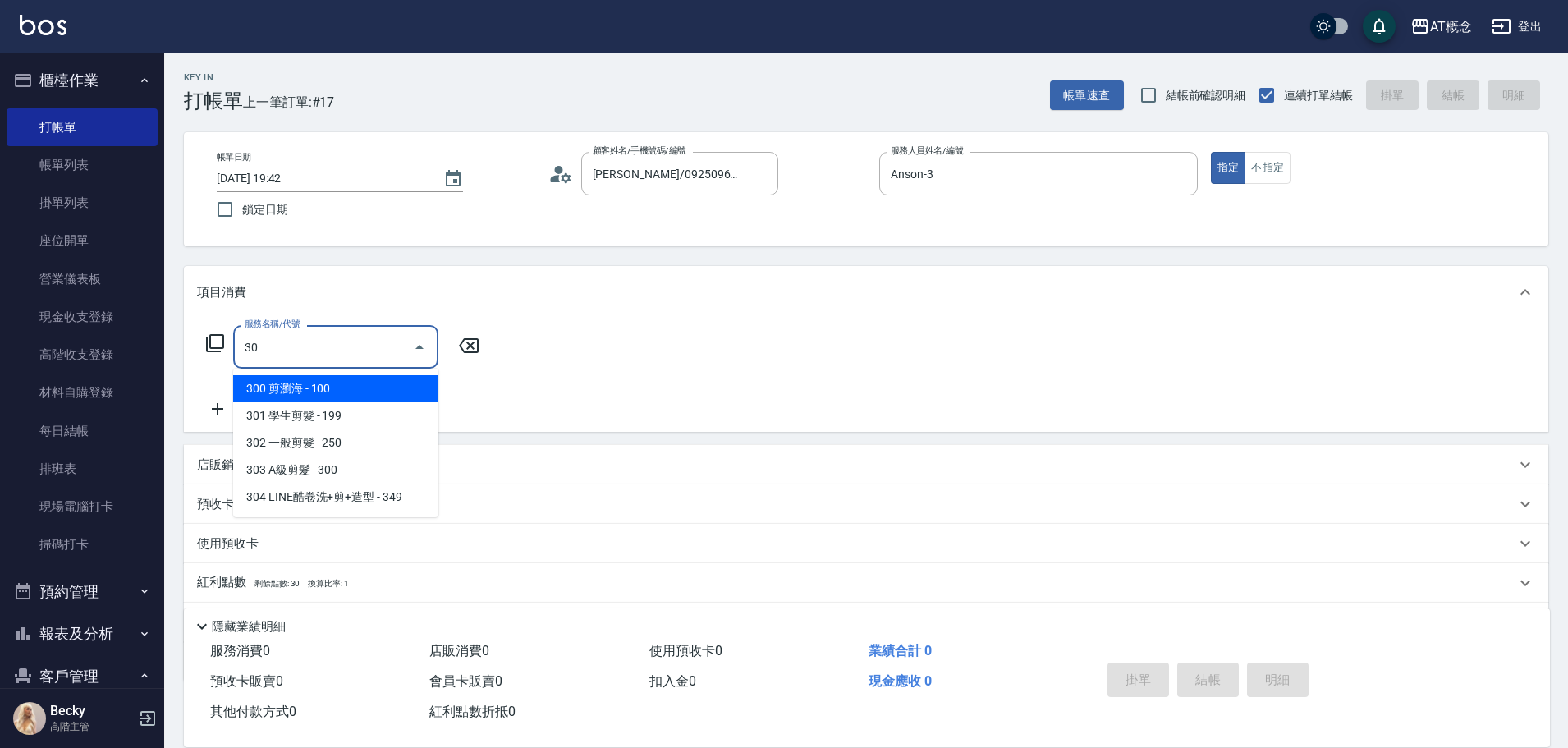
type input "303"
type input "30"
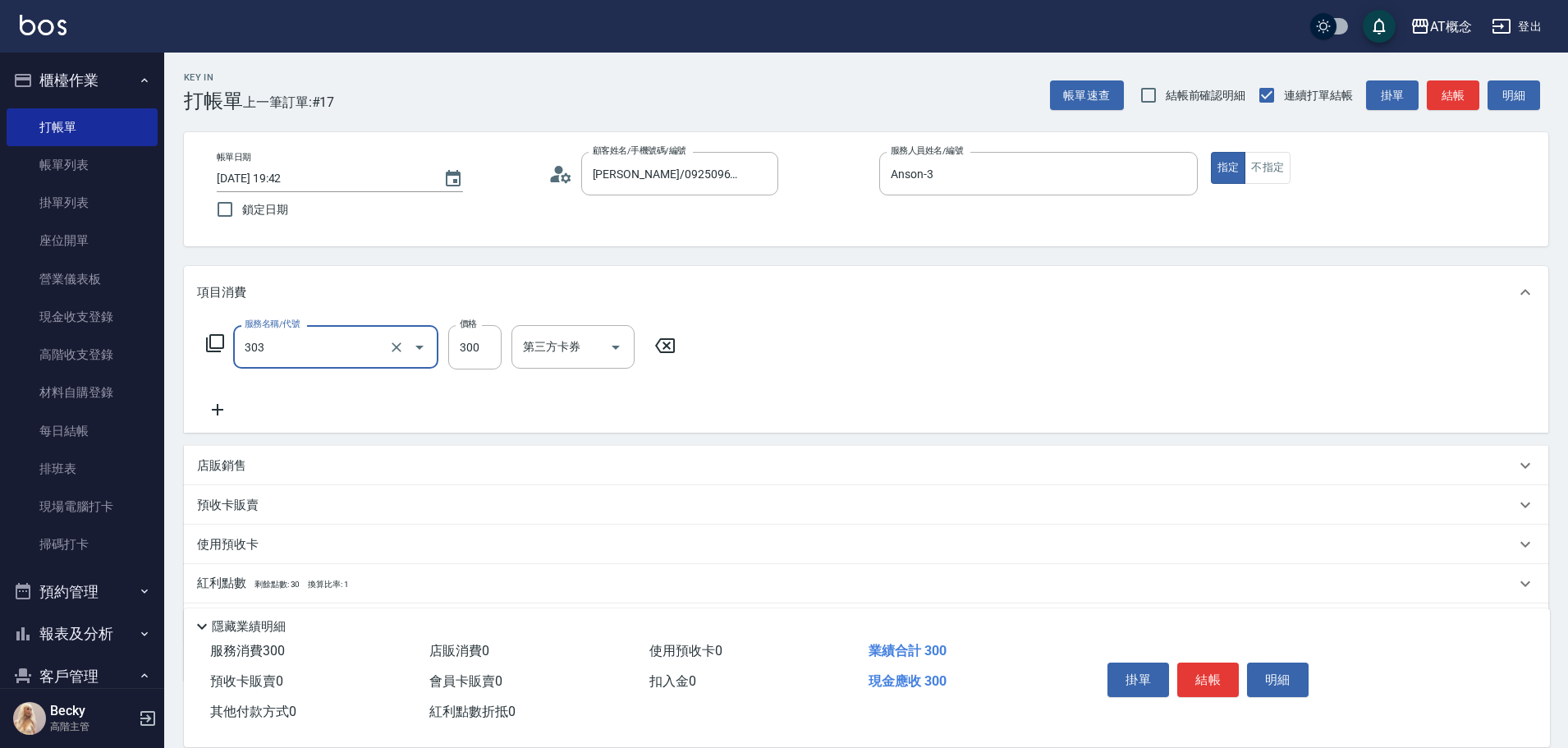
type input "303 A級剪髮(303)"
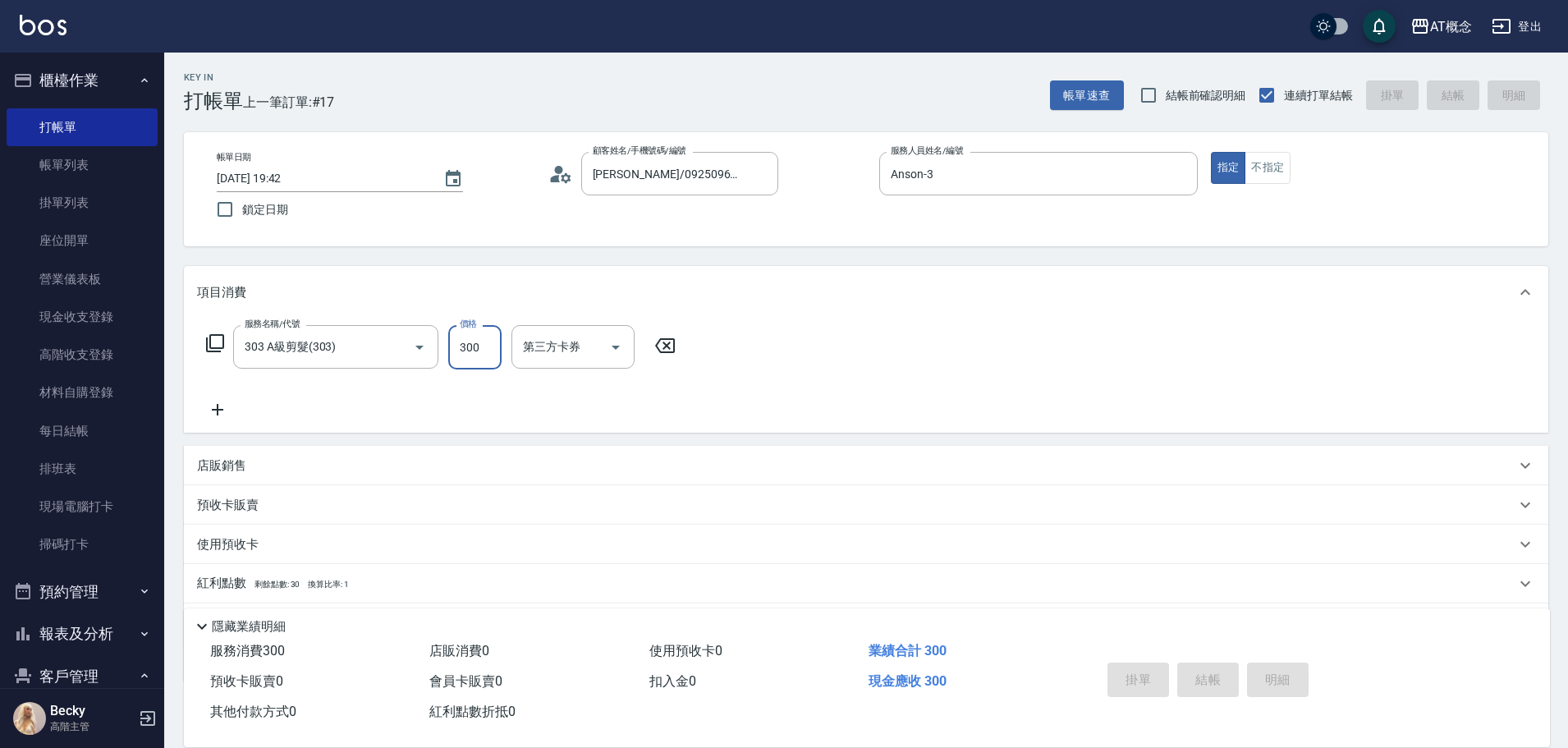
type input "0"
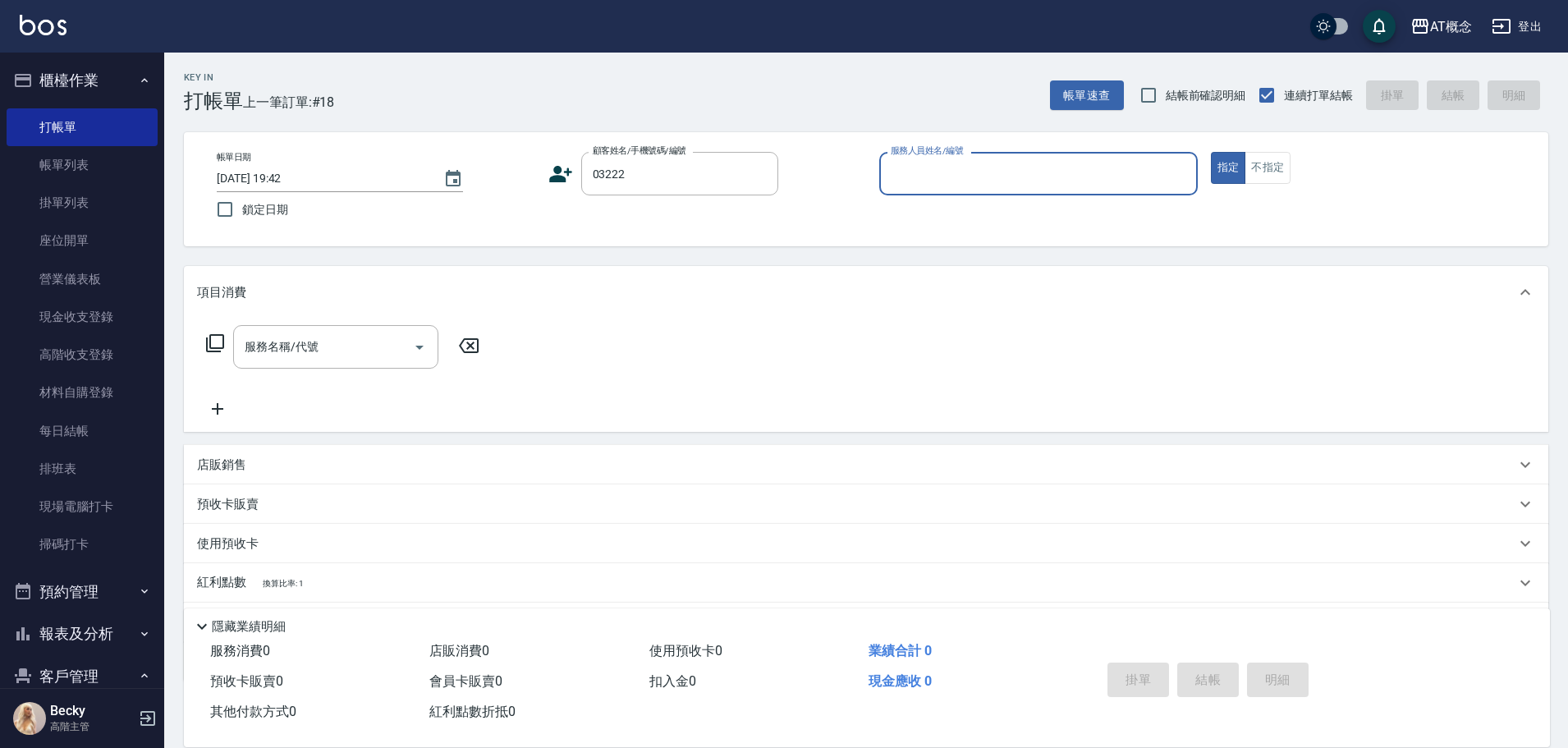
type input "[PERSON_NAME]/0989382887/03222"
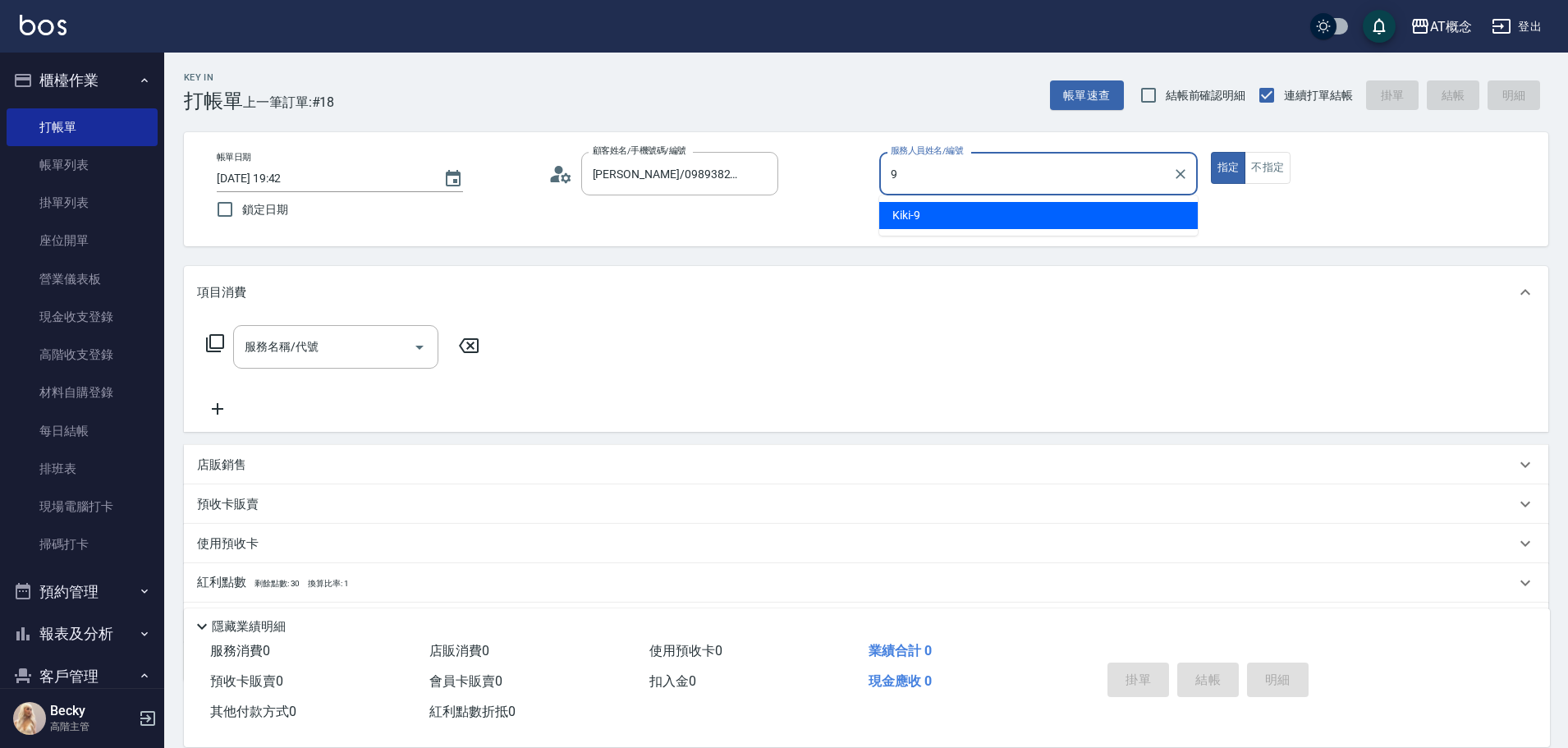
type input "Kiki-9"
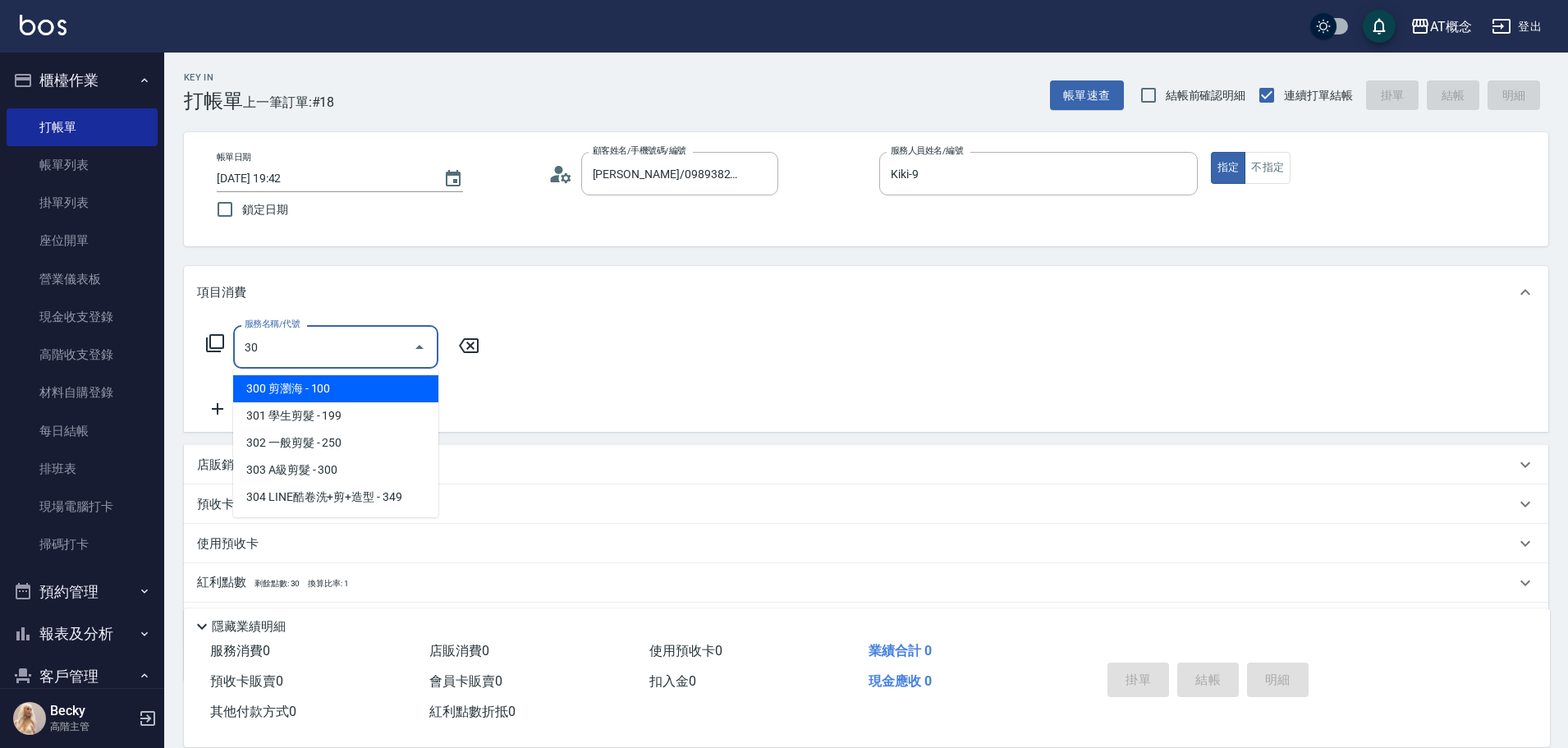
type input "303"
type input "30"
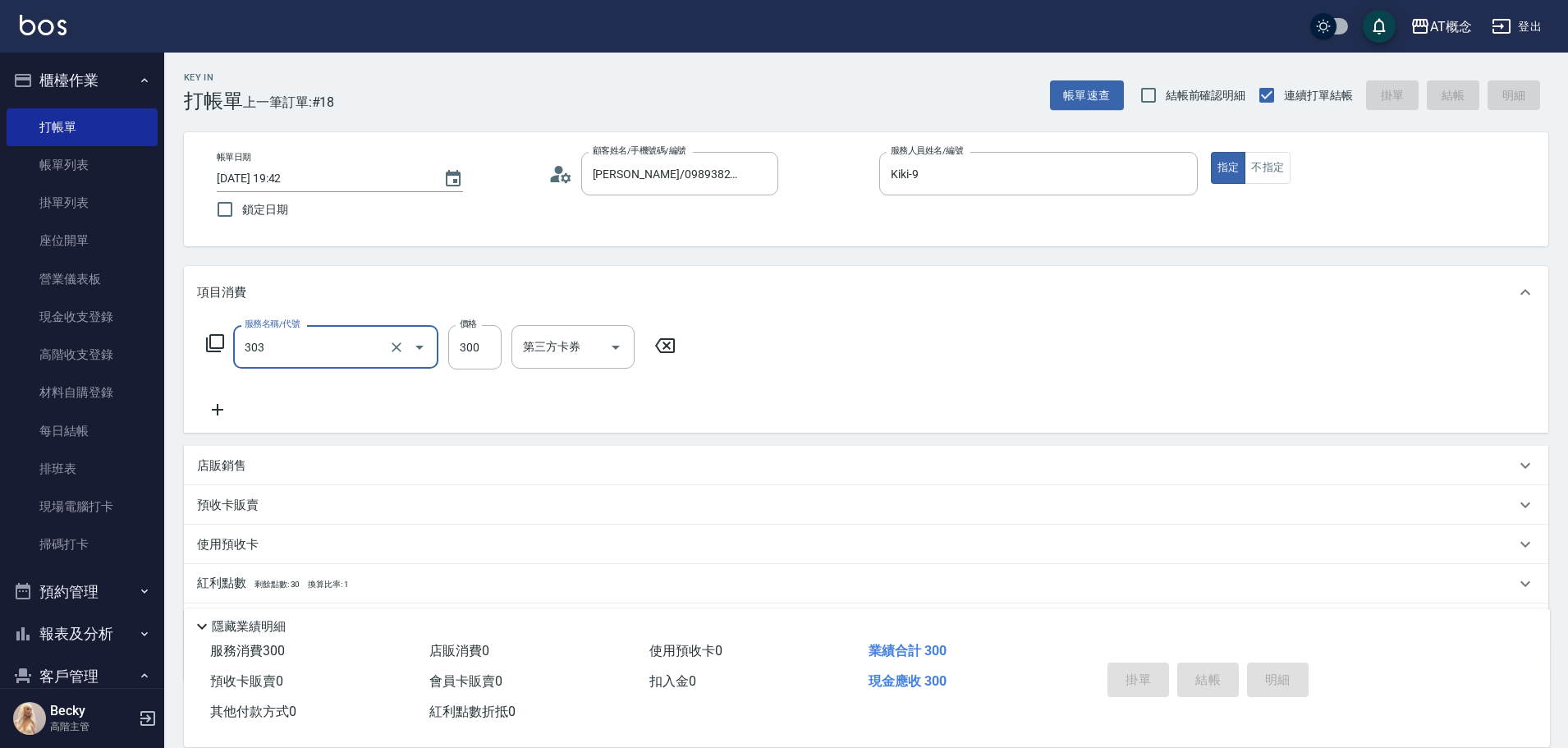
type input "303"
type input "[DATE] 19:43"
type input "0"
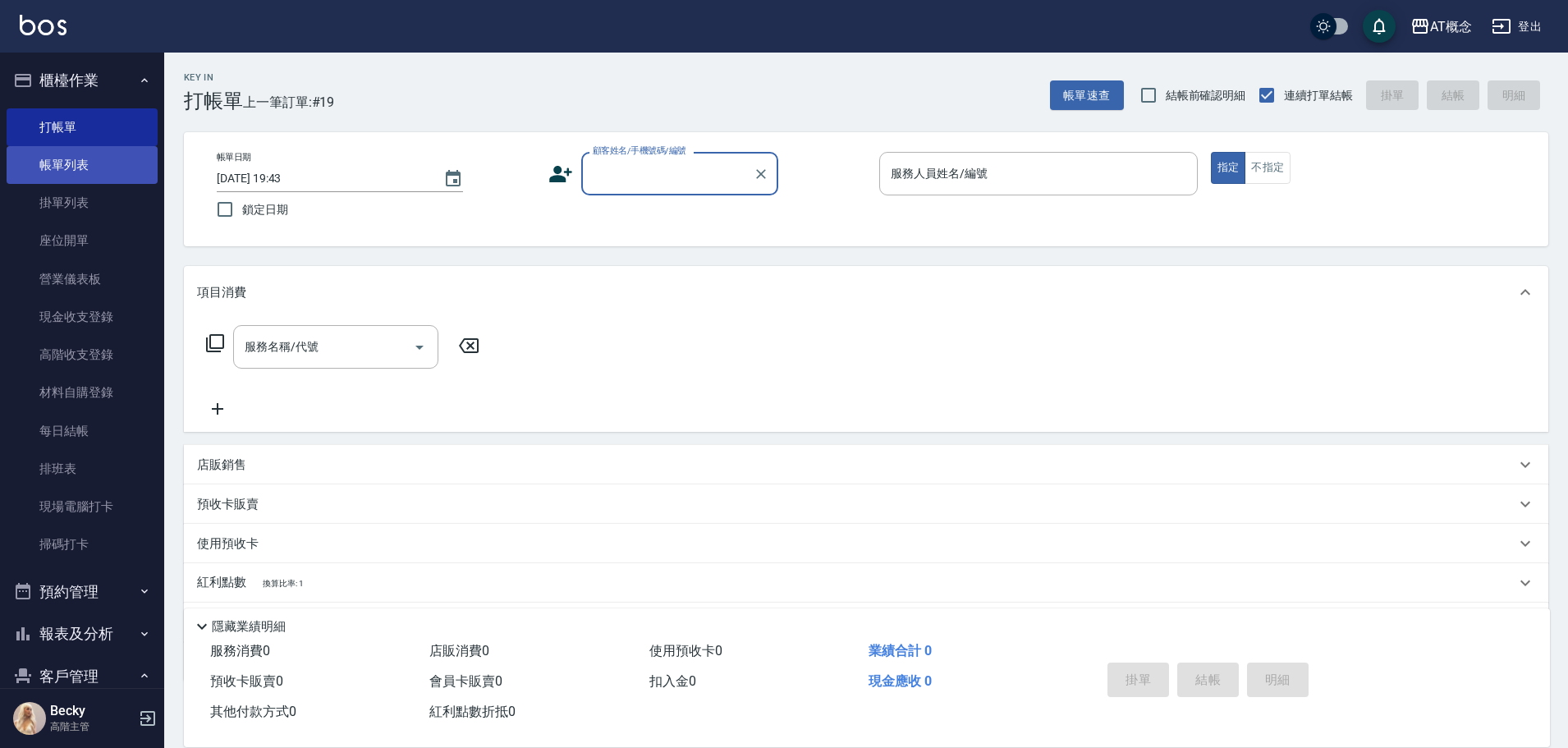
click at [49, 174] on link "帳單列表" at bounding box center [81, 165] width 151 height 38
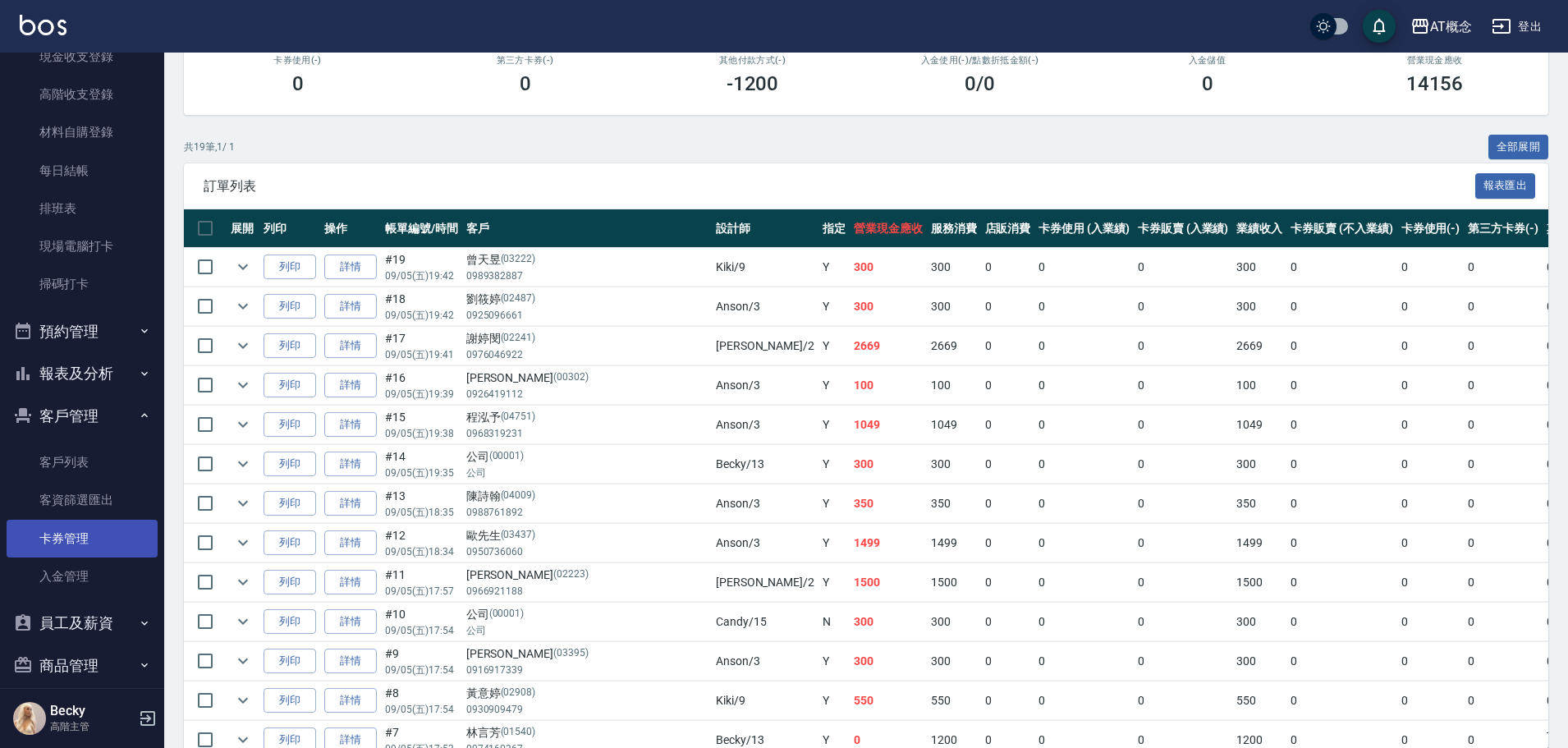
scroll to position [405, 0]
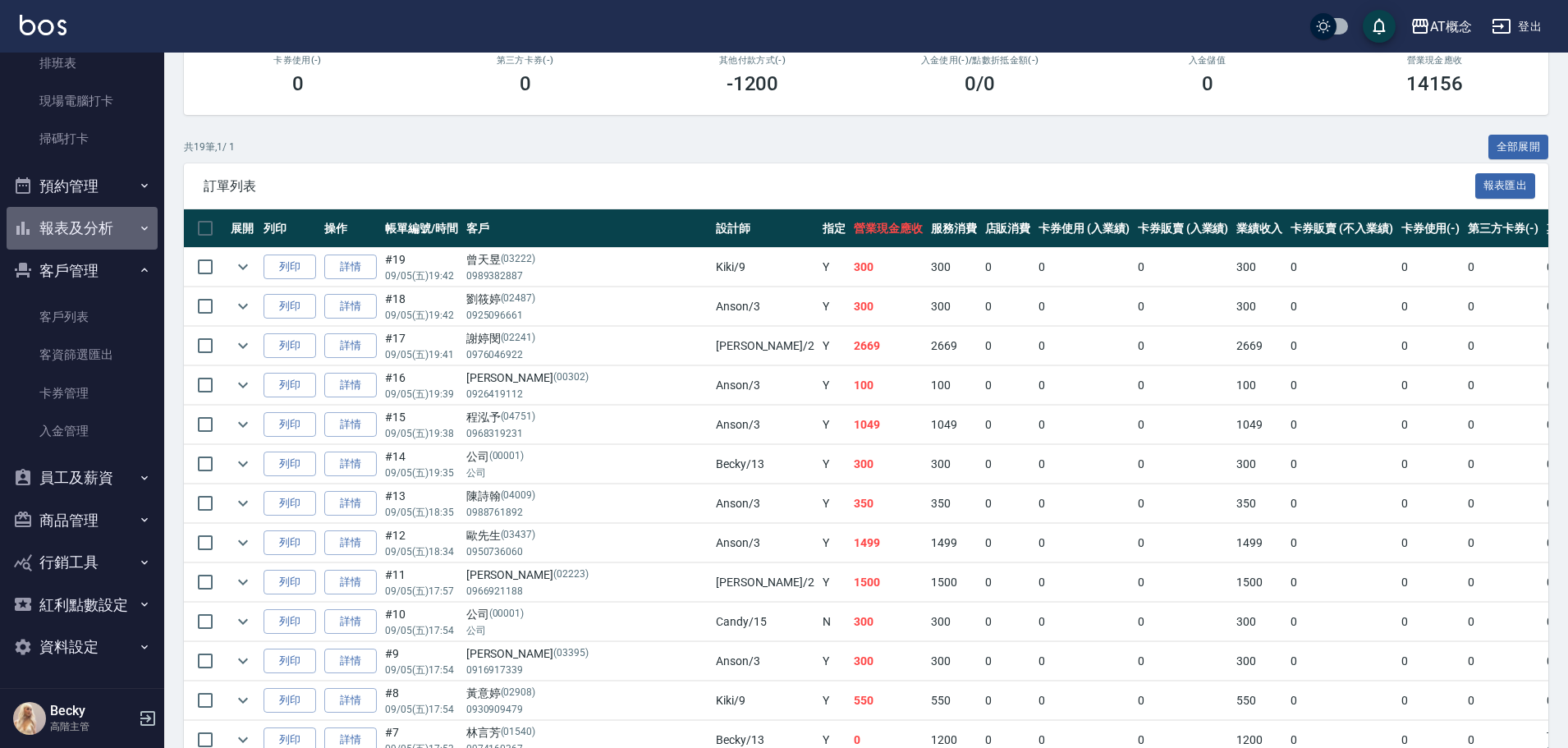
click at [82, 232] on button "報表及分析" at bounding box center [81, 228] width 151 height 43
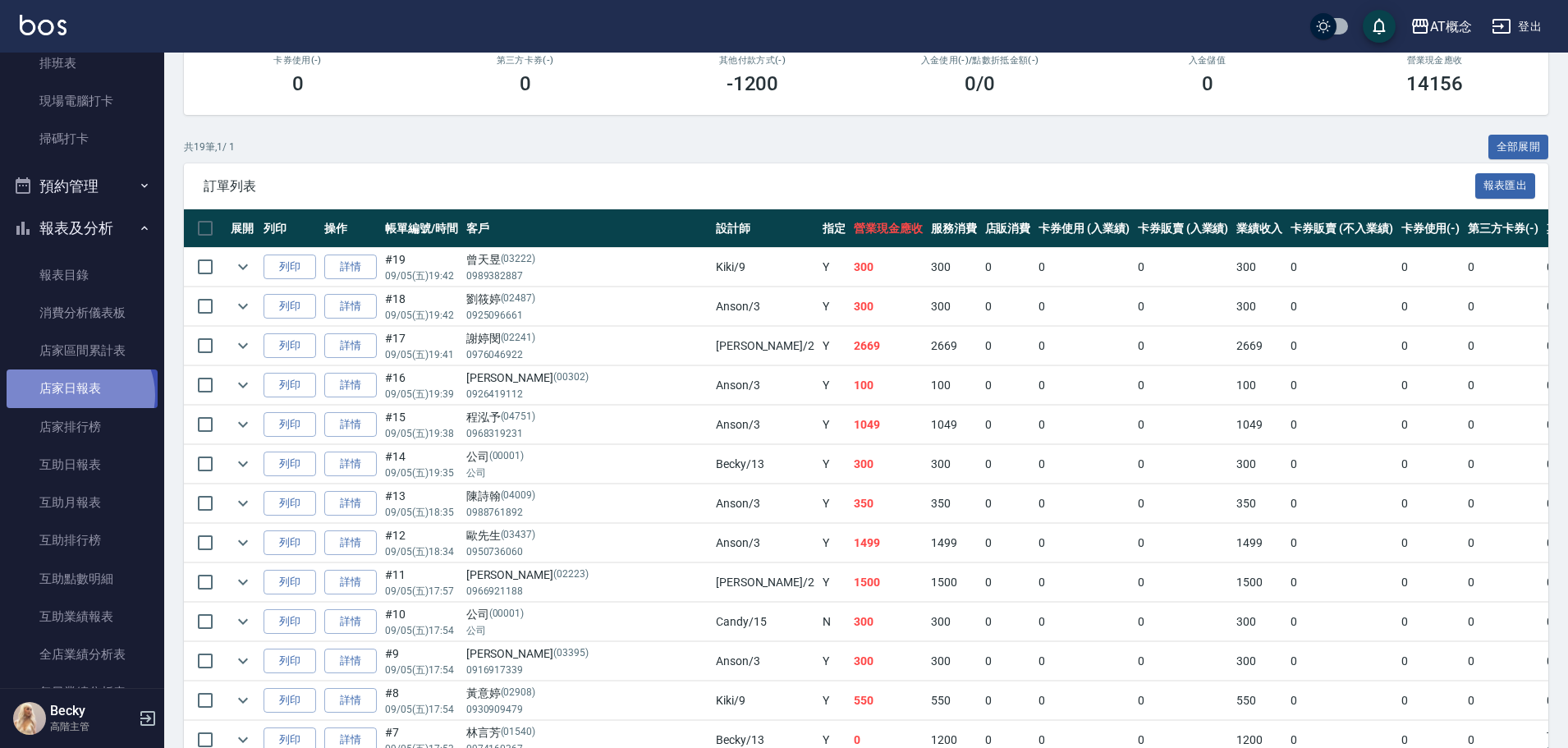
click at [76, 395] on link "店家日報表" at bounding box center [81, 388] width 151 height 38
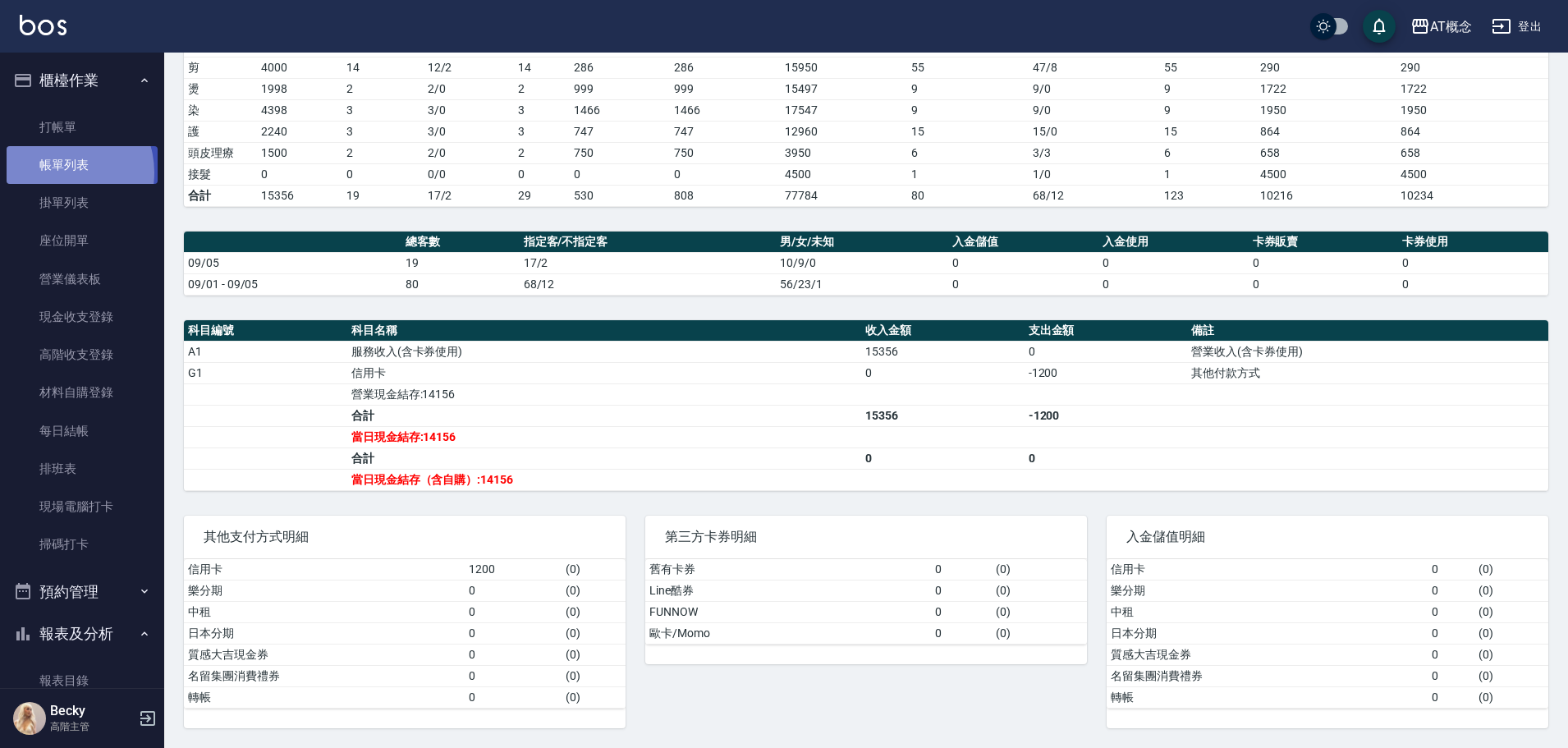
click at [59, 172] on link "帳單列表" at bounding box center [81, 165] width 151 height 38
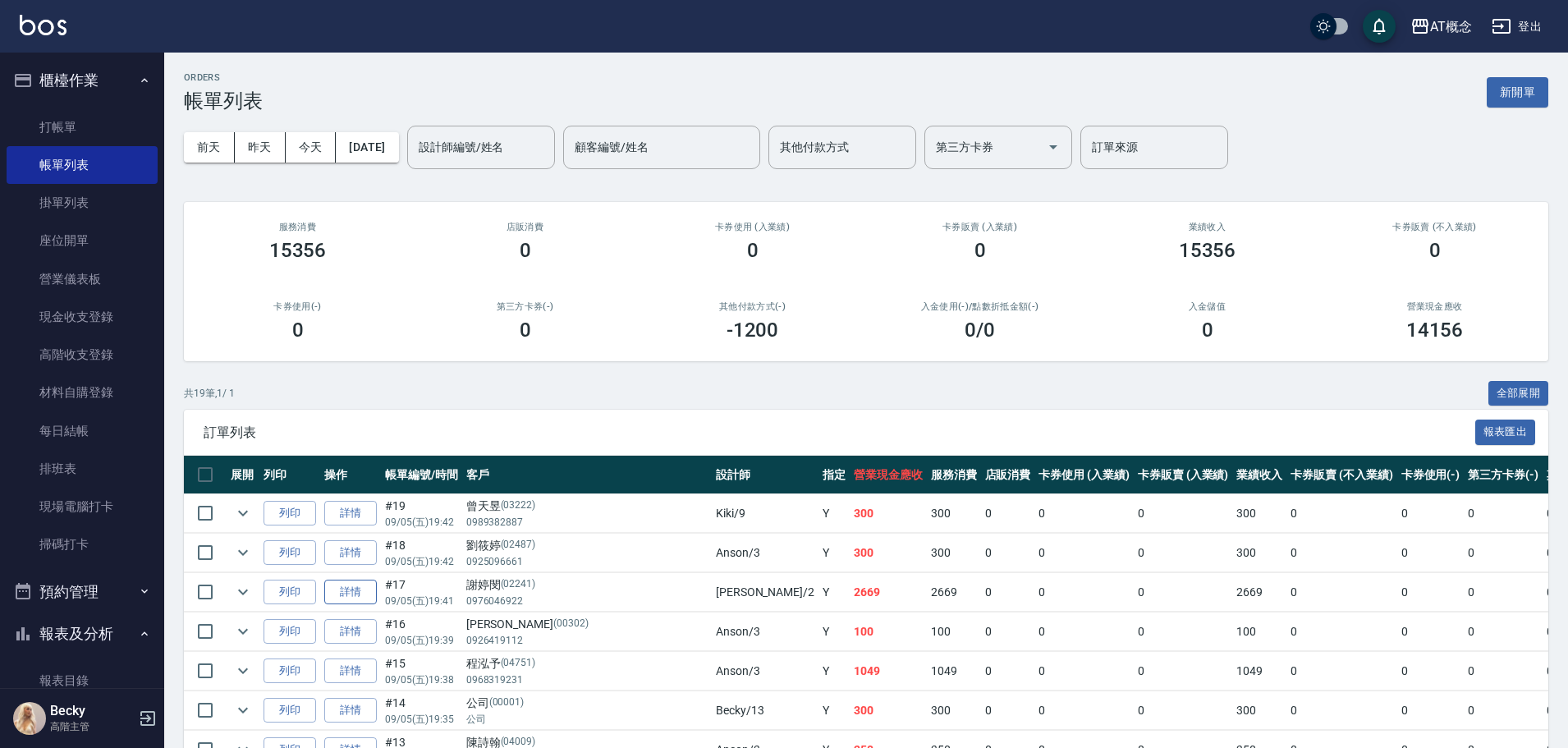
click at [352, 600] on link "詳情" at bounding box center [350, 592] width 53 height 25
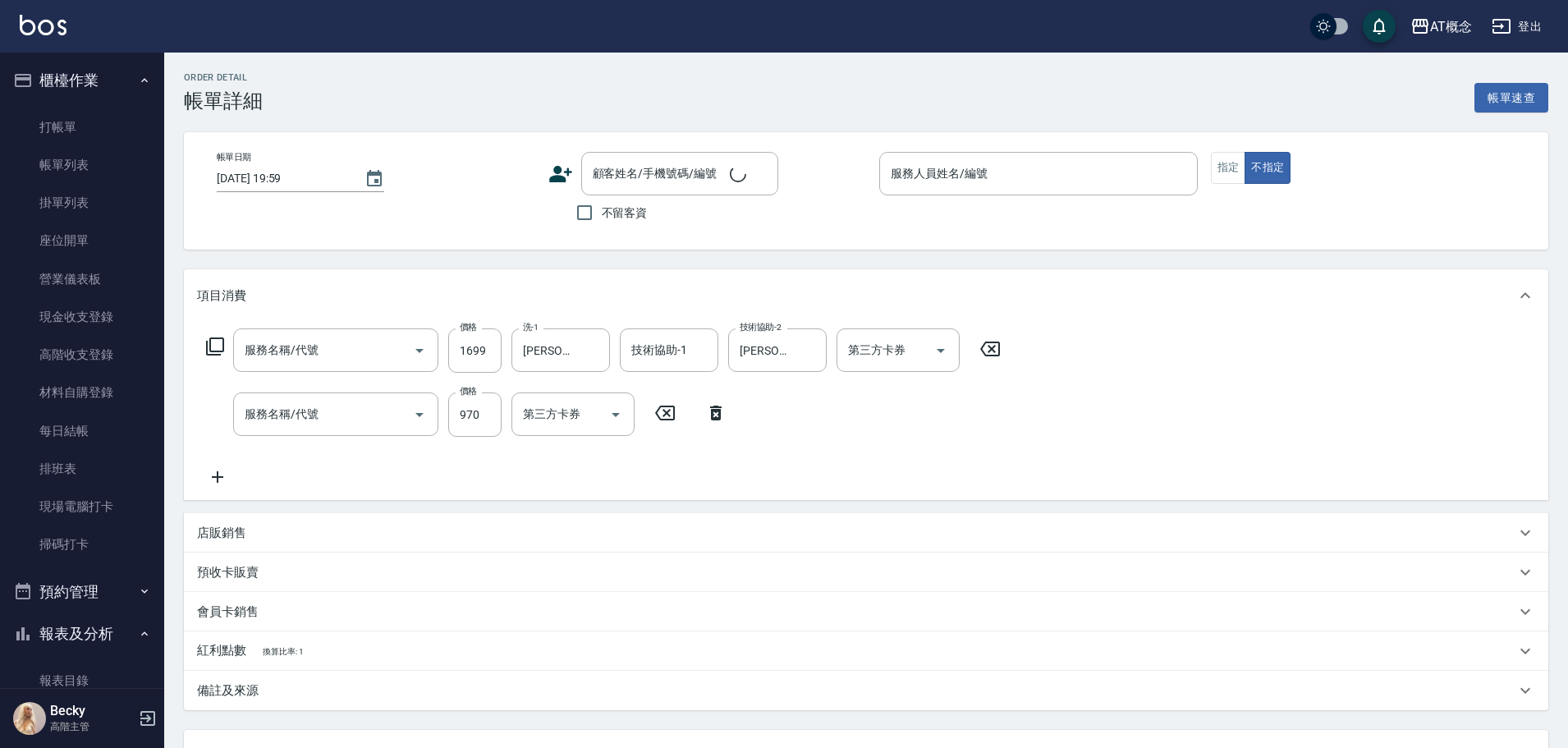
type input "401 染髮(互助)(401)"
type input "609 鱗脂質護髮(互助)(609)"
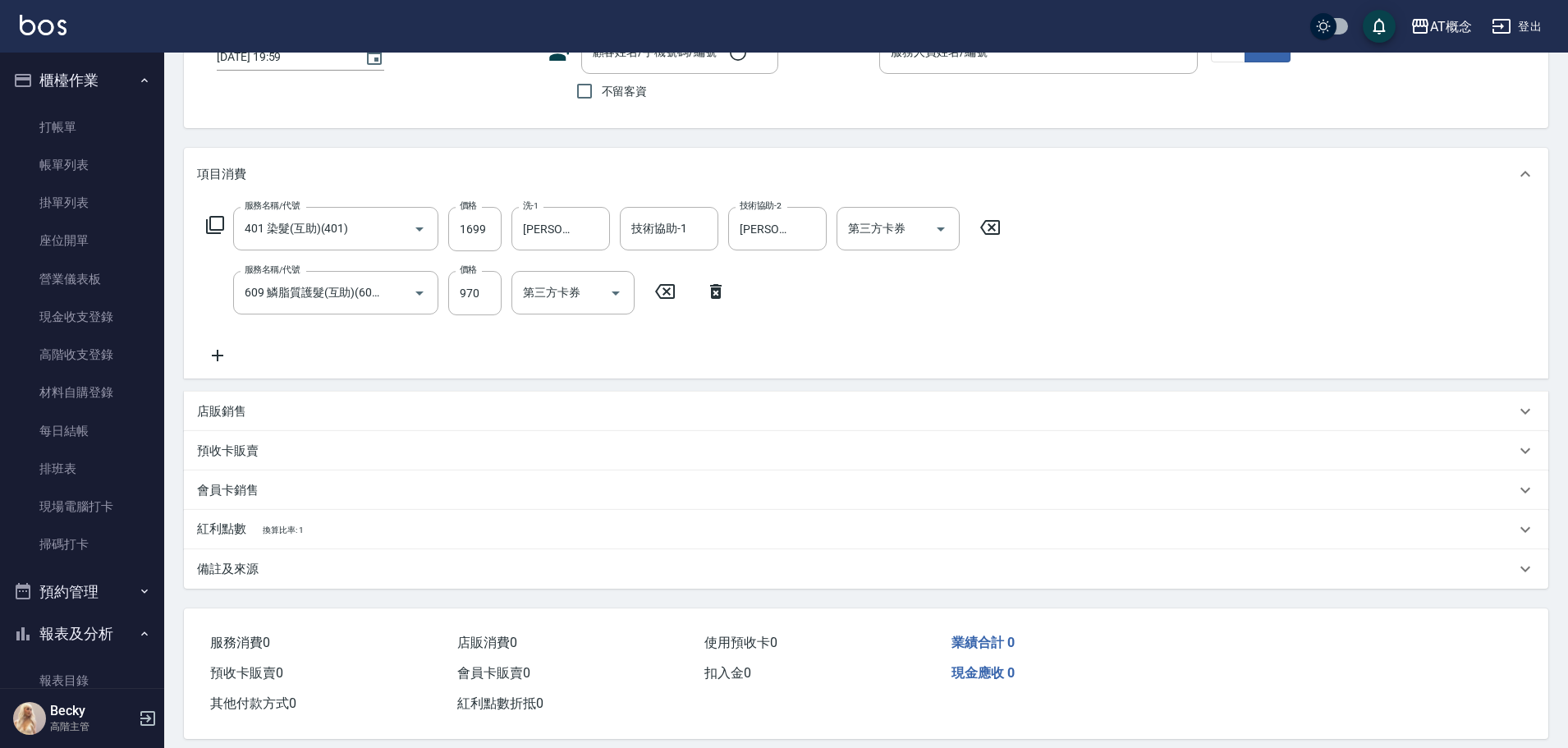
scroll to position [140, 0]
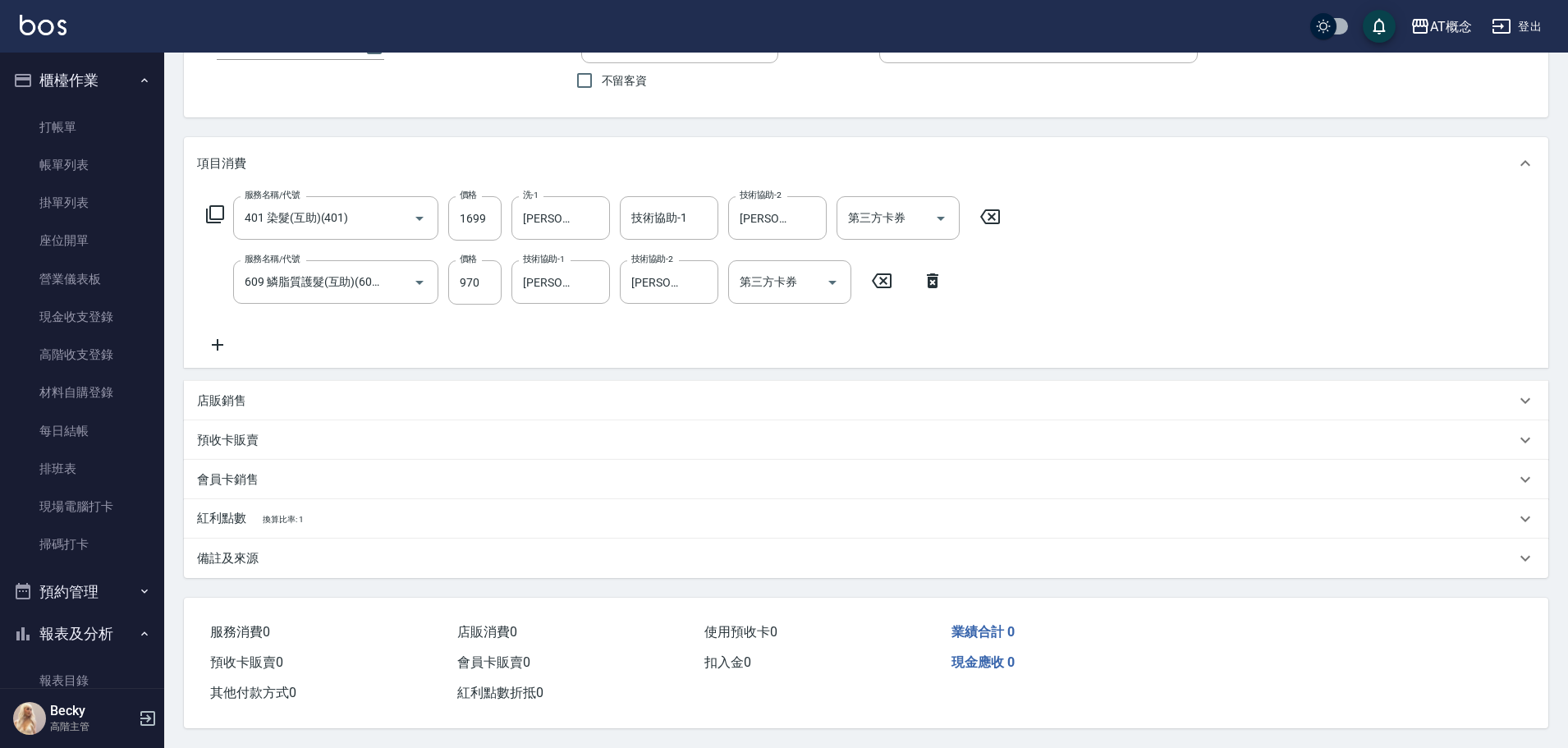
type input "[DATE] 19:41"
type input "[PERSON_NAME]-2"
type input "260"
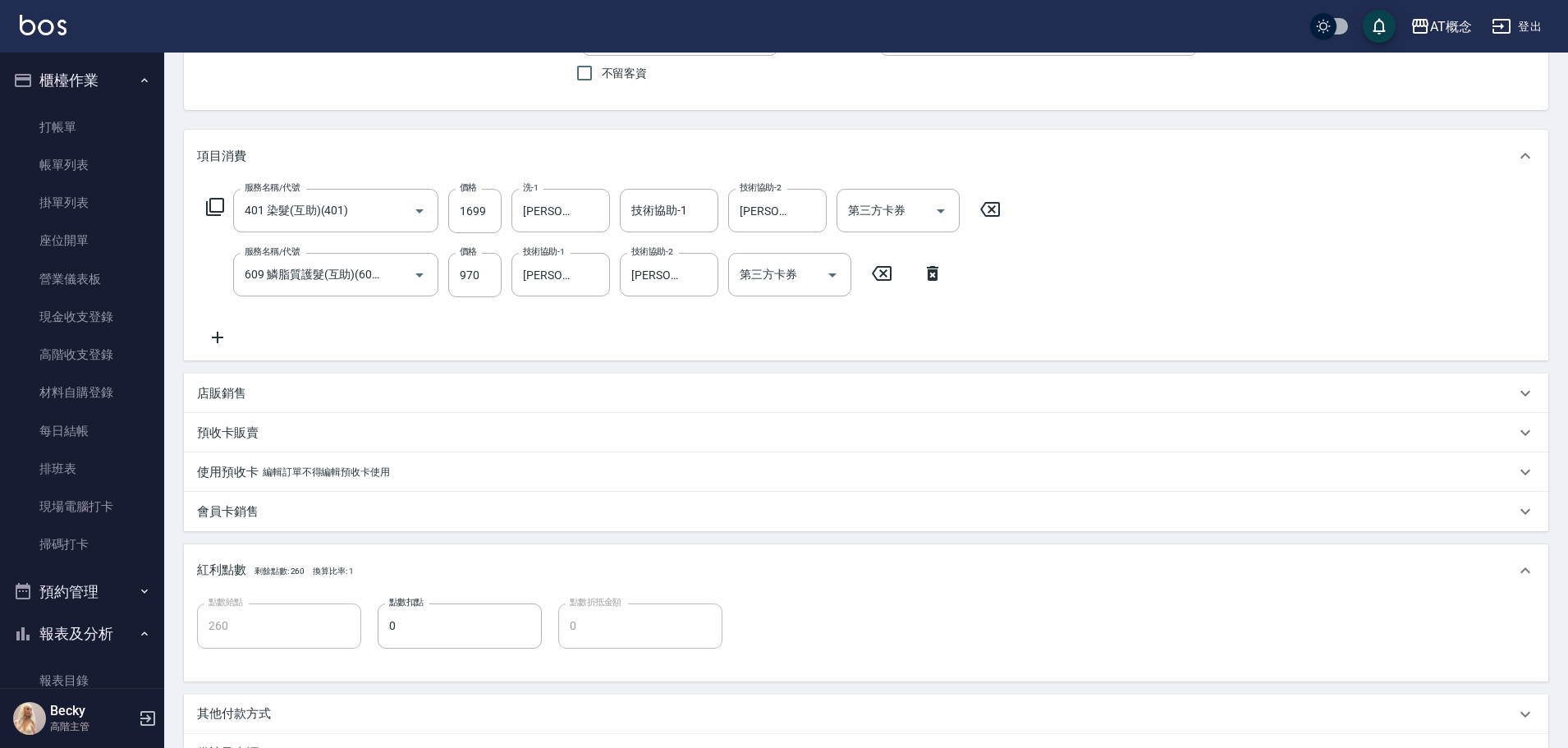
type input "[PERSON_NAME]/0976046922/02241"
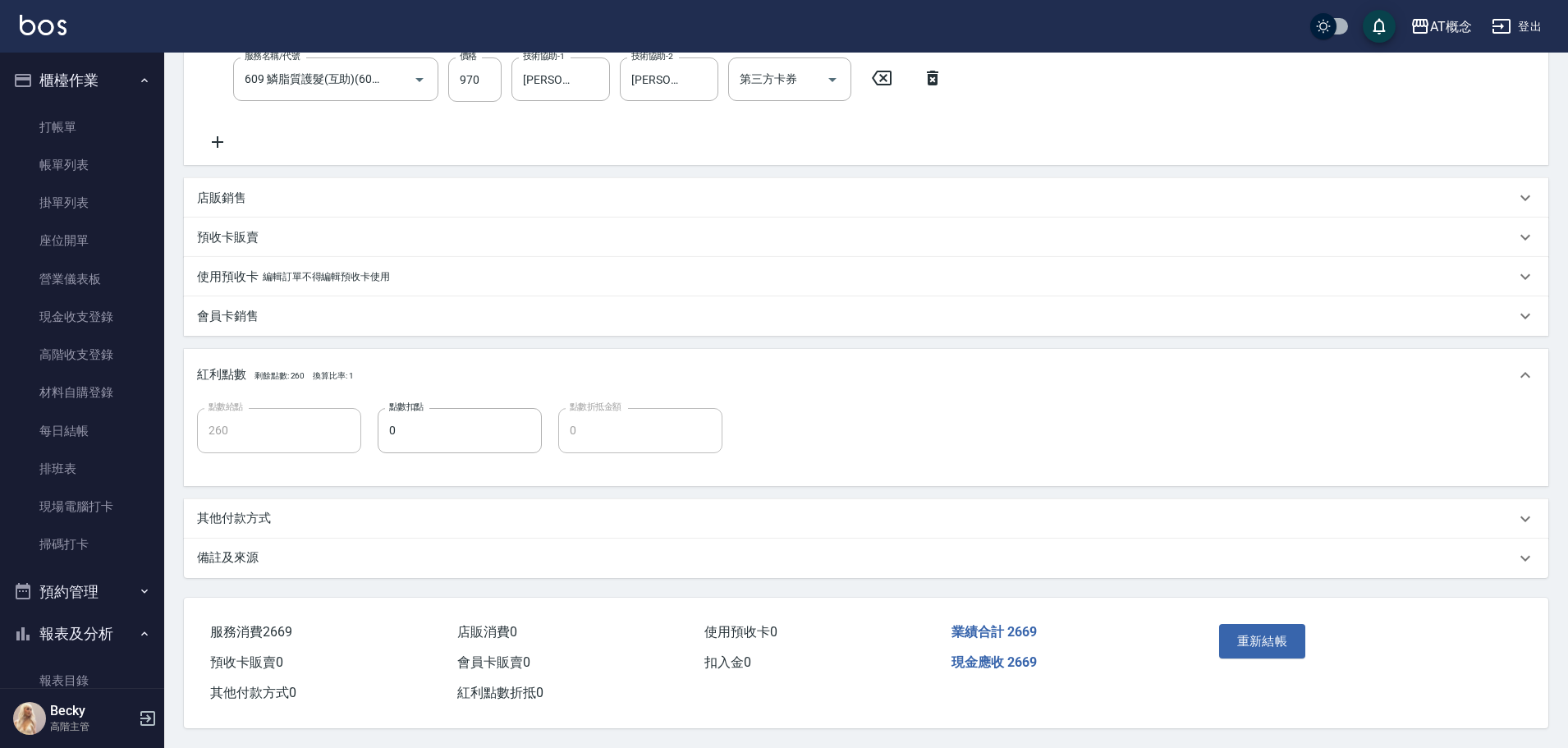
scroll to position [343, 0]
click at [241, 515] on p "其他付款方式" at bounding box center [234, 518] width 74 height 18
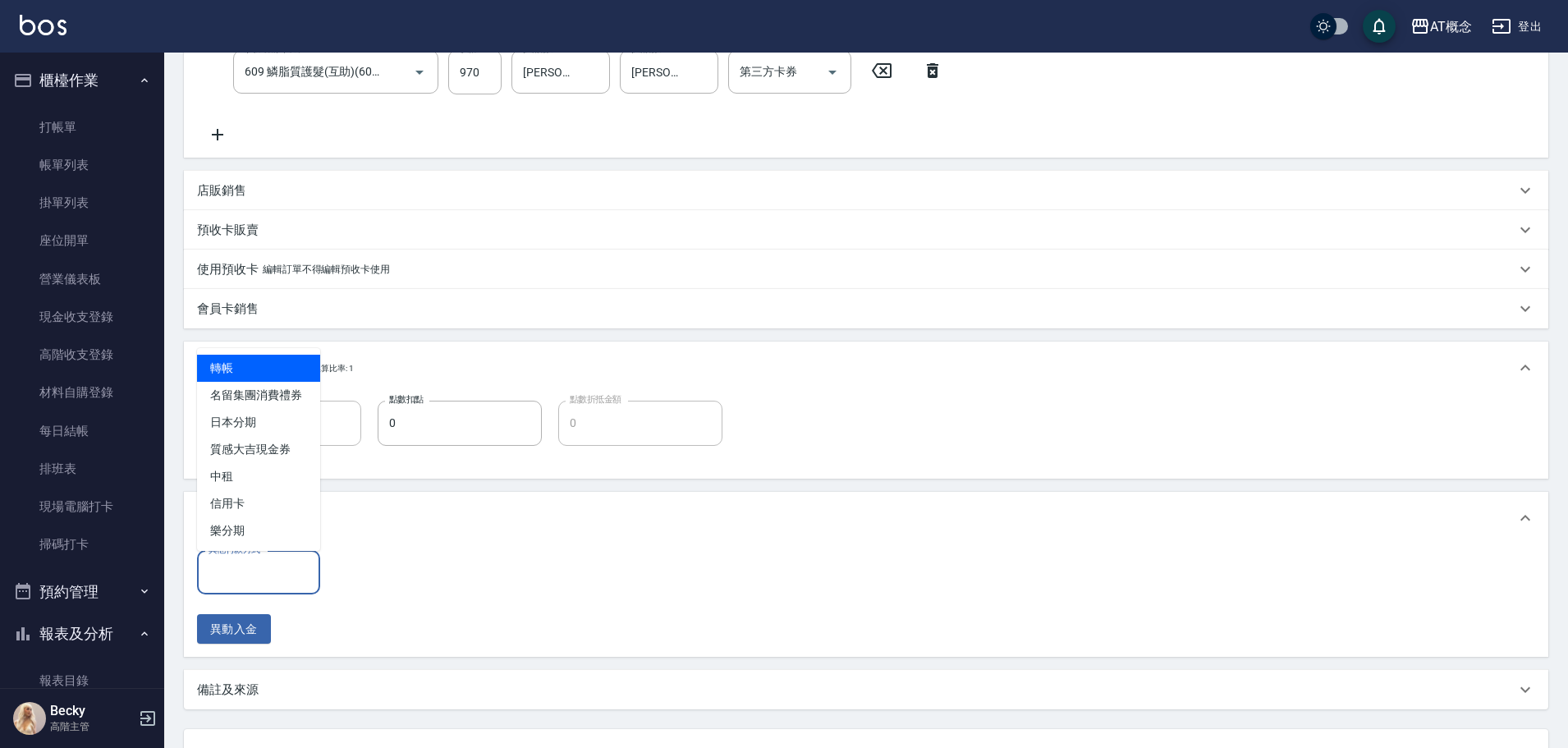
click at [235, 569] on input "其他付款方式" at bounding box center [258, 572] width 108 height 29
click at [244, 511] on span "信用卡" at bounding box center [258, 503] width 123 height 27
type input "信用卡"
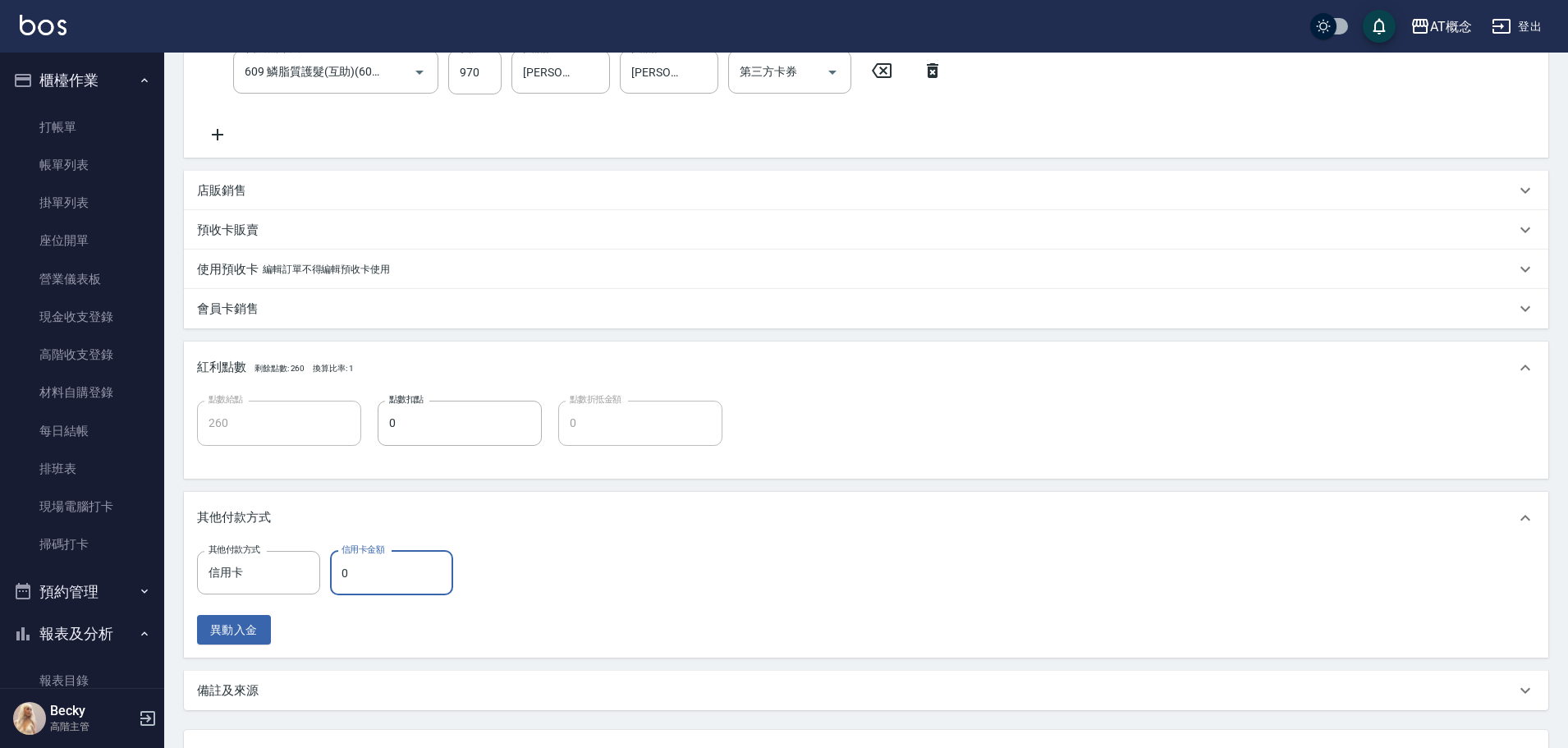
click at [380, 578] on input "0" at bounding box center [391, 573] width 123 height 44
type input "26"
type input "240"
type input "266"
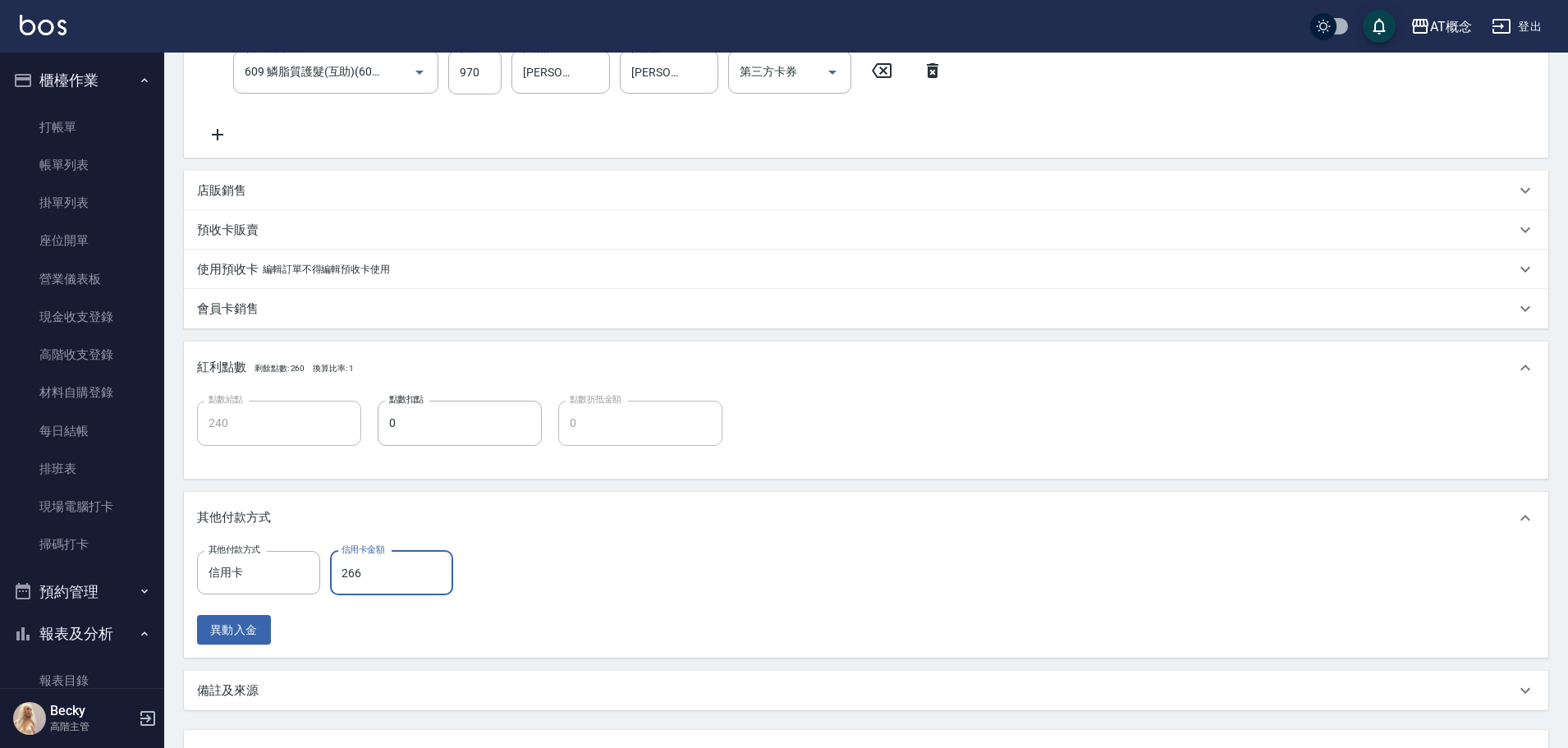
type input "0"
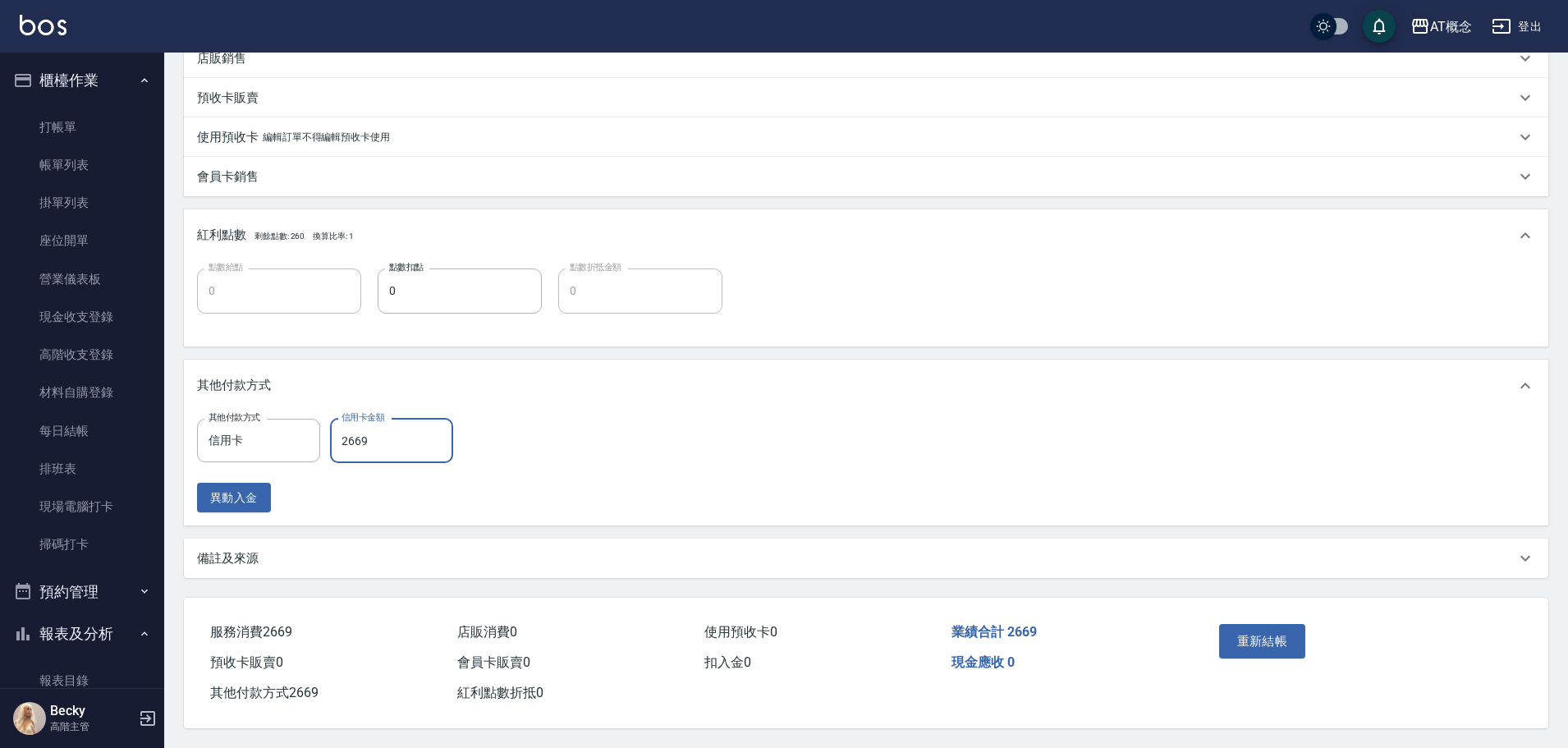
scroll to position [481, 0]
type input "2669"
click at [1276, 640] on button "重新結帳" at bounding box center [1263, 641] width 87 height 34
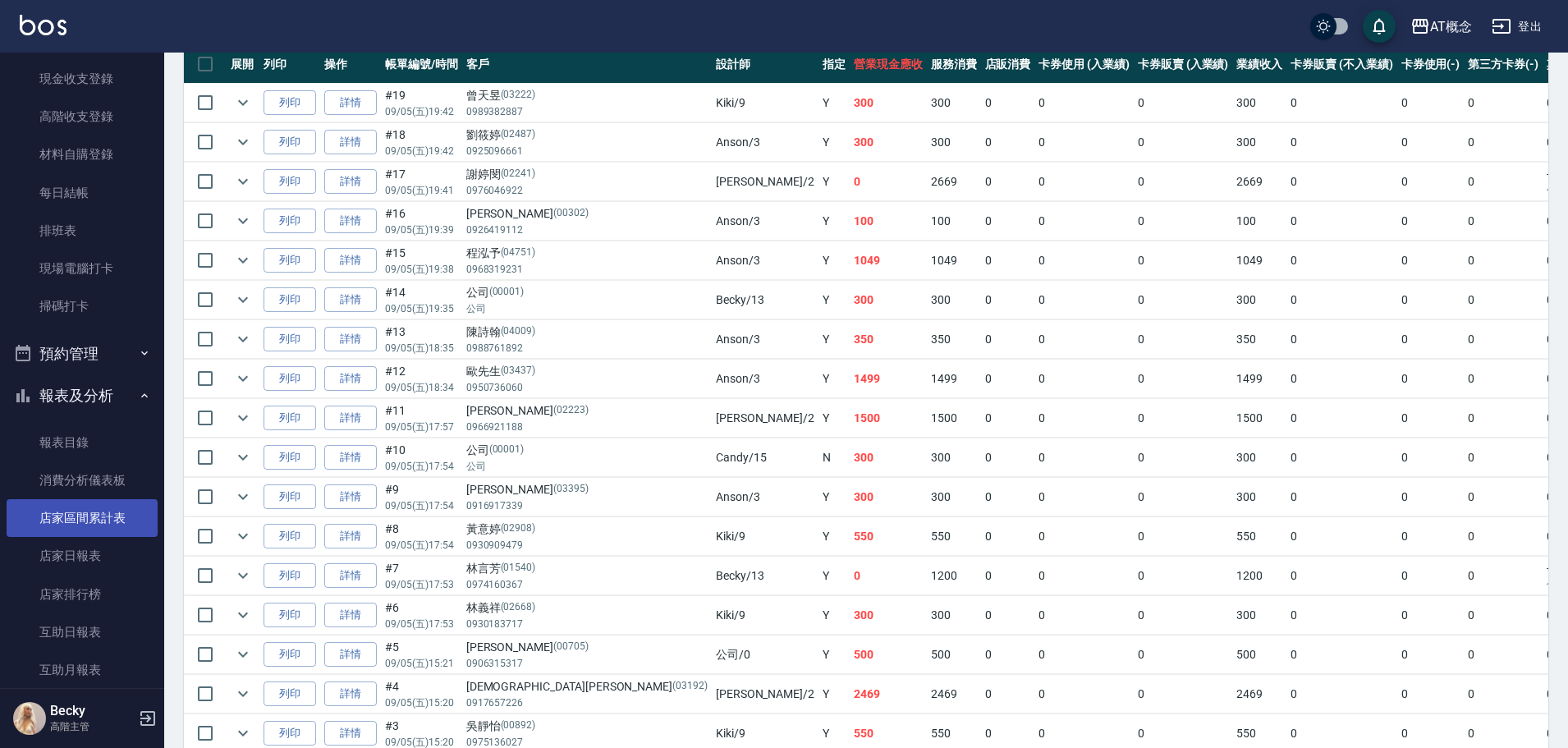
scroll to position [246, 0]
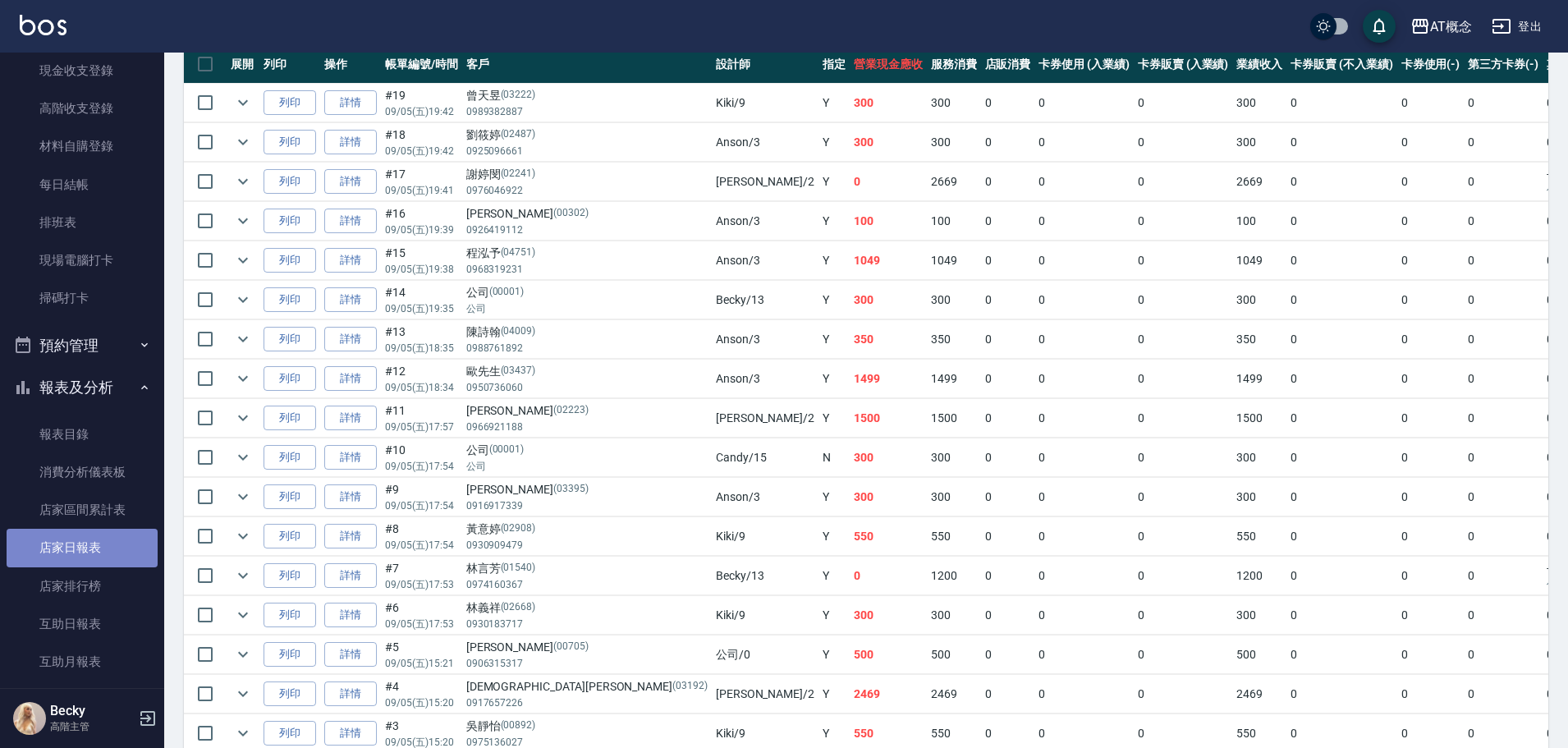
click at [95, 544] on link "店家日報表" at bounding box center [81, 547] width 151 height 38
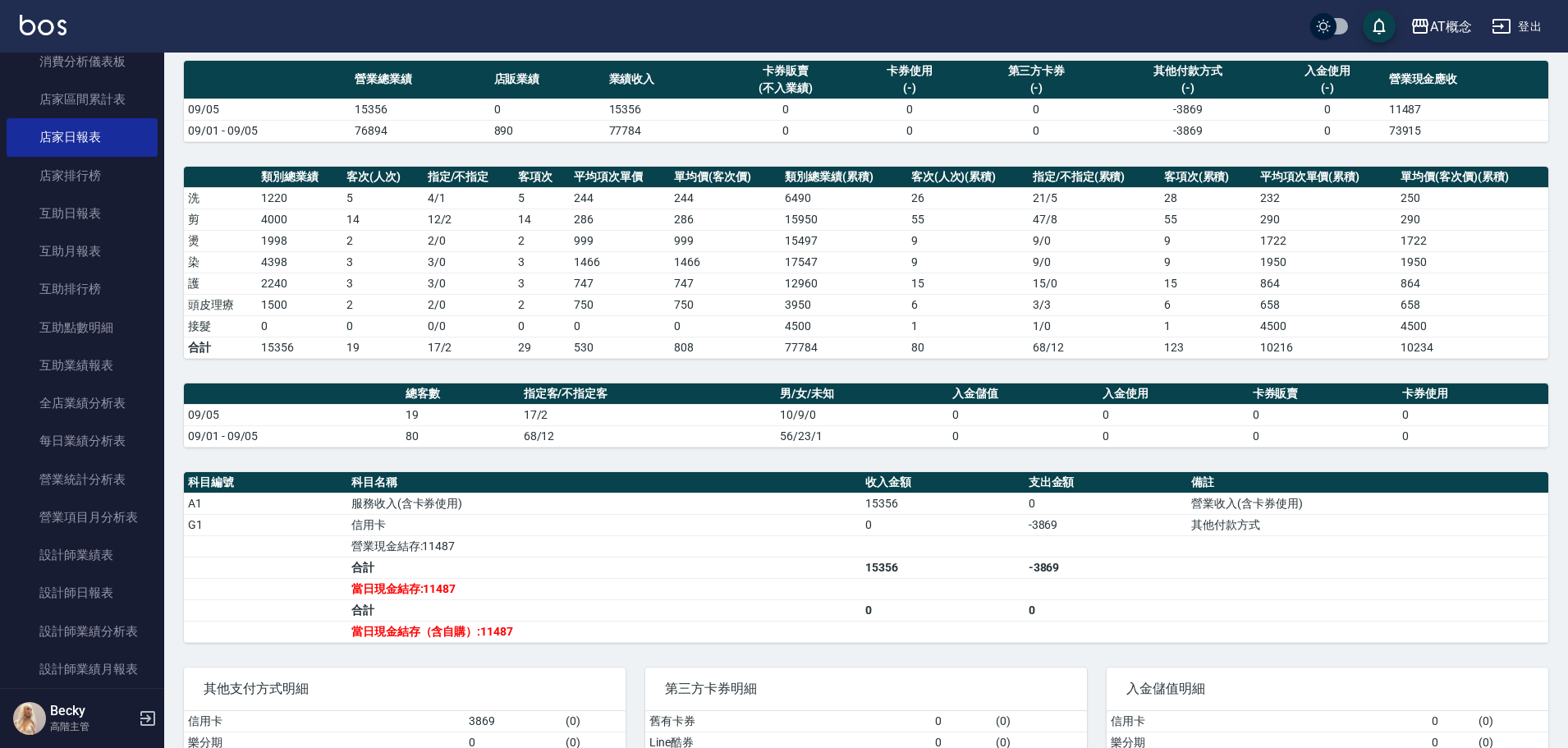
scroll to position [273, 0]
